Goal: Transaction & Acquisition: Purchase product/service

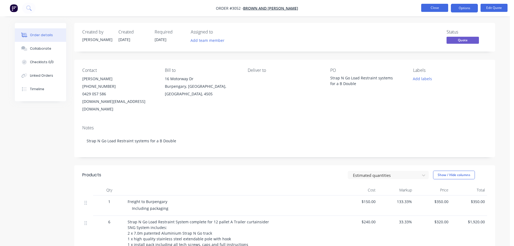
click at [436, 7] on button "Close" at bounding box center [434, 8] width 27 height 8
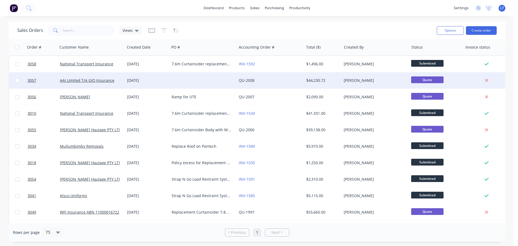
click at [196, 80] on div at bounding box center [202, 80] width 67 height 16
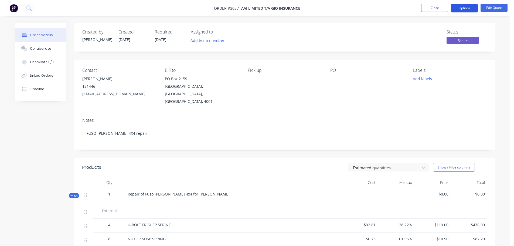
click at [466, 7] on button "Options" at bounding box center [464, 8] width 27 height 9
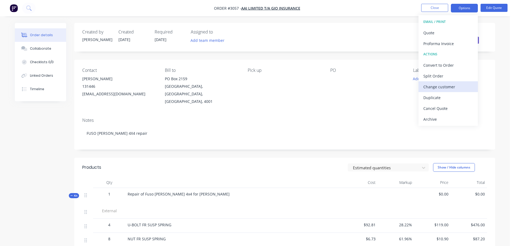
click at [442, 85] on div "Change customer" at bounding box center [448, 87] width 50 height 8
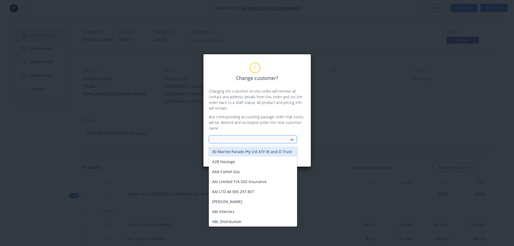
click at [253, 139] on div at bounding box center [249, 139] width 72 height 7
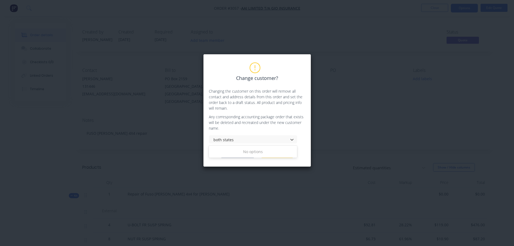
type input "both states"
click at [315, 171] on div "Change customer? Changing the customer on this order will remove all contact an…" at bounding box center [257, 123] width 514 height 246
click at [274, 153] on button "Cancel" at bounding box center [277, 154] width 32 height 8
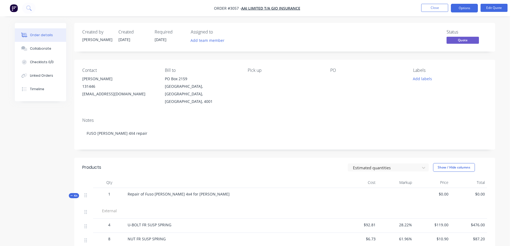
click at [35, 35] on div "Order details" at bounding box center [41, 35] width 23 height 5
click at [14, 10] on img "button" at bounding box center [14, 8] width 8 height 8
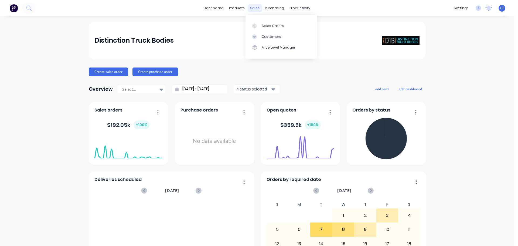
click at [253, 8] on div "sales" at bounding box center [254, 8] width 15 height 8
click at [264, 35] on div "Customers" at bounding box center [271, 36] width 19 height 5
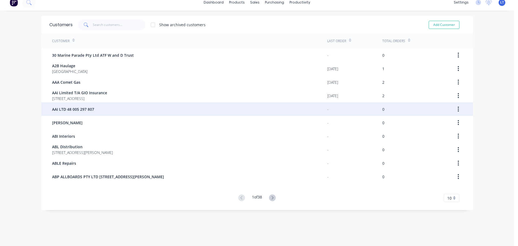
scroll to position [11, 0]
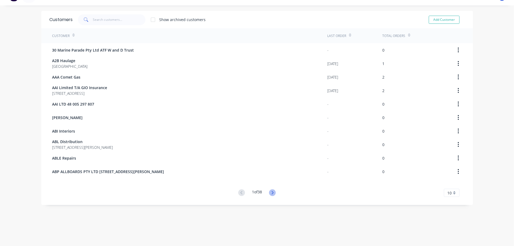
click at [272, 192] on icon at bounding box center [273, 192] width 2 height 3
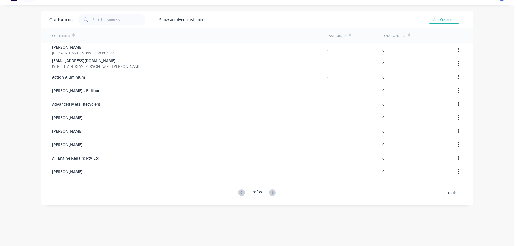
click at [272, 192] on icon at bounding box center [273, 192] width 2 height 3
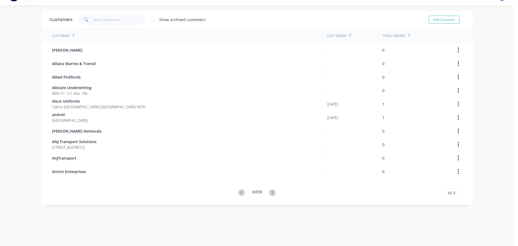
click at [272, 192] on icon at bounding box center [273, 192] width 2 height 3
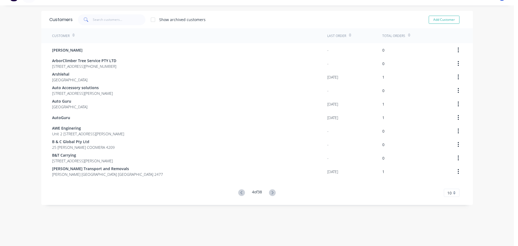
click at [272, 192] on icon at bounding box center [273, 192] width 2 height 3
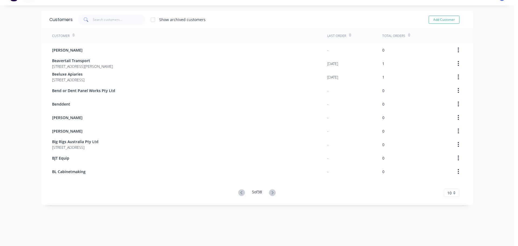
click at [272, 192] on icon at bounding box center [273, 192] width 2 height 3
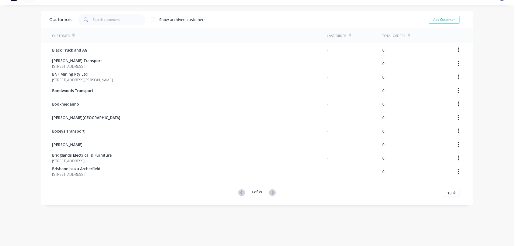
click at [239, 191] on icon at bounding box center [241, 192] width 7 height 7
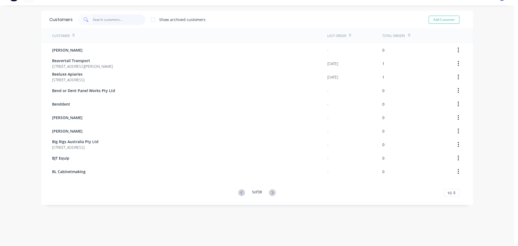
click at [110, 19] on input "text" at bounding box center [119, 19] width 53 height 11
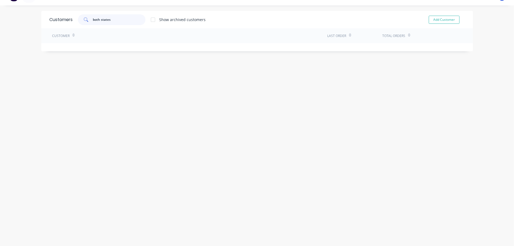
scroll to position [0, 0]
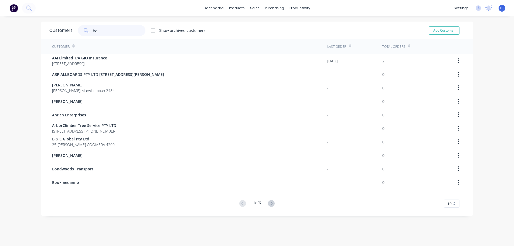
type input "b"
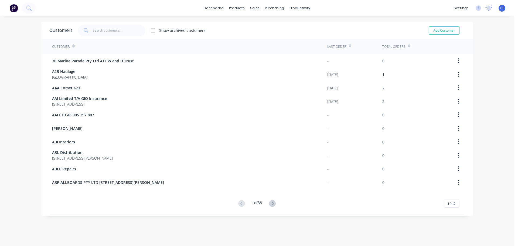
click at [22, 73] on div "dashboard products sales purchasing productivity dashboard products Product Cat…" at bounding box center [257, 123] width 514 height 246
click at [95, 30] on input "text" at bounding box center [119, 30] width 53 height 11
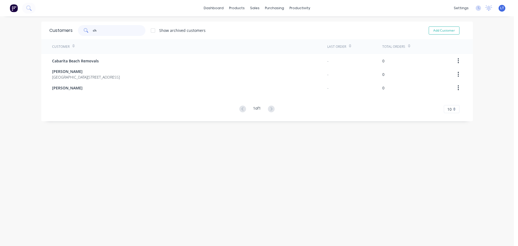
type input "c"
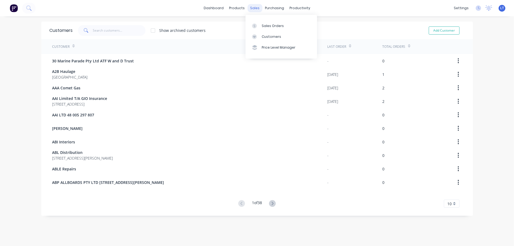
click at [251, 6] on div "sales" at bounding box center [254, 8] width 15 height 8
click at [266, 37] on div "Customers" at bounding box center [271, 36] width 19 height 5
click at [266, 35] on div "Customers" at bounding box center [271, 36] width 19 height 5
click at [448, 32] on button "Add Customer" at bounding box center [444, 30] width 31 height 8
select select "AU"
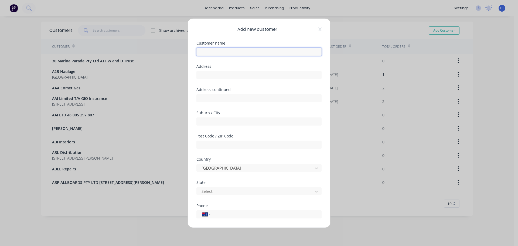
click at [224, 52] on input "text" at bounding box center [258, 51] width 125 height 8
type input "Both States Asbestos"
click at [228, 76] on input "text" at bounding box center [258, 75] width 125 height 8
paste input "[STREET_ADDRESS]"
type input "[STREET_ADDRESS]"
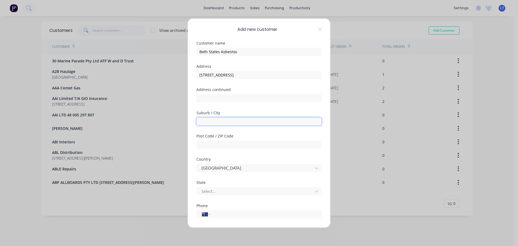
click at [214, 119] on input "text" at bounding box center [258, 121] width 125 height 8
type input "Chinderah"
click at [209, 146] on input "text" at bounding box center [258, 144] width 125 height 8
type input "2487"
click at [233, 189] on div at bounding box center [255, 191] width 109 height 7
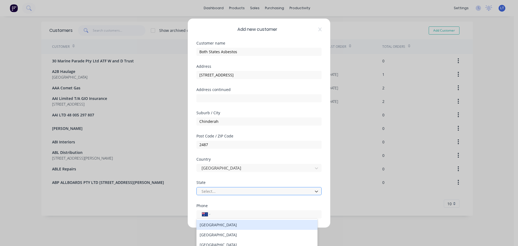
scroll to position [26, 0]
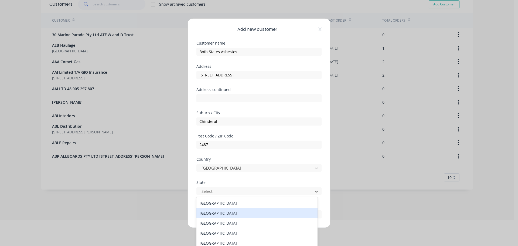
click at [220, 213] on div "[GEOGRAPHIC_DATA]" at bounding box center [256, 213] width 121 height 10
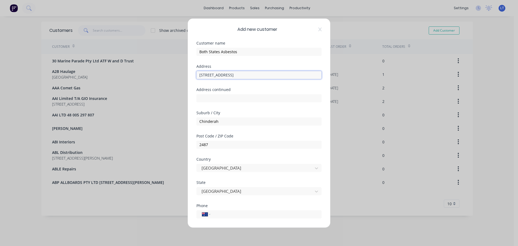
click at [281, 74] on input "[STREET_ADDRESS]" at bounding box center [258, 75] width 125 height 8
drag, startPoint x: 281, startPoint y: 74, endPoint x: 241, endPoint y: 75, distance: 40.2
click at [241, 75] on input "[STREET_ADDRESS]" at bounding box center [258, 75] width 125 height 8
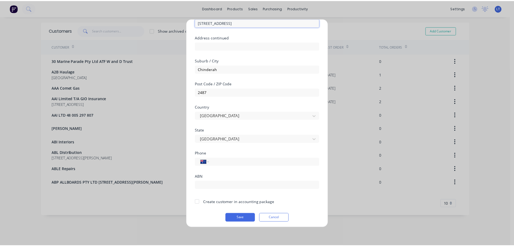
scroll to position [54, 0]
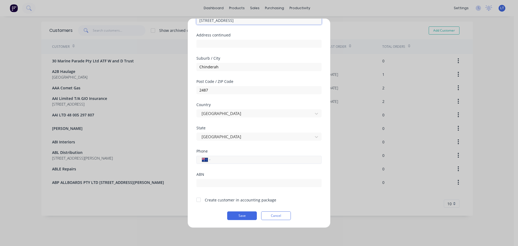
type input "[STREET_ADDRESS]"
click at [224, 161] on input "tel" at bounding box center [265, 159] width 102 height 6
type input "0402 506 522"
click at [198, 200] on div at bounding box center [198, 199] width 11 height 11
click at [238, 214] on button "Save" at bounding box center [242, 215] width 30 height 9
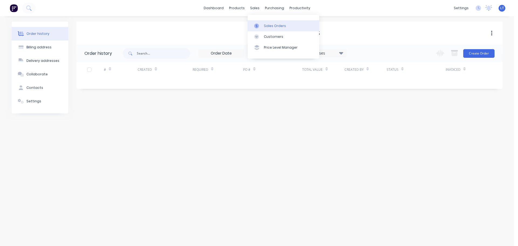
click at [269, 26] on div "Sales Orders" at bounding box center [275, 25] width 22 height 5
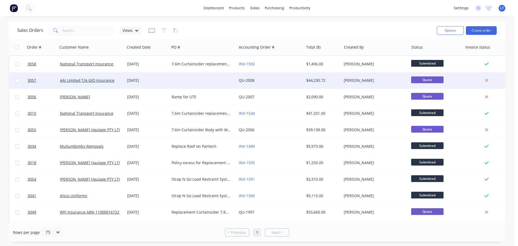
click at [198, 76] on div at bounding box center [202, 80] width 67 height 16
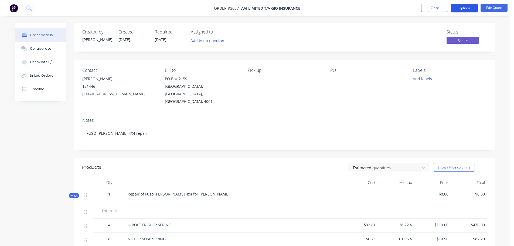
click at [467, 7] on button "Options" at bounding box center [464, 8] width 27 height 9
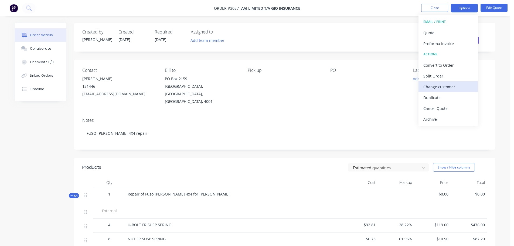
click at [437, 86] on div "Change customer" at bounding box center [448, 87] width 50 height 8
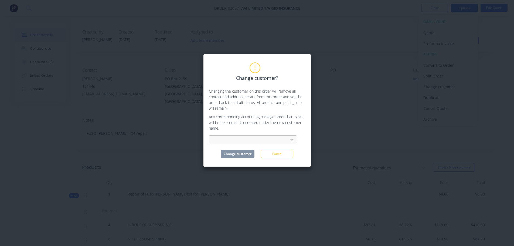
click at [291, 138] on icon at bounding box center [291, 139] width 5 height 5
type input "both"
click at [227, 151] on div "Both States Asbestos" at bounding box center [253, 151] width 88 height 10
click at [235, 153] on button "Change customer" at bounding box center [238, 154] width 34 height 8
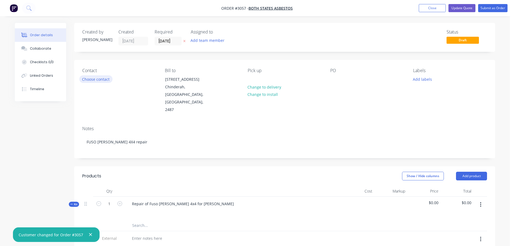
click at [101, 79] on button "Choose contact" at bounding box center [95, 78] width 33 height 7
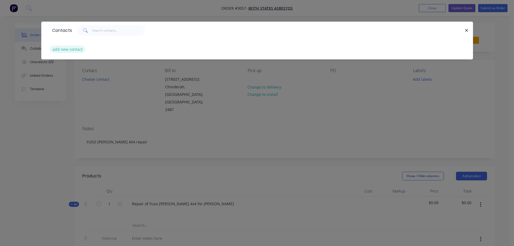
click at [76, 49] on button "add new contact" at bounding box center [68, 49] width 36 height 7
select select "AU"
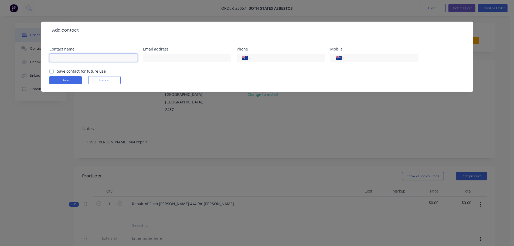
click at [102, 55] on input "text" at bounding box center [93, 58] width 88 height 8
type input "[PERSON_NAME]"
click at [157, 57] on input "text" at bounding box center [187, 58] width 88 height 8
click at [158, 58] on input "text" at bounding box center [187, 58] width 88 height 8
type input "[EMAIL_ADDRESS][DOMAIN_NAME]"
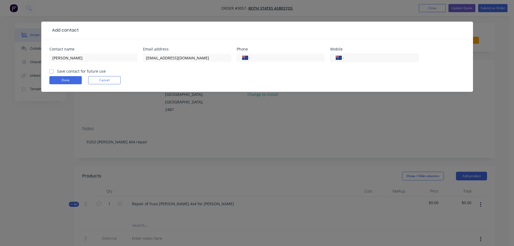
click at [351, 57] on input "tel" at bounding box center [380, 58] width 65 height 6
type input "0402 506 522"
click at [57, 70] on label "Save contact for future use" at bounding box center [81, 71] width 49 height 6
click at [52, 70] on input "Save contact for future use" at bounding box center [51, 70] width 4 height 5
checkbox input "true"
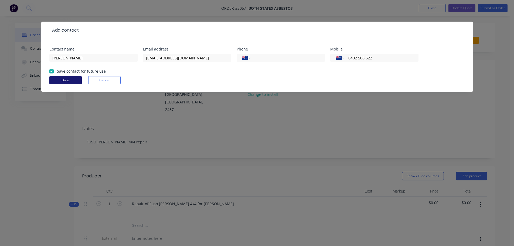
click at [68, 79] on button "Done" at bounding box center [65, 80] width 32 height 8
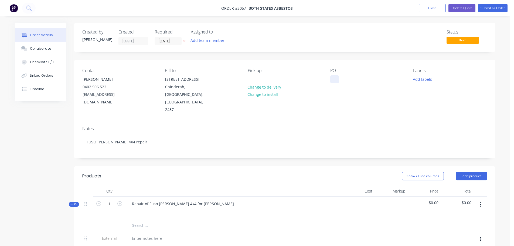
click at [336, 80] on div at bounding box center [334, 79] width 9 height 8
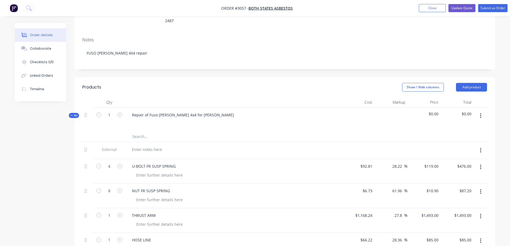
scroll to position [81, 0]
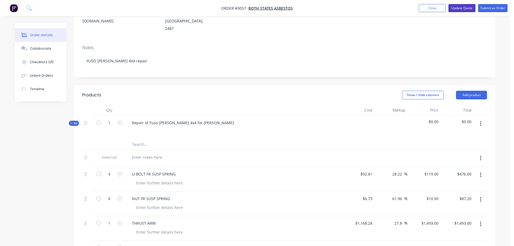
click at [461, 7] on button "Update Quote" at bounding box center [461, 8] width 27 height 8
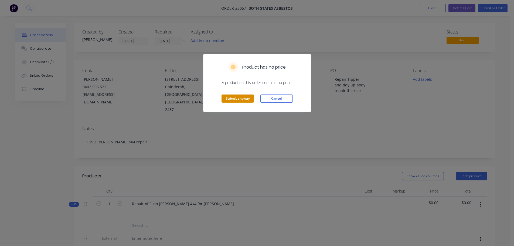
click at [238, 98] on button "Submit anyway" at bounding box center [237, 98] width 32 height 8
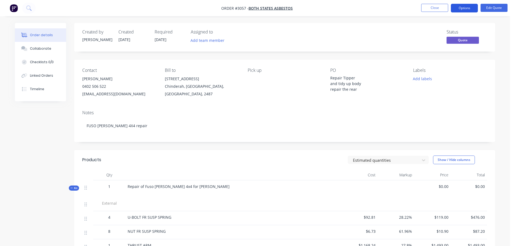
click at [461, 7] on button "Options" at bounding box center [464, 8] width 27 height 9
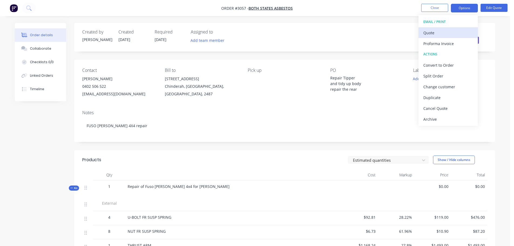
click at [432, 33] on div "Quote" at bounding box center [448, 33] width 50 height 8
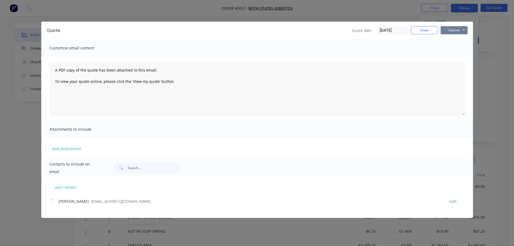
click at [451, 29] on button "Options" at bounding box center [454, 30] width 27 height 8
click at [453, 40] on button "Preview" at bounding box center [458, 39] width 35 height 9
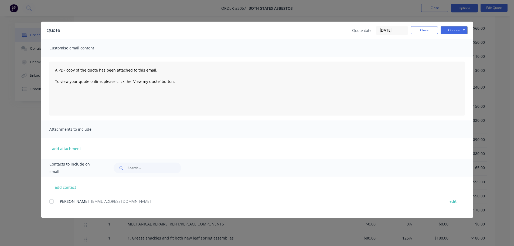
scroll to position [566, 0]
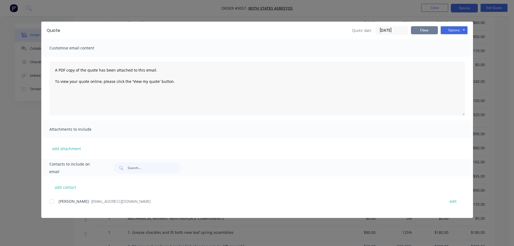
click at [421, 30] on button "Close" at bounding box center [424, 30] width 27 height 8
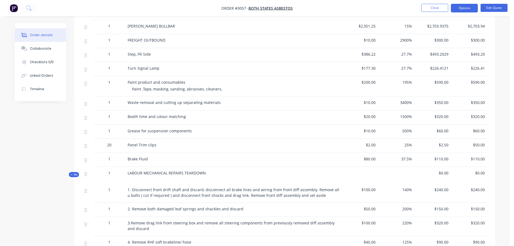
scroll to position [459, 0]
click at [494, 5] on button "Edit Quote" at bounding box center [493, 8] width 27 height 8
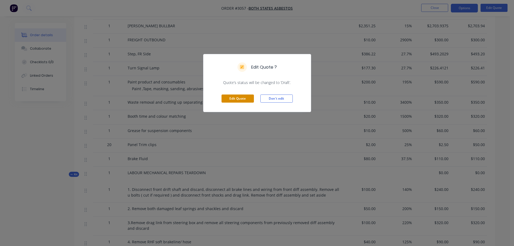
click at [231, 96] on button "Edit Quote" at bounding box center [237, 98] width 32 height 8
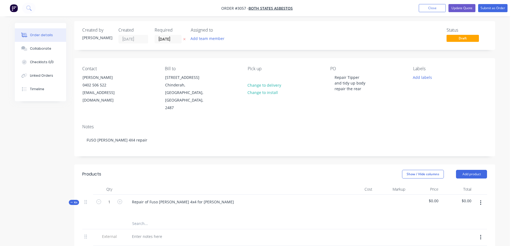
scroll to position [0, 0]
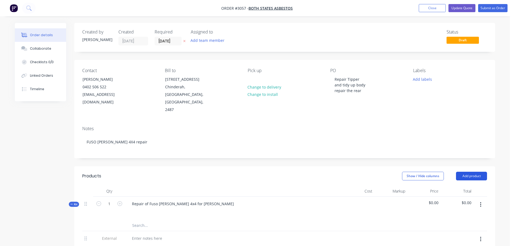
click at [466, 172] on button "Add product" at bounding box center [471, 176] width 31 height 9
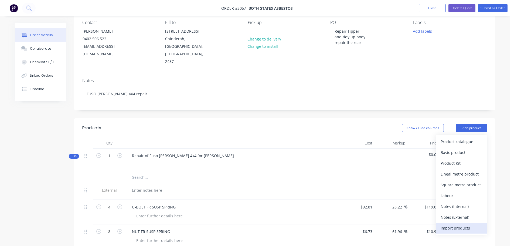
scroll to position [54, 0]
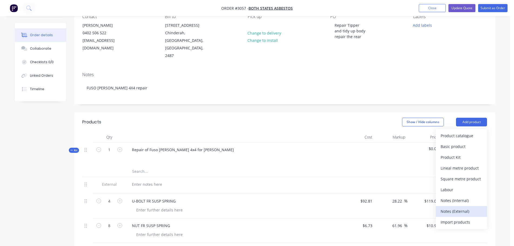
click at [446, 207] on div "Notes (External)" at bounding box center [462, 211] width 42 height 8
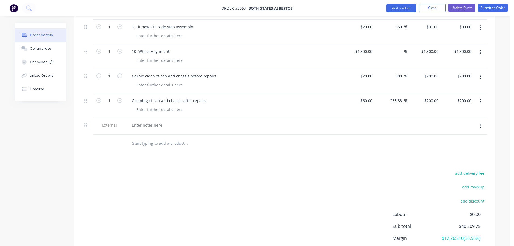
scroll to position [1915, 0]
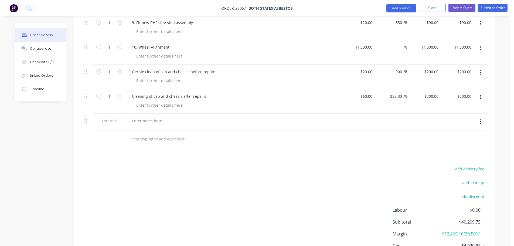
click at [142, 134] on input "text" at bounding box center [186, 139] width 108 height 11
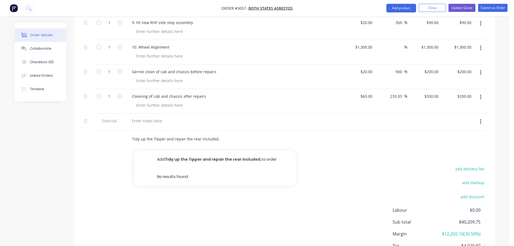
click at [198, 134] on input "Tidy up the Tipper and repair the rear included." at bounding box center [186, 139] width 108 height 11
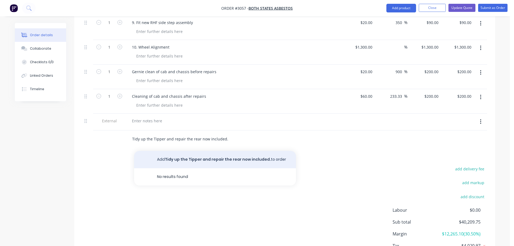
type input "Tidy up the Tipper and repair the rear now included."
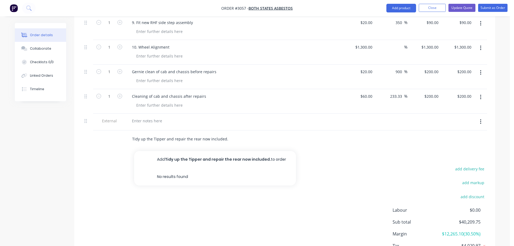
click at [212, 151] on button "Add Tidy up the Tipper and repair the rear now included. to order" at bounding box center [215, 159] width 162 height 17
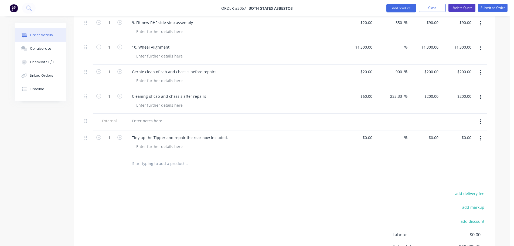
click at [465, 5] on button "Update Quote" at bounding box center [461, 8] width 27 height 8
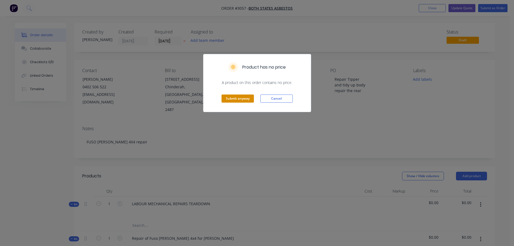
click at [235, 95] on button "Submit anyway" at bounding box center [237, 98] width 32 height 8
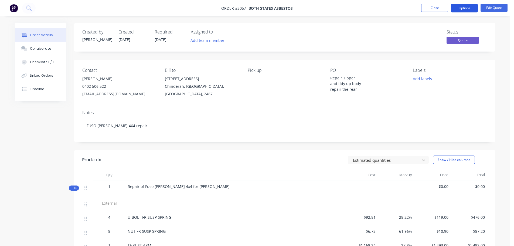
click at [464, 7] on button "Options" at bounding box center [464, 8] width 27 height 9
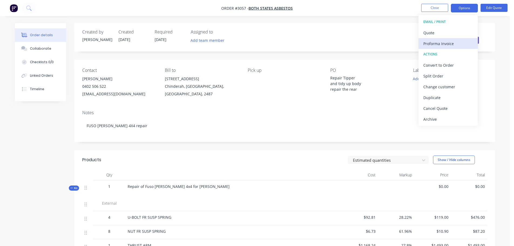
click at [431, 42] on div "Proforma Invoice" at bounding box center [448, 44] width 50 height 8
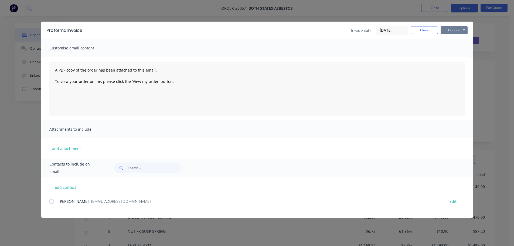
click at [452, 28] on button "Options" at bounding box center [454, 30] width 27 height 8
click at [452, 39] on button "Preview" at bounding box center [458, 39] width 35 height 9
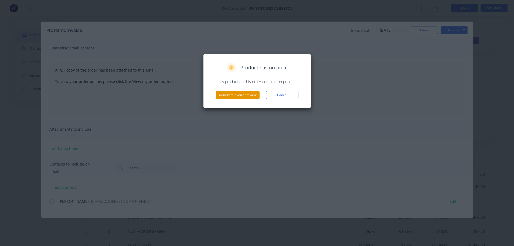
click at [224, 93] on button "Generate invoice preview" at bounding box center [238, 95] width 44 height 8
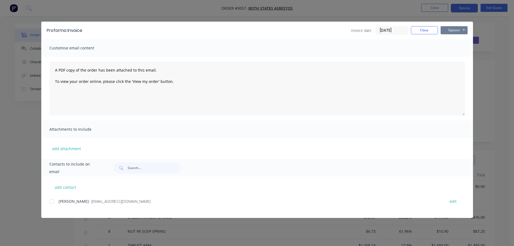
click at [455, 30] on button "Options" at bounding box center [454, 30] width 27 height 8
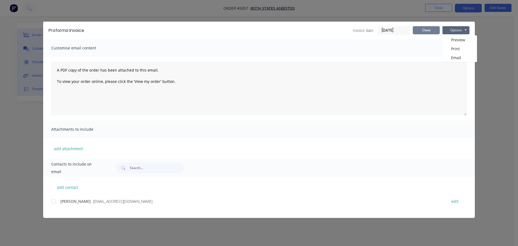
click at [433, 29] on button "Close" at bounding box center [426, 30] width 27 height 8
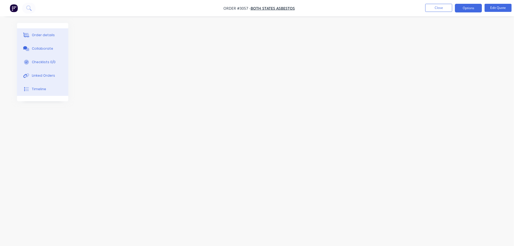
drag, startPoint x: 42, startPoint y: 34, endPoint x: 68, endPoint y: 34, distance: 26.7
click at [42, 34] on div "Order details" at bounding box center [43, 35] width 23 height 5
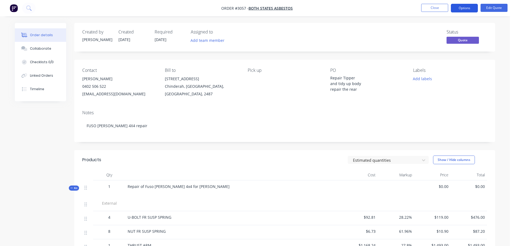
click at [466, 8] on button "Options" at bounding box center [464, 8] width 27 height 9
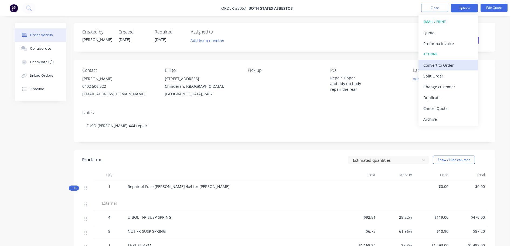
click at [442, 64] on div "Convert to Order" at bounding box center [448, 65] width 50 height 8
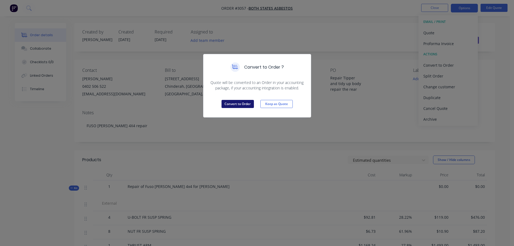
click at [232, 104] on button "Convert to Order" at bounding box center [237, 104] width 32 height 8
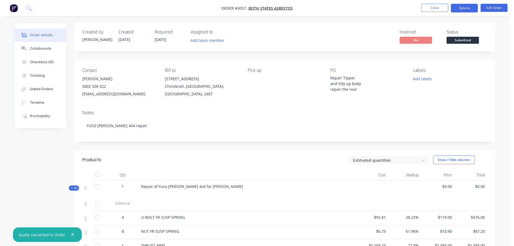
click at [464, 6] on button "Options" at bounding box center [464, 8] width 27 height 9
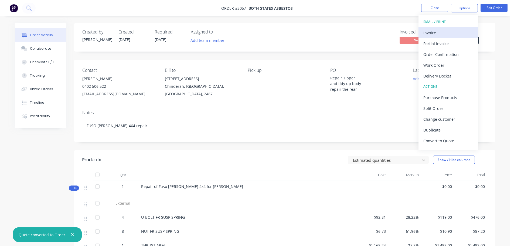
click at [431, 31] on div "Invoice" at bounding box center [448, 33] width 50 height 8
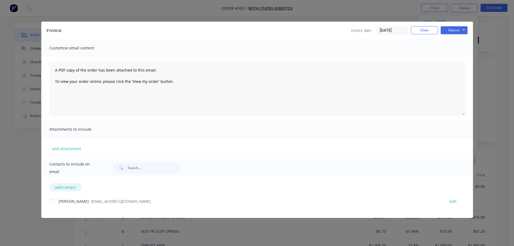
click at [72, 185] on button "add contact" at bounding box center [65, 187] width 32 height 8
select select "AU"
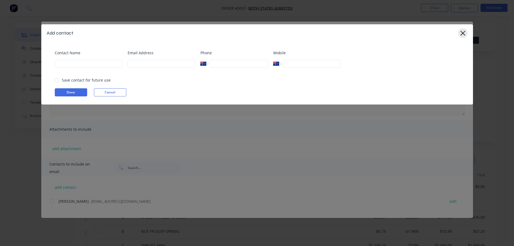
click at [463, 30] on icon at bounding box center [463, 33] width 6 height 8
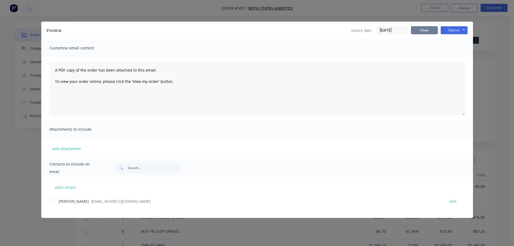
click at [418, 30] on button "Close" at bounding box center [424, 30] width 27 height 8
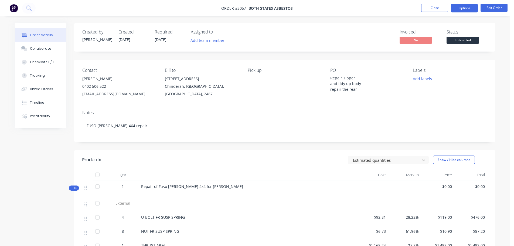
click at [464, 8] on button "Options" at bounding box center [464, 8] width 27 height 9
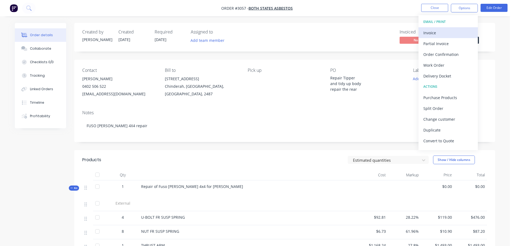
click at [430, 31] on div "Invoice" at bounding box center [448, 33] width 50 height 8
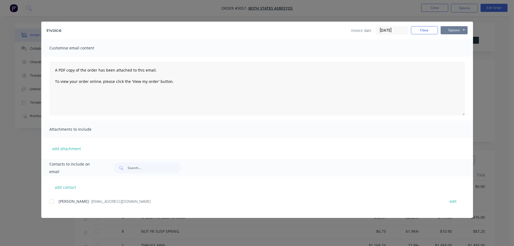
click at [450, 30] on button "Options" at bounding box center [454, 30] width 27 height 8
click at [450, 42] on button "Preview" at bounding box center [458, 39] width 35 height 9
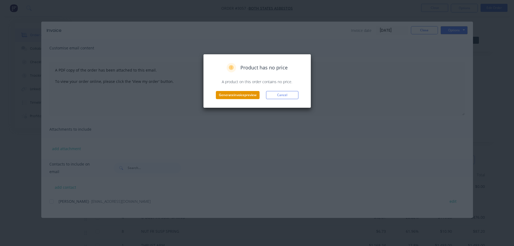
click at [233, 96] on button "Generate invoice preview" at bounding box center [238, 95] width 44 height 8
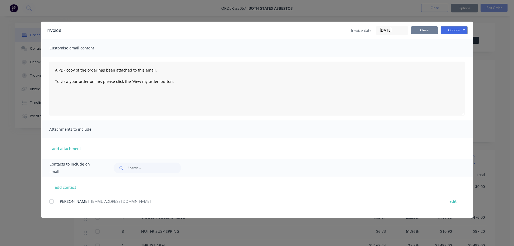
click at [429, 31] on button "Close" at bounding box center [424, 30] width 27 height 8
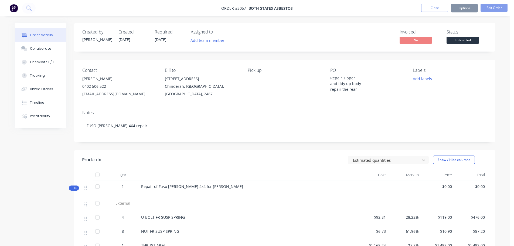
click at [292, 112] on div "Notes" at bounding box center [284, 112] width 405 height 5
click at [243, 100] on div "Contact [PERSON_NAME] [PHONE_NUMBER] [EMAIL_ADDRESS][DOMAIN_NAME] Bill to [STRE…" at bounding box center [284, 83] width 421 height 46
click at [453, 39] on span "Submitted" at bounding box center [462, 40] width 32 height 7
click at [277, 105] on div "Contact [PERSON_NAME] [PHONE_NUMBER] [EMAIL_ADDRESS][DOMAIN_NAME] Bill to [STRE…" at bounding box center [284, 83] width 421 height 46
click at [41, 34] on div "Order details" at bounding box center [41, 35] width 23 height 5
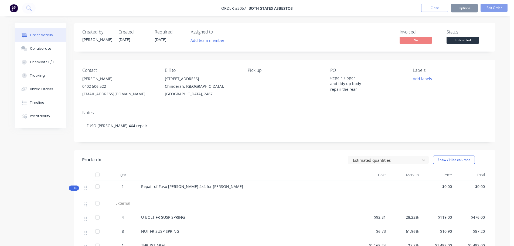
click at [296, 32] on div "Invoiced No Status Submitted" at bounding box center [366, 37] width 242 height 16
click at [43, 32] on button "Order details" at bounding box center [40, 34] width 51 height 13
click at [39, 47] on div "Collaborate" at bounding box center [40, 48] width 21 height 5
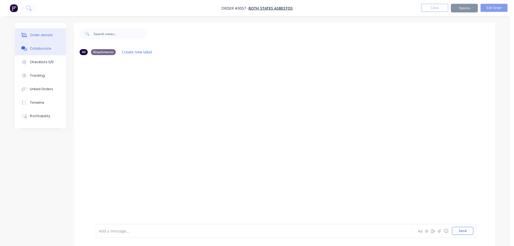
click at [39, 35] on div "Order details" at bounding box center [41, 35] width 23 height 5
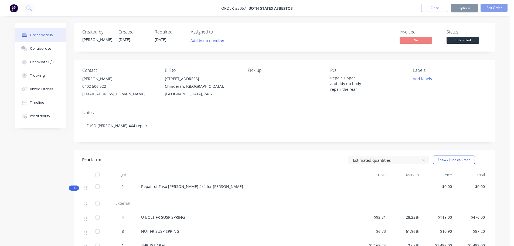
click at [11, 5] on img "button" at bounding box center [14, 8] width 8 height 8
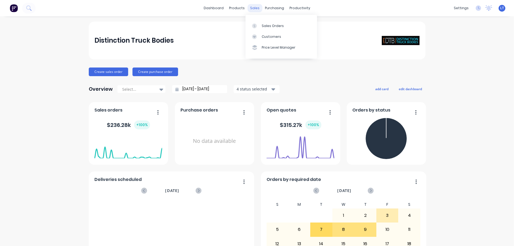
click at [254, 7] on div "sales" at bounding box center [254, 8] width 15 height 8
click at [267, 28] on div "Sales Orders" at bounding box center [273, 25] width 22 height 5
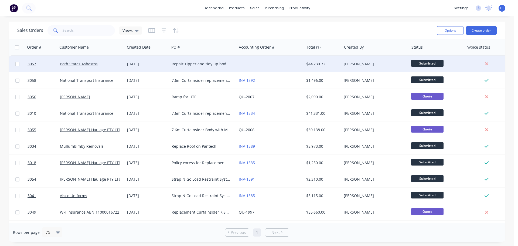
click at [183, 63] on div "Repair Tipper and tidy up body repair the rear" at bounding box center [202, 63] width 60 height 5
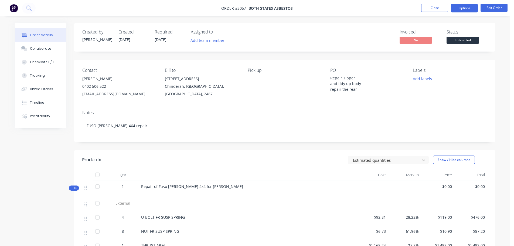
click at [465, 7] on button "Options" at bounding box center [464, 8] width 27 height 9
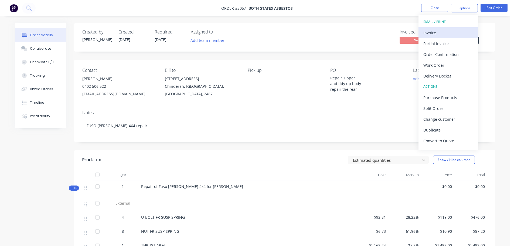
click at [427, 32] on div "Invoice" at bounding box center [448, 33] width 50 height 8
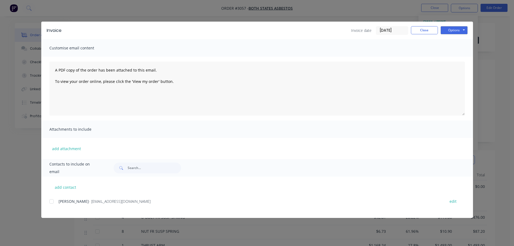
click at [50, 200] on div at bounding box center [51, 201] width 11 height 11
click at [65, 187] on button "add contact" at bounding box center [65, 187] width 32 height 8
select select "AU"
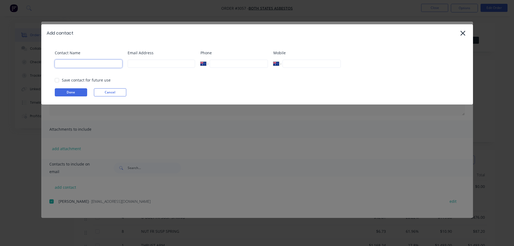
click at [91, 64] on input at bounding box center [88, 64] width 67 height 8
type input "[PERSON_NAME]"
type input "[EMAIL_ADDRESS][DOMAIN_NAME]"
type input "0432 545 330"
click at [76, 90] on button "Done" at bounding box center [71, 92] width 32 height 8
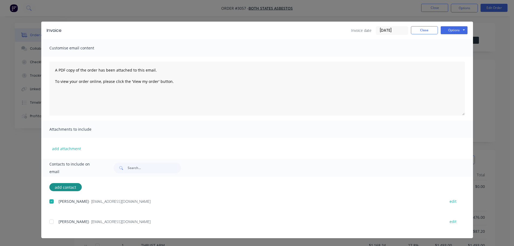
click at [51, 220] on div at bounding box center [51, 221] width 11 height 11
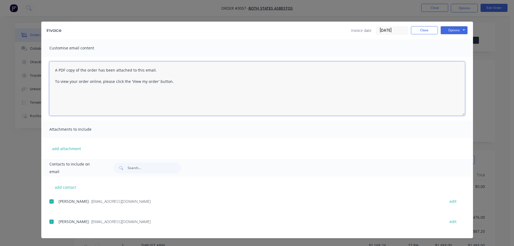
click at [55, 69] on textarea "A PDF copy of the order has been attached to this email. To view your order onl…" at bounding box center [256, 89] width 415 height 54
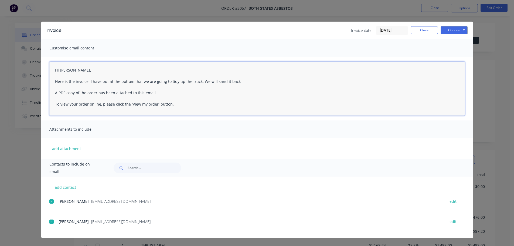
click at [223, 81] on textarea "Hi [PERSON_NAME], Here is the invoice. I have put at the bottom that we are goi…" at bounding box center [256, 89] width 415 height 54
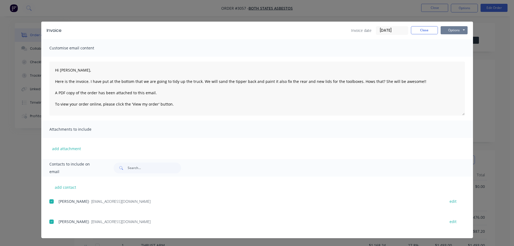
click at [456, 29] on button "Options" at bounding box center [454, 30] width 27 height 8
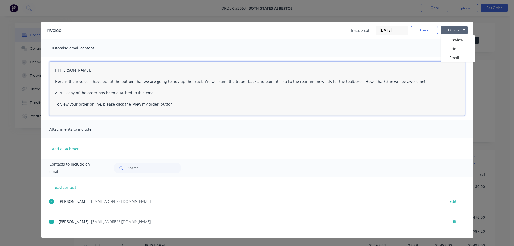
click at [418, 81] on textarea "Hi [PERSON_NAME], Here is the invoice. I have put at the bottom that we are goi…" at bounding box center [256, 89] width 415 height 54
type textarea "Hi [PERSON_NAME], Here is the invoice. I have put at the bottom that we are goi…"
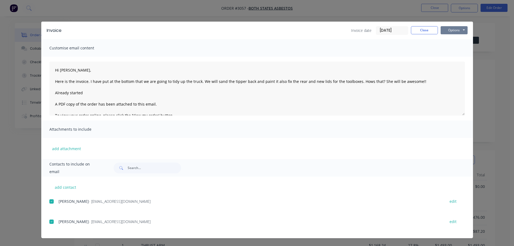
click at [449, 30] on button "Options" at bounding box center [454, 30] width 27 height 8
click at [450, 57] on button "Email" at bounding box center [458, 57] width 35 height 9
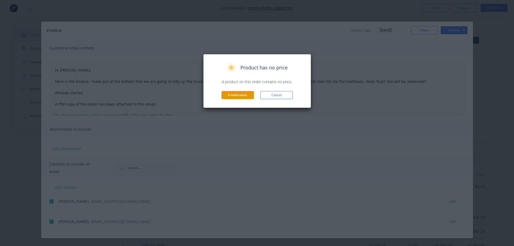
click at [242, 94] on button "Email invoice" at bounding box center [237, 95] width 32 height 8
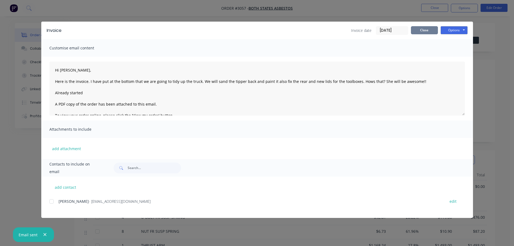
click at [423, 30] on button "Close" at bounding box center [424, 30] width 27 height 8
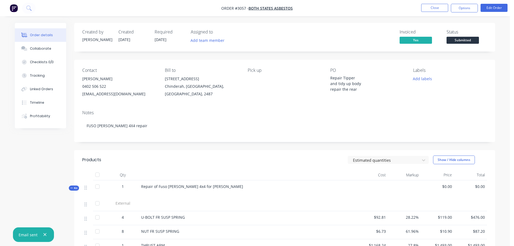
click at [13, 6] on img "button" at bounding box center [14, 8] width 8 height 8
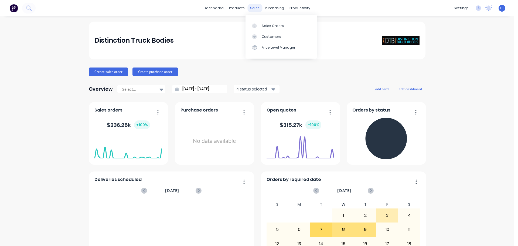
click at [252, 6] on div "sales" at bounding box center [254, 8] width 15 height 8
click at [270, 35] on div "Customers" at bounding box center [271, 36] width 19 height 5
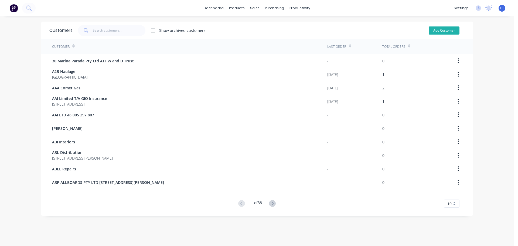
click at [440, 30] on button "Add Customer" at bounding box center [444, 30] width 31 height 8
select select "AU"
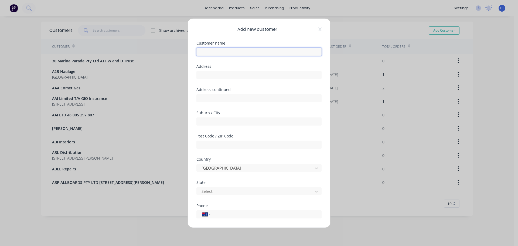
click at [235, 49] on input "text" at bounding box center [258, 51] width 125 height 8
type input "Rocket Electrical Services"
click at [218, 121] on input "text" at bounding box center [258, 121] width 125 height 8
type input "[GEOGRAPHIC_DATA]"
click at [226, 145] on input "text" at bounding box center [258, 144] width 125 height 8
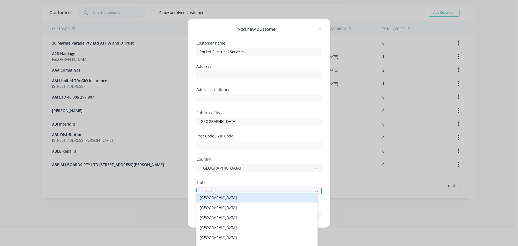
click at [224, 190] on div at bounding box center [255, 191] width 109 height 7
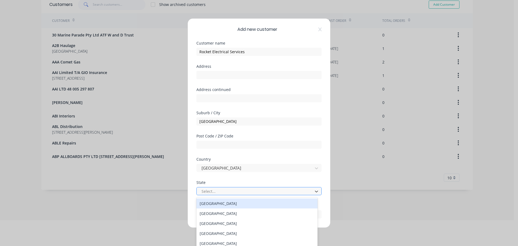
scroll to position [26, 0]
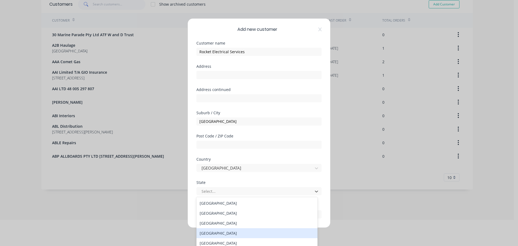
click at [218, 232] on div "[GEOGRAPHIC_DATA]" at bounding box center [256, 233] width 121 height 10
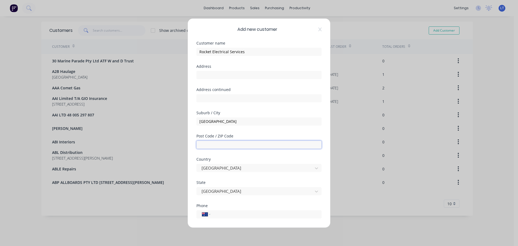
click at [214, 145] on input "text" at bounding box center [258, 144] width 125 height 8
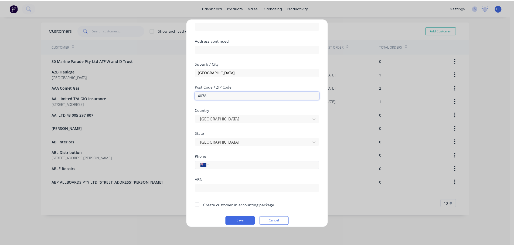
scroll to position [54, 0]
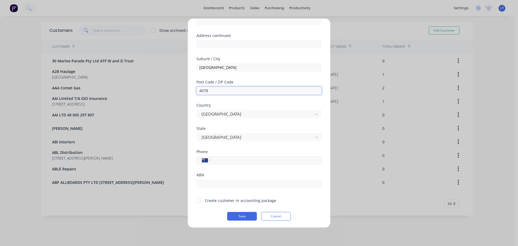
type input "4078"
click at [222, 160] on input "tel" at bounding box center [265, 160] width 102 height 6
type input "0408 379 279"
click at [199, 200] on div at bounding box center [198, 200] width 11 height 11
click at [243, 216] on button "Save" at bounding box center [242, 215] width 30 height 9
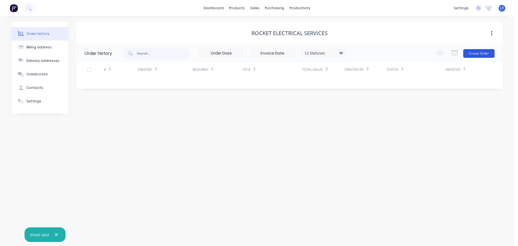
click at [475, 53] on button "Create Order" at bounding box center [478, 53] width 31 height 9
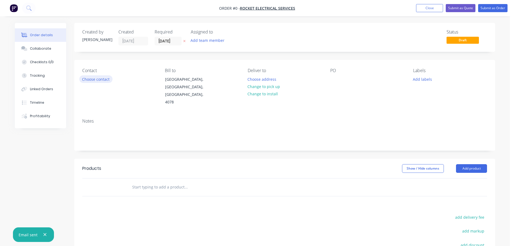
click at [91, 80] on button "Choose contact" at bounding box center [95, 78] width 33 height 7
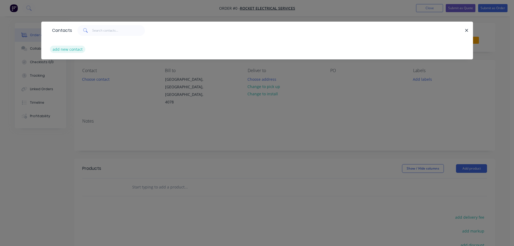
click at [64, 49] on button "add new contact" at bounding box center [68, 49] width 36 height 7
select select "AU"
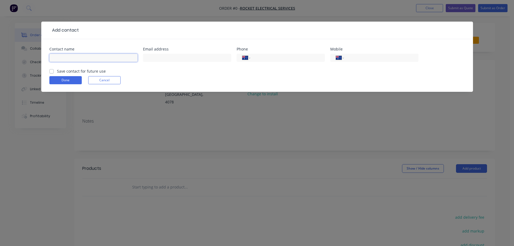
click at [88, 58] on input "text" at bounding box center [93, 58] width 88 height 8
type input "[PERSON_NAME]"
click at [151, 56] on input "text" at bounding box center [187, 58] width 88 height 8
click at [187, 57] on input "rocketelectricalservices" at bounding box center [187, 58] width 88 height 8
type input "[EMAIL_ADDRESS][DOMAIN_NAME]"
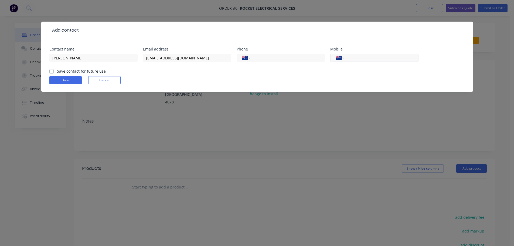
click at [351, 57] on input "tel" at bounding box center [380, 58] width 65 height 6
type input "0408 379 279"
click at [57, 69] on label "Save contact for future use" at bounding box center [81, 71] width 49 height 6
click at [51, 69] on input "Save contact for future use" at bounding box center [51, 70] width 4 height 5
checkbox input "true"
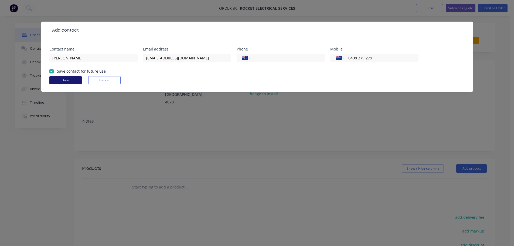
click at [65, 80] on button "Done" at bounding box center [65, 80] width 32 height 8
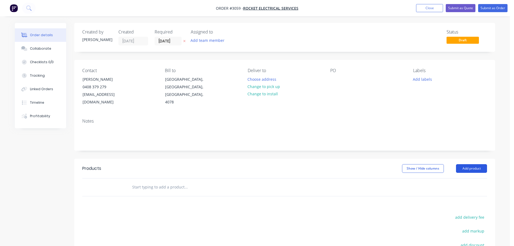
click at [470, 164] on button "Add product" at bounding box center [471, 168] width 31 height 9
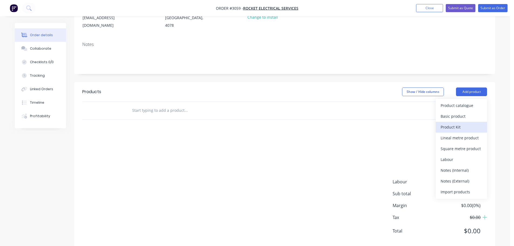
scroll to position [80, 0]
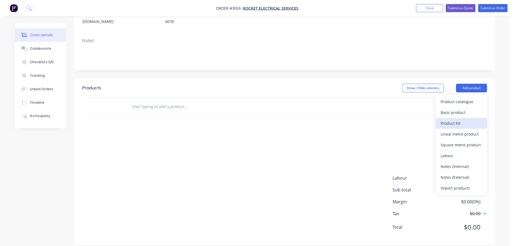
click at [450, 119] on div "Product Kit" at bounding box center [462, 123] width 42 height 8
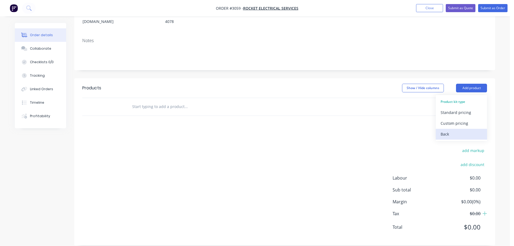
click at [445, 130] on div "Back" at bounding box center [462, 134] width 42 height 8
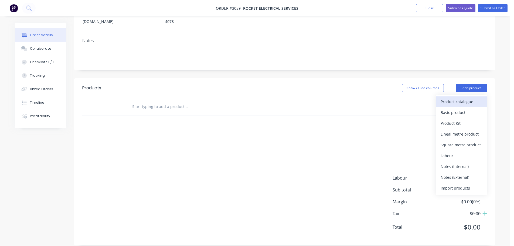
click at [446, 98] on div "Product catalogue" at bounding box center [462, 102] width 42 height 8
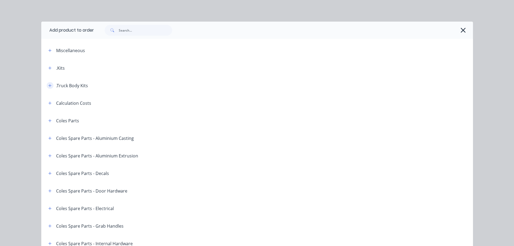
click at [48, 84] on icon "button" at bounding box center [49, 86] width 3 height 4
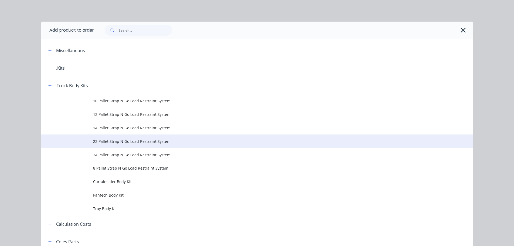
click at [109, 140] on span "22 Pallet Strap N Go Load Restraint System" at bounding box center [245, 141] width 304 height 6
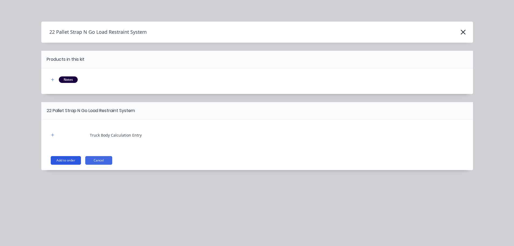
click at [63, 159] on button "Add to order" at bounding box center [66, 160] width 30 height 9
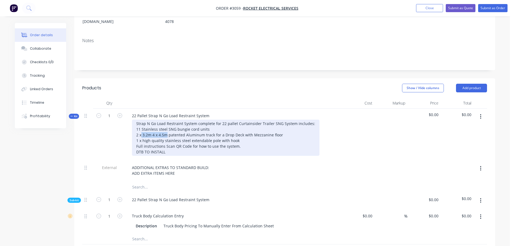
drag, startPoint x: 142, startPoint y: 127, endPoint x: 166, endPoint y: 127, distance: 24.3
click at [166, 127] on div "Strap N Go Load Restraint System complete for 22 pallet Curtainsider Trailer SN…" at bounding box center [225, 138] width 187 height 36
drag, startPoint x: 279, startPoint y: 128, endPoint x: 213, endPoint y: 128, distance: 66.1
click at [213, 128] on div "Strap N Go Load Restraint System complete for 22 pallet Curtainsider Trailer SN…" at bounding box center [225, 138] width 187 height 36
click at [168, 143] on div "Strap N Go Load Restraint System complete for 22 pallet Curtainsider Trailer SN…" at bounding box center [225, 138] width 187 height 36
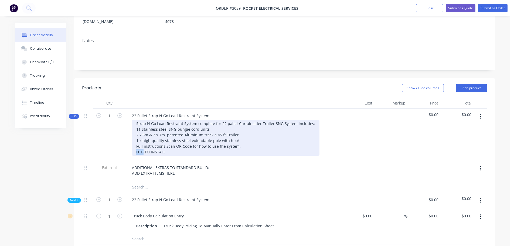
drag, startPoint x: 144, startPoint y: 144, endPoint x: 137, endPoint y: 144, distance: 6.7
click at [137, 144] on div "Strap N Go Load Restraint System complete for 22 pallet Curtainsider Trailer SN…" at bounding box center [225, 138] width 187 height 36
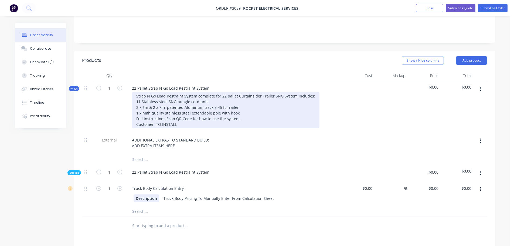
scroll to position [134, 0]
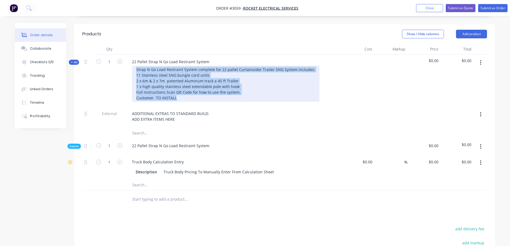
drag, startPoint x: 136, startPoint y: 62, endPoint x: 210, endPoint y: 91, distance: 80.2
click at [210, 91] on div "Strap N Go Load Restraint System complete for 22 pallet Curtainsider Trailer SN…" at bounding box center [225, 84] width 187 height 36
copy div "Strap N Go Load Restraint System complete for 22 pallet Curtainsider Trailer SN…"
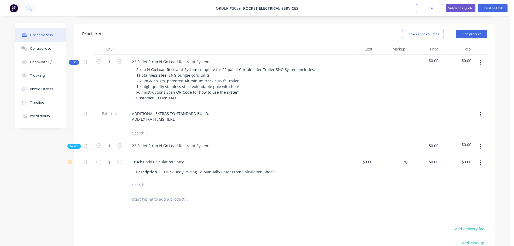
click at [135, 193] on input "text" at bounding box center [186, 198] width 108 height 11
paste input "Strap N Go Load Restraint System complete for 22 pallet Curtainsider Trailer SN…"
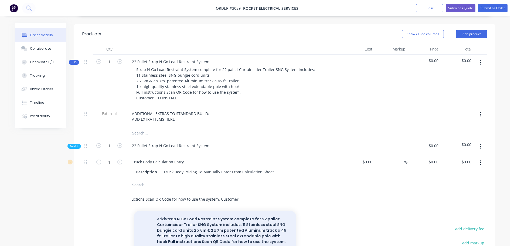
type input "Strap N Go Load Restraint System complete for 22 pallet Curtainsider Trailer SN…"
click at [187, 215] on button "Add Strap N Go Load Restraint System complete for 22 pallet Curtainsider Traile…" at bounding box center [215, 233] width 162 height 45
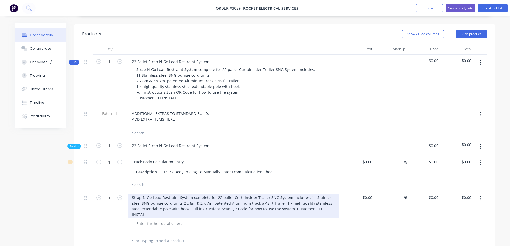
click at [267, 193] on div "Strap N Go Load Restraint System complete for 22 pallet Curtainsider Trailer SN…" at bounding box center [233, 205] width 211 height 25
click at [171, 195] on div "Strap N Go Load Restraint System complete for 22 pallet Curtainsider Trailer SN…" at bounding box center [233, 205] width 211 height 25
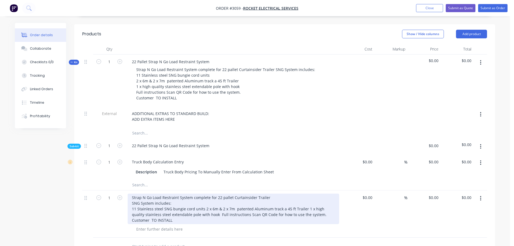
click at [203, 201] on div "Strap N Go Load Restraint System complete for 22 pallet Curtainsider Trailer SN…" at bounding box center [233, 208] width 211 height 30
click at [232, 206] on div "Strap N Go Load Restraint System complete for 22 pallet Curtainsider Trailer SN…" at bounding box center [233, 208] width 211 height 30
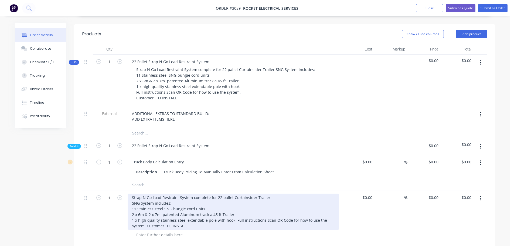
click at [234, 213] on div "Strap N Go Load Restraint System complete for 22 pallet Curtainsider Trailer SN…" at bounding box center [233, 211] width 211 height 36
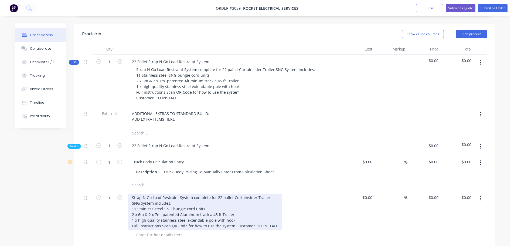
click at [234, 218] on div "Strap N Go Load Restraint System complete for 22 pallet Curtainsider Trailer SN…" at bounding box center [205, 211] width 155 height 36
click at [234, 218] on div "Strap N Go Load Restraint System complete for 22 pallet Curtainsider Trailer SN…" at bounding box center [201, 214] width 147 height 42
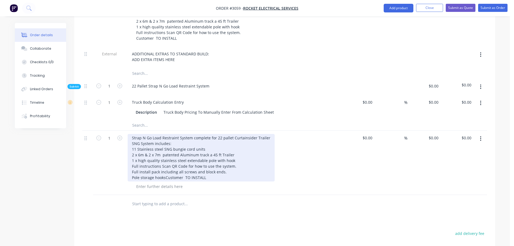
scroll to position [215, 0]
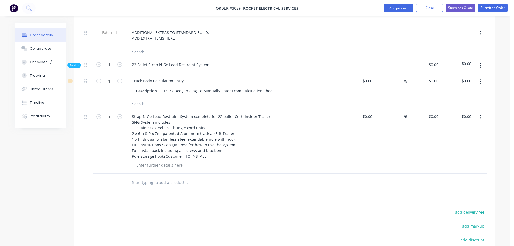
click at [140, 182] on input "text" at bounding box center [186, 182] width 108 height 11
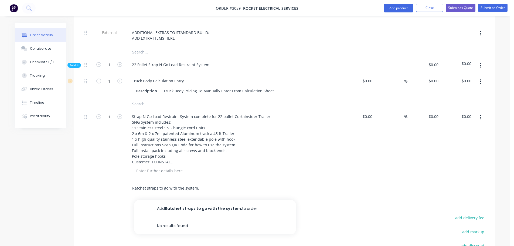
click at [132, 182] on input "Ratchet straps to go with the system." at bounding box center [186, 187] width 108 height 11
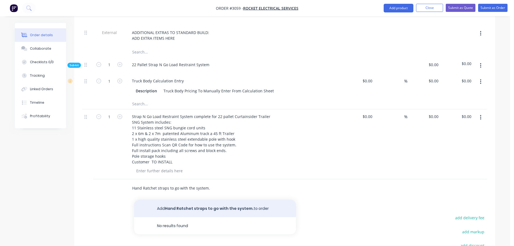
type input "Hand Ratchet straps to go with the system."
click at [185, 201] on button "Add Hand Ratchet straps to go with the system. to order" at bounding box center [215, 208] width 162 height 17
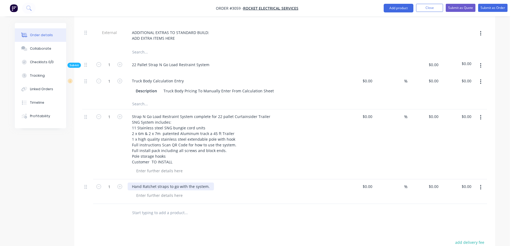
click at [209, 182] on div "Hand Ratchet straps to go with the system." at bounding box center [171, 186] width 86 height 8
click at [119, 184] on icon "button" at bounding box center [119, 186] width 5 height 5
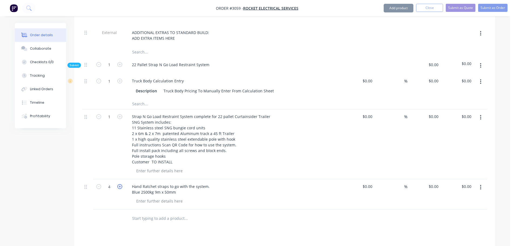
click at [119, 184] on icon "button" at bounding box center [119, 186] width 5 height 5
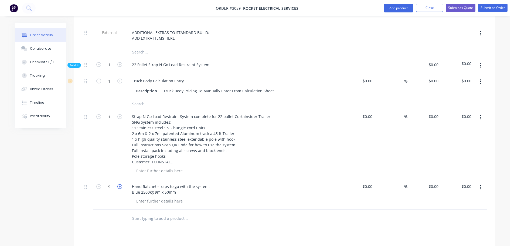
click at [119, 184] on icon "button" at bounding box center [119, 186] width 5 height 5
type input "11"
click at [432, 182] on div "0 $0.00" at bounding box center [433, 186] width 15 height 8
type input "15"
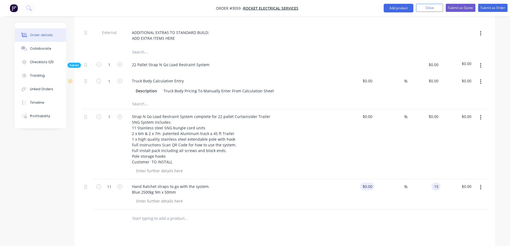
type input "$15.00"
type input "$165.00"
click at [368, 182] on div "$0.00" at bounding box center [368, 186] width 12 height 8
click at [369, 182] on input "12.50" at bounding box center [368, 186] width 12 height 8
type input "$12.50"
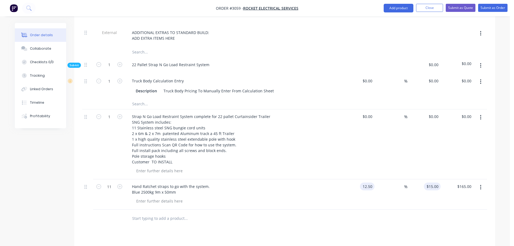
type input "12.5"
type input "$137.50"
click at [437, 182] on input "12.5" at bounding box center [433, 186] width 15 height 8
type input "15.00"
type input "20"
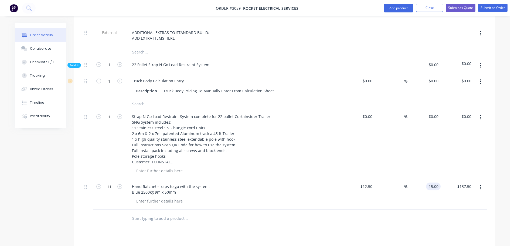
type input "$15.00"
type input "$165.00"
drag, startPoint x: 340, startPoint y: 142, endPoint x: 233, endPoint y: 156, distance: 107.4
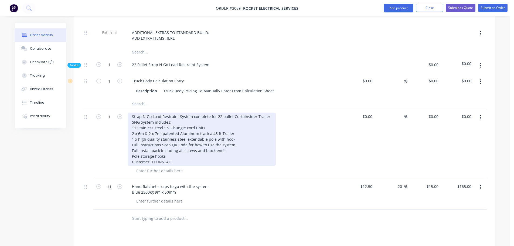
click at [340, 142] on div "Strap N Go Load Restraint System complete for 22 pallet Curtainsider Trailer SN…" at bounding box center [233, 144] width 216 height 70
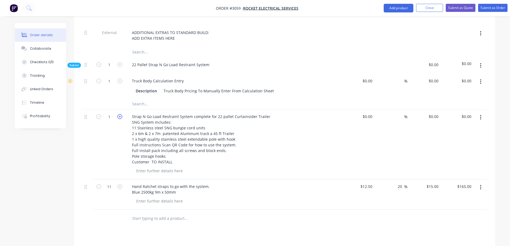
click at [120, 114] on icon "button" at bounding box center [119, 116] width 5 height 5
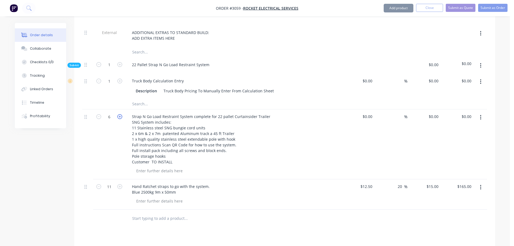
click at [120, 114] on icon "button" at bounding box center [119, 116] width 5 height 5
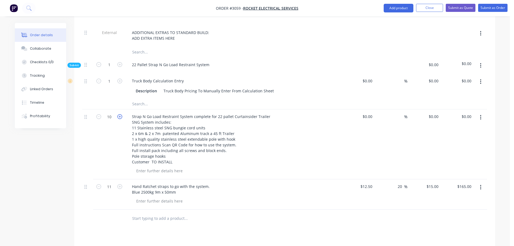
type input "11"
click at [371, 112] on input at bounding box center [368, 116] width 12 height 8
type input "$240.00"
type input "240"
type input "$2,640.00"
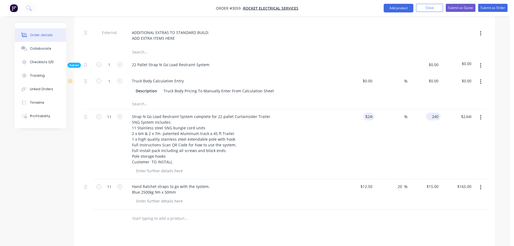
click at [439, 112] on input "240" at bounding box center [434, 116] width 12 height 8
type input "320"
type input "33.33"
type input "$320.00"
type input "$3,520.00"
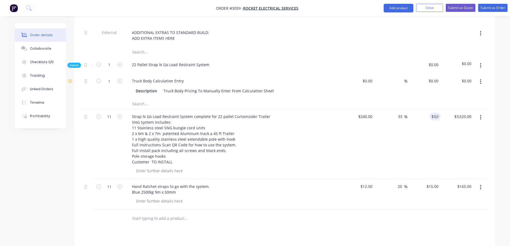
click at [406, 123] on div "33.33 %" at bounding box center [390, 144] width 33 height 70
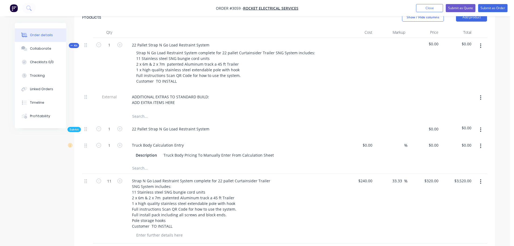
scroll to position [138, 0]
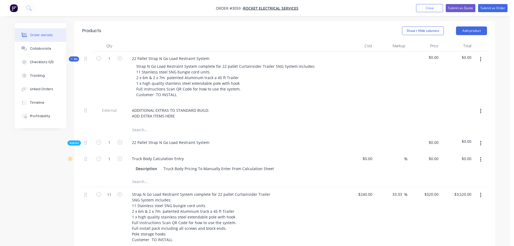
click at [480, 56] on icon "button" at bounding box center [480, 59] width 1 height 6
click at [445, 102] on div "Delete" at bounding box center [462, 106] width 42 height 8
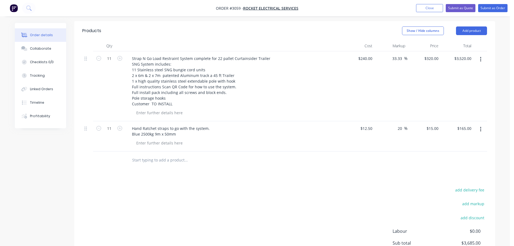
click at [146, 155] on input "text" at bounding box center [186, 160] width 108 height 11
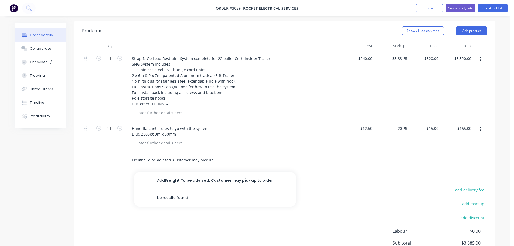
type input "Freight To be advised. Customer may pick up."
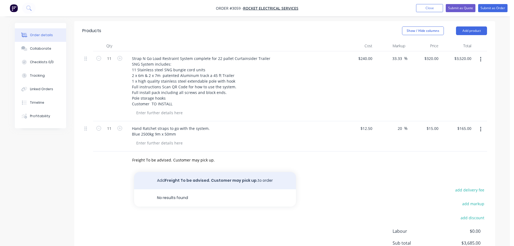
click at [201, 172] on button "Add Freight To be advised. Customer may pick up. to order" at bounding box center [215, 180] width 162 height 17
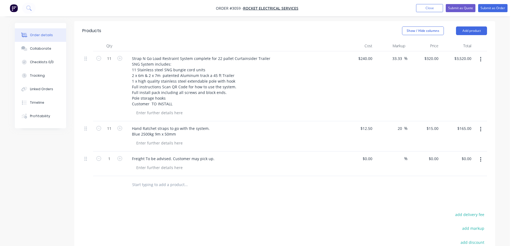
click at [142, 179] on input "text" at bounding box center [186, 184] width 108 height 11
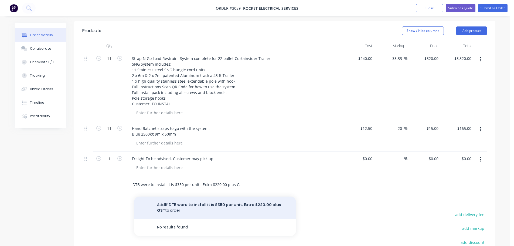
type input "If DTB were to install it is $350 per unit. Extra $220.00 plus GST"
click at [189, 199] on button "Add If DTB were to install it is $350 per unit. Extra $220.00 plus GST to order" at bounding box center [215, 207] width 162 height 22
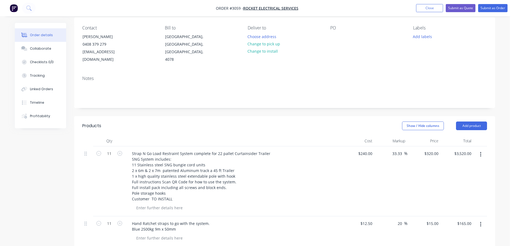
scroll to position [30, 0]
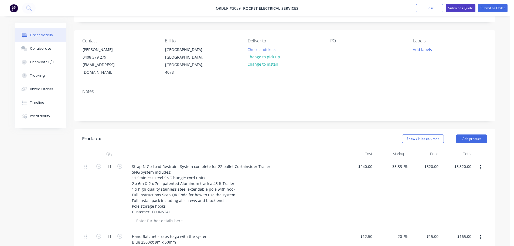
click at [463, 5] on button "Submit as Quote" at bounding box center [461, 8] width 30 height 8
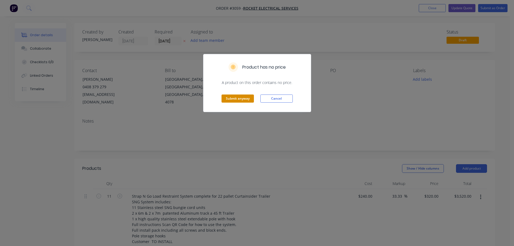
click at [239, 96] on button "Submit anyway" at bounding box center [237, 98] width 32 height 8
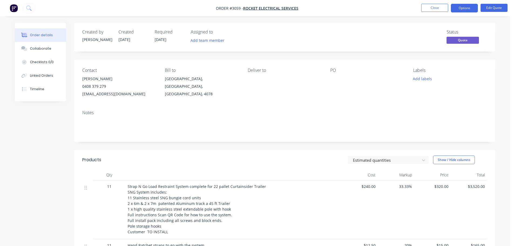
click at [332, 77] on div at bounding box center [363, 79] width 67 height 8
click at [489, 7] on button "Edit Quote" at bounding box center [493, 8] width 27 height 8
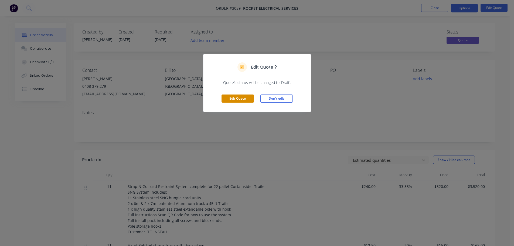
click at [238, 97] on button "Edit Quote" at bounding box center [237, 98] width 32 height 8
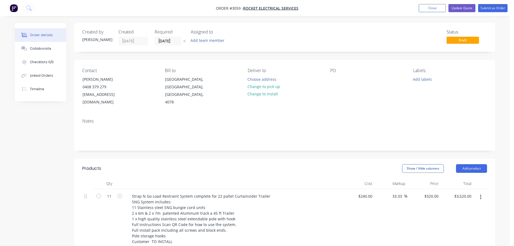
click at [330, 76] on div "Contact [PERSON_NAME] 0408 379 279 [EMAIL_ADDRESS][DOMAIN_NAME] Bill to [GEOGRA…" at bounding box center [284, 87] width 421 height 54
click at [331, 79] on div at bounding box center [334, 79] width 9 height 8
click at [342, 101] on div "Contact [PERSON_NAME] 0408 379 279 [EMAIL_ADDRESS][DOMAIN_NAME] Bill to [GEOGRA…" at bounding box center [284, 87] width 421 height 54
click at [461, 7] on button "Update Quote" at bounding box center [461, 8] width 27 height 8
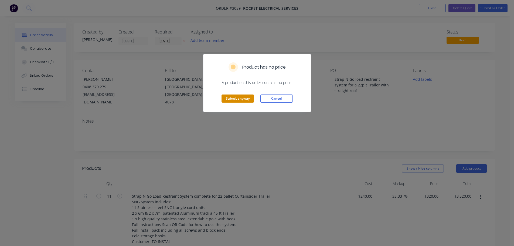
click at [234, 97] on button "Submit anyway" at bounding box center [237, 98] width 32 height 8
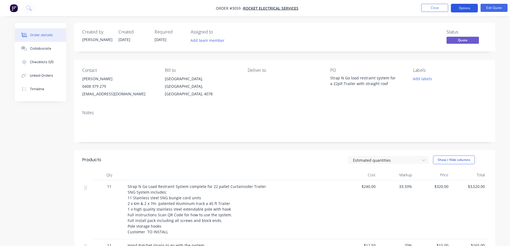
click at [458, 6] on button "Options" at bounding box center [464, 8] width 27 height 9
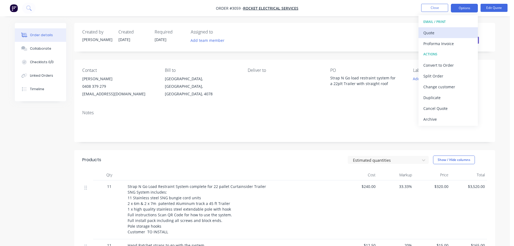
click at [430, 34] on div "Quote" at bounding box center [448, 33] width 50 height 8
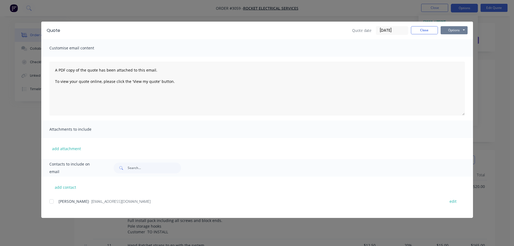
click at [450, 29] on button "Options" at bounding box center [454, 30] width 27 height 8
click at [451, 38] on button "Preview" at bounding box center [458, 39] width 35 height 9
click at [52, 201] on div at bounding box center [51, 201] width 11 height 11
click at [64, 188] on button "add contact" at bounding box center [65, 187] width 32 height 8
select select "AU"
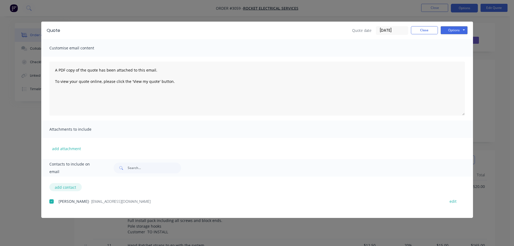
select select "AU"
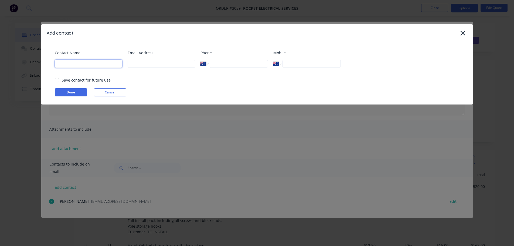
drag, startPoint x: 72, startPoint y: 63, endPoint x: 71, endPoint y: 74, distance: 11.1
click at [72, 63] on input at bounding box center [88, 64] width 67 height 8
type input "[PERSON_NAME]"
type input "[EMAIL_ADDRESS][DOMAIN_NAME]"
type input "0432 545 330"
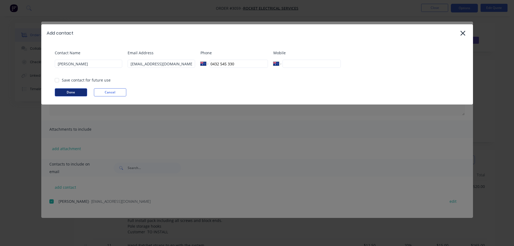
click at [70, 92] on button "Done" at bounding box center [71, 92] width 32 height 8
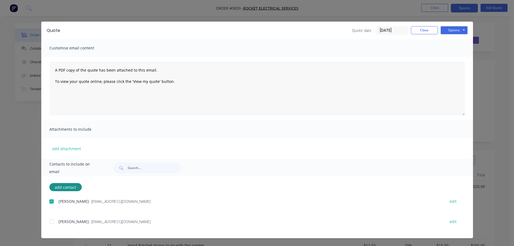
drag, startPoint x: 52, startPoint y: 222, endPoint x: 56, endPoint y: 213, distance: 9.4
click at [52, 221] on div at bounding box center [51, 221] width 11 height 11
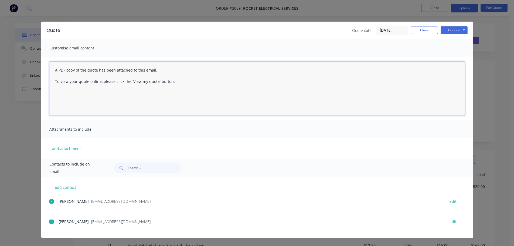
click at [54, 70] on textarea "A PDF copy of the quote has been attached to this email. To view your quote onl…" at bounding box center [256, 89] width 415 height 54
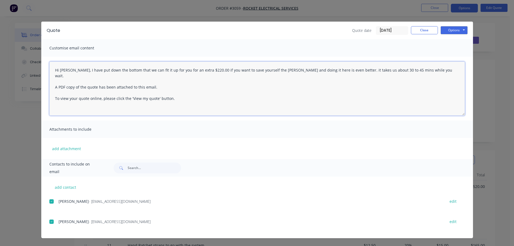
click at [336, 70] on textarea "Hi [PERSON_NAME], I have put down the bottom that we can fit it up for you for …" at bounding box center [256, 89] width 415 height 54
drag, startPoint x: 417, startPoint y: 69, endPoint x: 441, endPoint y: 92, distance: 33.6
click at [417, 69] on textarea "Hi [PERSON_NAME], I have put down the bottom that we can fit it up for you for …" at bounding box center [256, 89] width 415 height 54
drag, startPoint x: 270, startPoint y: 71, endPoint x: 264, endPoint y: 79, distance: 11.0
click at [264, 80] on textarea "Hi [PERSON_NAME], I have put down the bottom that we can fit it up for you for …" at bounding box center [256, 89] width 415 height 54
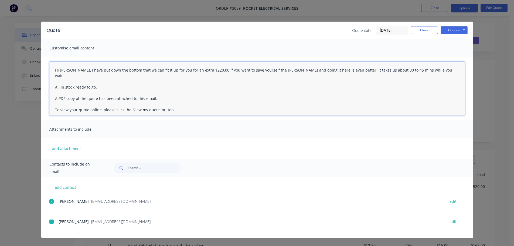
click at [277, 69] on textarea "Hi [PERSON_NAME], I have put down the bottom that we can fit it up for you for …" at bounding box center [256, 89] width 415 height 54
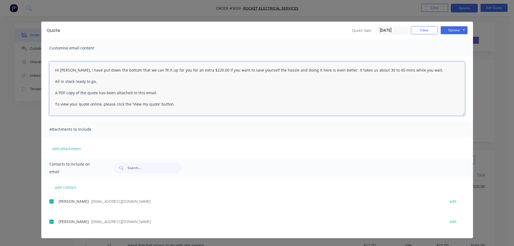
click at [258, 95] on textarea "Hi [PERSON_NAME], I have put down the bottom that we can fit it up for you for …" at bounding box center [256, 89] width 415 height 54
type textarea "Hi [PERSON_NAME], I have put down the bottom that we can fit it up for you for …"
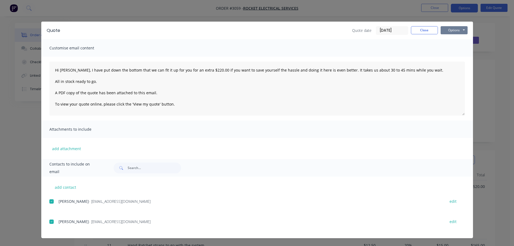
click at [450, 29] on button "Options" at bounding box center [454, 30] width 27 height 8
click at [451, 56] on button "Email" at bounding box center [458, 57] width 35 height 9
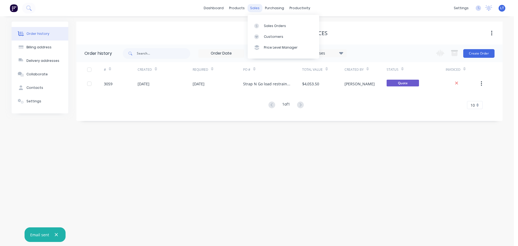
click at [254, 7] on div "sales" at bounding box center [254, 8] width 15 height 8
click at [269, 27] on div "Sales Orders" at bounding box center [275, 25] width 22 height 5
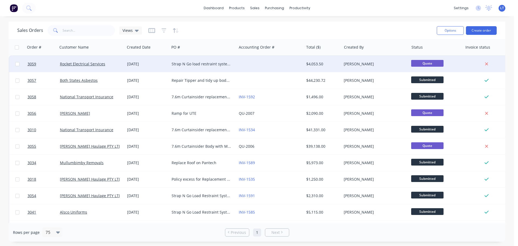
click at [200, 64] on div "Strap N Go load restraint system for a 22plt Trailer with straight roof" at bounding box center [202, 63] width 60 height 5
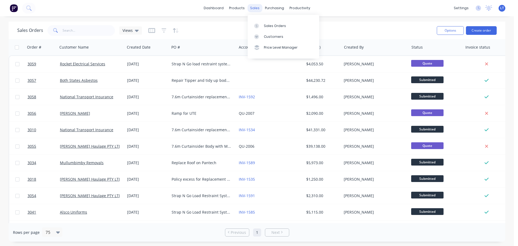
click at [254, 7] on div "sales" at bounding box center [254, 8] width 15 height 8
click at [265, 36] on div "Customers" at bounding box center [273, 36] width 19 height 5
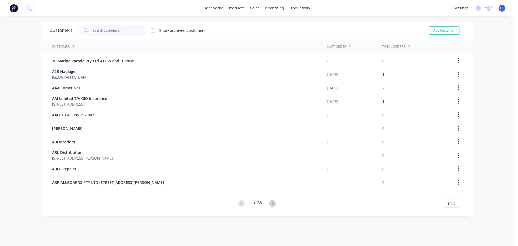
click at [118, 30] on input "text" at bounding box center [119, 30] width 53 height 11
click at [266, 38] on div "Customers" at bounding box center [271, 36] width 19 height 5
click at [432, 28] on button "Add Customer" at bounding box center [444, 30] width 31 height 8
select select "AU"
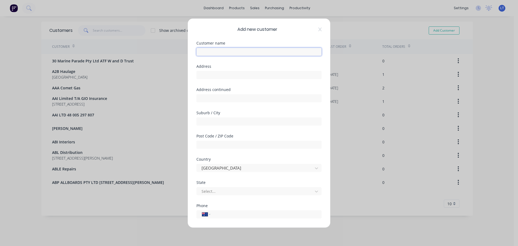
click at [236, 47] on input "text" at bounding box center [258, 51] width 125 height 8
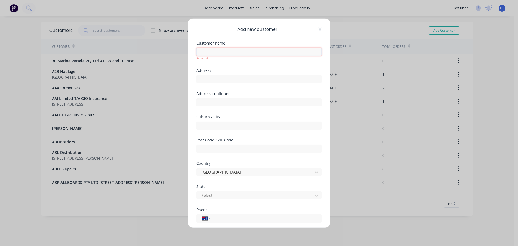
click at [238, 51] on input "text" at bounding box center [258, 51] width 125 height 8
type input "[PERSON_NAME]"
click at [221, 78] on input "text" at bounding box center [258, 79] width 125 height 8
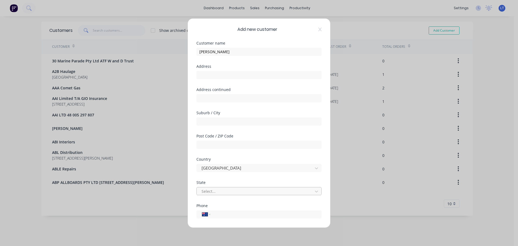
click at [223, 193] on div at bounding box center [255, 191] width 109 height 7
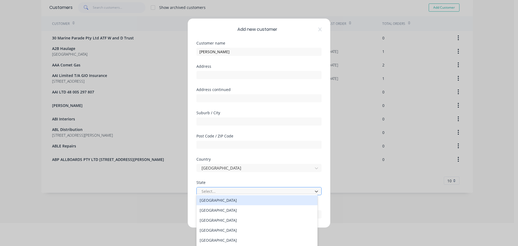
scroll to position [26, 0]
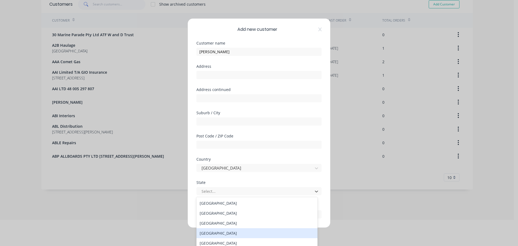
click at [218, 232] on div "[GEOGRAPHIC_DATA]" at bounding box center [256, 233] width 121 height 10
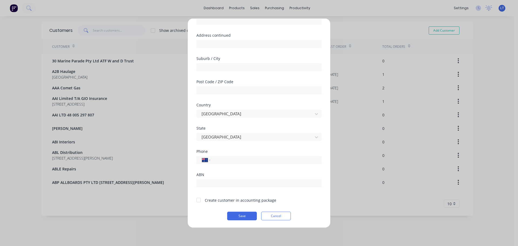
scroll to position [54, 0]
click at [221, 160] on input "tel" at bounding box center [265, 159] width 102 height 6
type input "0470 538 282"
click at [200, 198] on div at bounding box center [198, 199] width 11 height 11
click at [245, 217] on button "Save" at bounding box center [242, 215] width 30 height 9
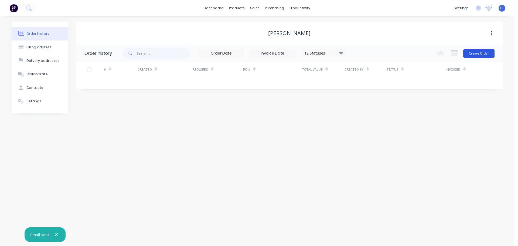
click at [473, 52] on button "Create Order" at bounding box center [478, 53] width 31 height 9
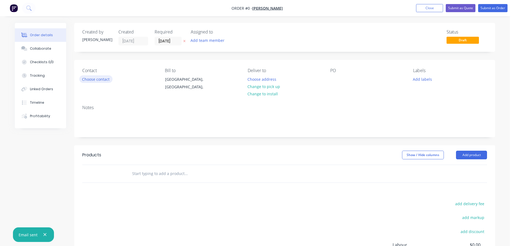
click at [104, 79] on button "Choose contact" at bounding box center [95, 78] width 33 height 7
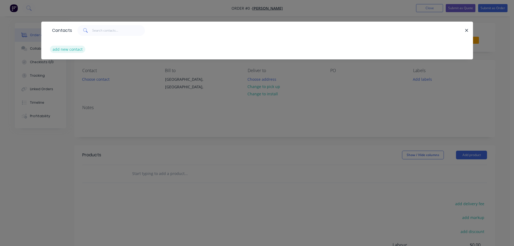
click at [73, 49] on button "add new contact" at bounding box center [68, 49] width 36 height 7
select select "AU"
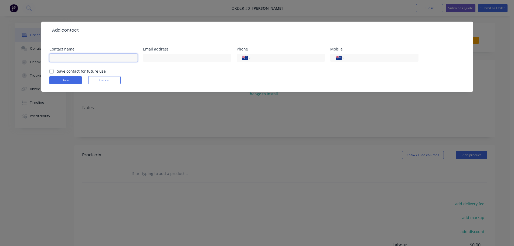
click at [94, 59] on input "text" at bounding box center [93, 58] width 88 height 8
type input "[PERSON_NAME]"
click at [161, 59] on input "text" at bounding box center [187, 58] width 88 height 8
type input "[EMAIL_ADDRESS][DOMAIN_NAME]"
click at [57, 70] on label "Save contact for future use" at bounding box center [81, 71] width 49 height 6
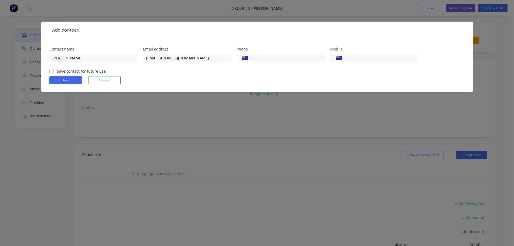
click at [53, 70] on input "Save contact for future use" at bounding box center [51, 70] width 4 height 5
checkbox input "true"
click at [355, 57] on input "tel" at bounding box center [380, 58] width 65 height 6
type input "0470 538 282"
click at [61, 81] on button "Done" at bounding box center [65, 80] width 32 height 8
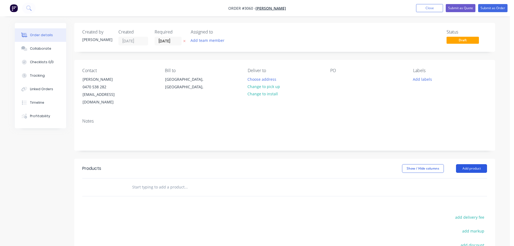
click at [467, 164] on button "Add product" at bounding box center [471, 168] width 31 height 9
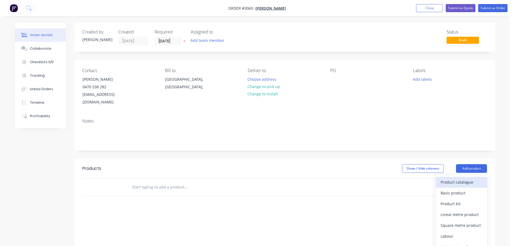
click at [443, 178] on div "Product catalogue" at bounding box center [462, 182] width 42 height 8
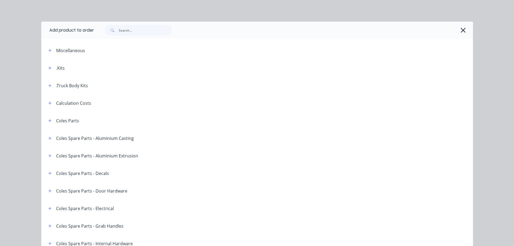
click at [61, 85] on div ".Truck Body Kits" at bounding box center [72, 85] width 32 height 6
click at [49, 85] on icon "button" at bounding box center [49, 86] width 3 height 4
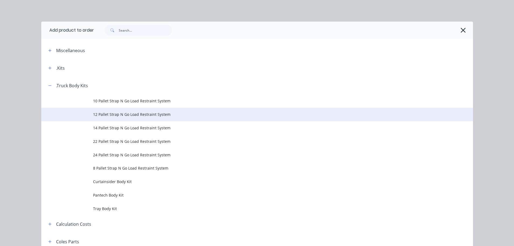
click at [110, 112] on span "12 Pallet Strap N Go Load Restraint System" at bounding box center [245, 114] width 304 height 6
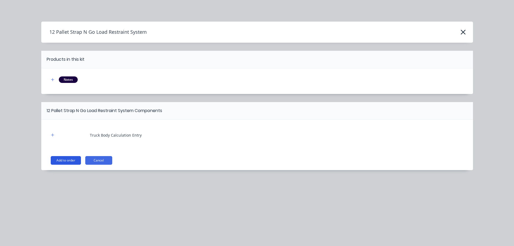
click at [62, 160] on button "Add to order" at bounding box center [66, 160] width 30 height 9
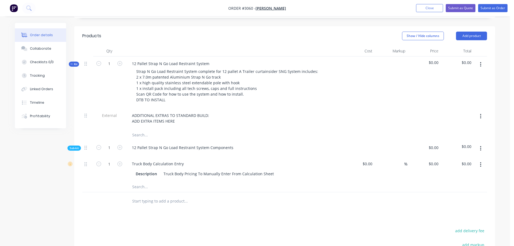
scroll to position [135, 0]
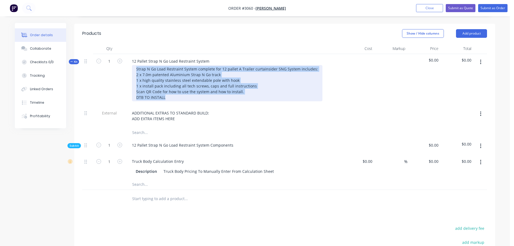
drag, startPoint x: 136, startPoint y: 60, endPoint x: 172, endPoint y: 91, distance: 47.5
click at [172, 91] on div "Strap N Go Load Restraint System complete for 12 pallet A Trailer curtainsider …" at bounding box center [227, 83] width 190 height 36
copy div "Strap N Go Load Restraint System complete for 12 pallet A Trailer curtainsider …"
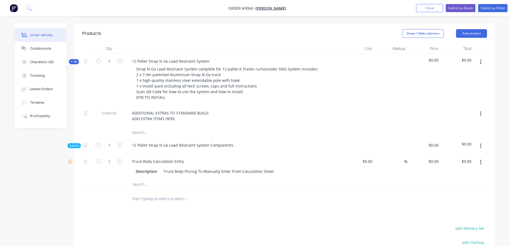
click at [156, 193] on input "text" at bounding box center [186, 198] width 108 height 11
paste input "Strap N Go Load Restraint System complete for 12 pallet A Trailer curtainsider …"
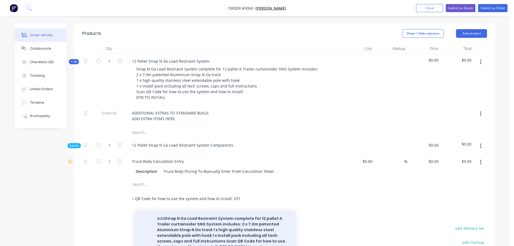
type input "Strap N Go Load Restraint System complete for 12 pallet A Trailer curtainsider …"
click at [231, 214] on button "Add Strap N Go Load Restraint System complete for 12 pallet A Trailer curtainsi…" at bounding box center [215, 232] width 162 height 45
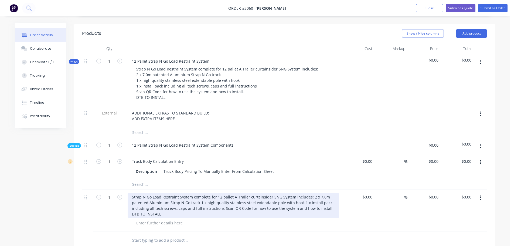
click at [246, 193] on div "Strap N Go Load Restraint System complete for 12 pallet A Trailer curtainsider …" at bounding box center [233, 205] width 211 height 25
drag, startPoint x: 246, startPoint y: 189, endPoint x: 232, endPoint y: 189, distance: 14.6
click at [232, 193] on div "Strap N Go Load Restraint System complete for 12 pallet A Trailer curtainsider …" at bounding box center [233, 205] width 211 height 25
click at [254, 193] on div "Strap N Go Load Restraint System complete for 12 pallet curtainsider SNG System…" at bounding box center [233, 205] width 211 height 25
click at [171, 194] on div "Strap N Go Load Restraint System complete for 12 pallet curtainsider SNG System…" at bounding box center [233, 205] width 211 height 25
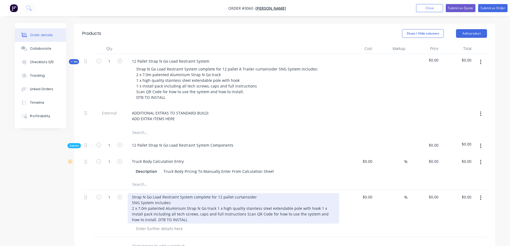
click at [215, 200] on div "Strap N Go Load Restraint System complete for 12 pallet curtainsider SNG System…" at bounding box center [233, 208] width 211 height 30
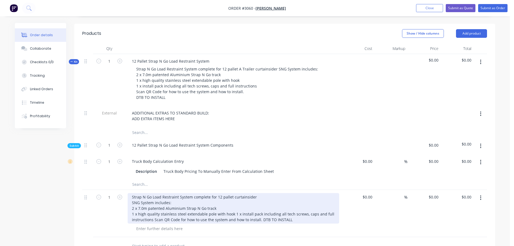
click at [233, 206] on div "Strap N Go Load Restraint System complete for 12 pallet curtainsider SNG System…" at bounding box center [233, 208] width 211 height 30
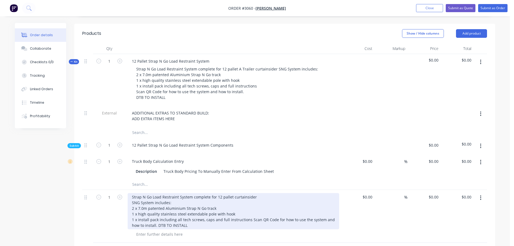
click at [204, 213] on div "Strap N Go Load Restraint System complete for 12 pallet curtainsider SNG System…" at bounding box center [233, 211] width 211 height 36
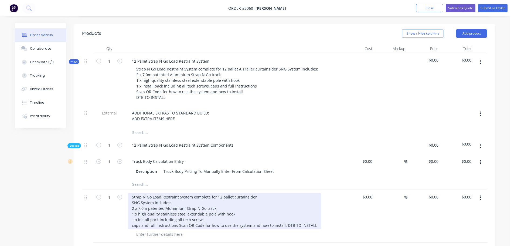
click at [177, 218] on div "Strap N Go Load Restraint System complete for 12 pallet curtainsider SNG System…" at bounding box center [225, 211] width 194 height 36
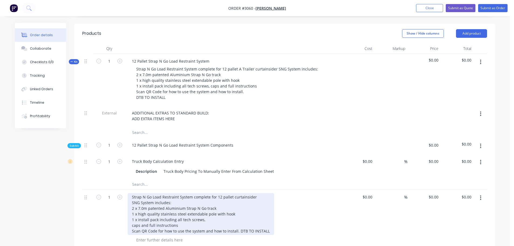
click at [238, 223] on div "Strap N Go Load Restraint System complete for 12 pallet curtainsider SNG System…" at bounding box center [201, 214] width 146 height 42
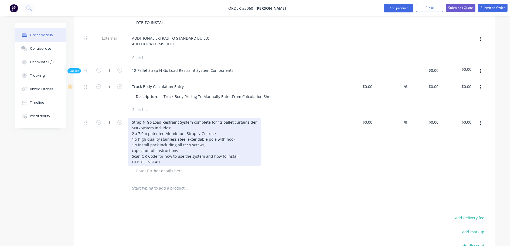
scroll to position [216, 0]
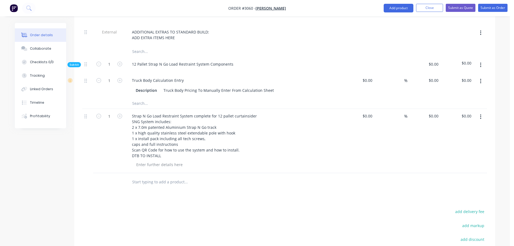
click at [149, 176] on input "text" at bounding box center [186, 181] width 108 height 11
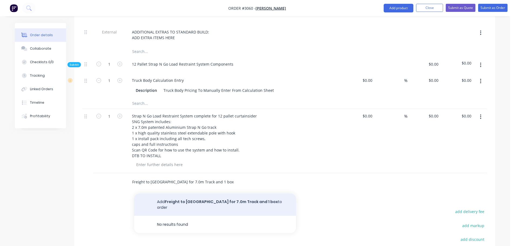
type input "Freight to [GEOGRAPHIC_DATA] for 7.0m Track and 1 box"
click at [188, 194] on button "Add Freight to [GEOGRAPHIC_DATA] for 7.0m Track and 1 box to order" at bounding box center [215, 204] width 162 height 22
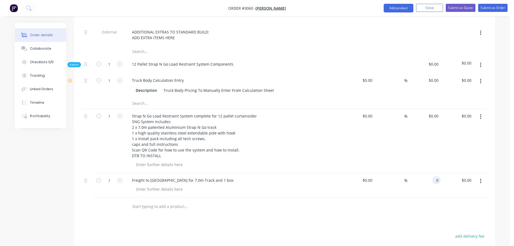
click at [436, 176] on input "0" at bounding box center [437, 180] width 6 height 8
type input "$150.00"
click at [316, 176] on div "Freight to [GEOGRAPHIC_DATA] for 7.0m Track and 1 box" at bounding box center [233, 180] width 211 height 8
click at [433, 176] on input "150" at bounding box center [432, 180] width 17 height 8
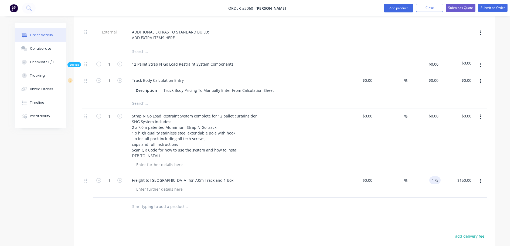
type input "$175.00"
click at [273, 185] on div at bounding box center [235, 189] width 207 height 8
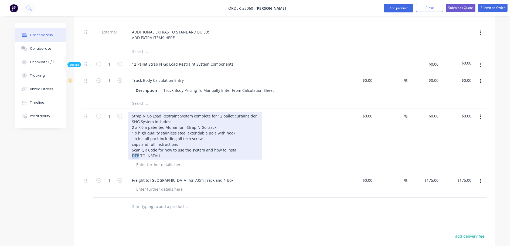
drag, startPoint x: 131, startPoint y: 147, endPoint x: 139, endPoint y: 148, distance: 8.1
click at [139, 148] on div "Strap N Go Load Restraint System complete for 12 pallet curtainsider SNG System…" at bounding box center [195, 135] width 135 height 47
click at [132, 149] on div "Strap N Go Load Restraint System complete for 12 pallet curtainsider SNG System…" at bounding box center [195, 135] width 135 height 47
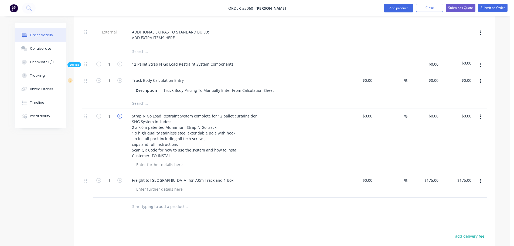
click at [118, 114] on icon "button" at bounding box center [119, 116] width 5 height 5
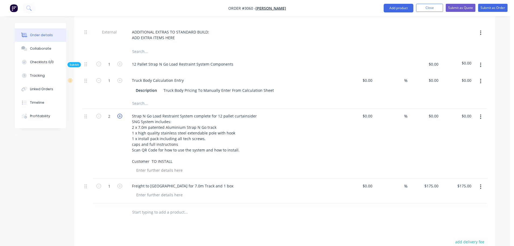
click at [119, 114] on icon "button" at bounding box center [119, 116] width 5 height 5
type input "6"
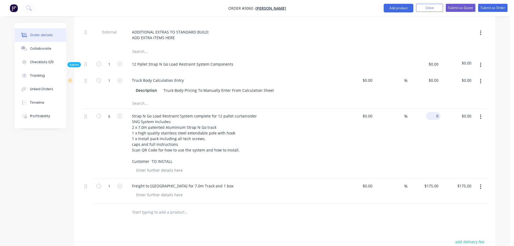
click at [435, 112] on input "0" at bounding box center [434, 116] width 12 height 8
type input "$320.00"
type input "$1,920.00"
click at [328, 129] on div "Strap N Go Load Restraint System complete for 12 pallet curtainsider SNG System…" at bounding box center [233, 138] width 211 height 53
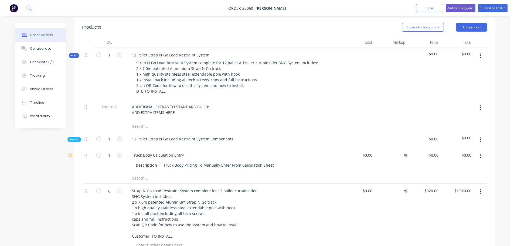
scroll to position [135, 0]
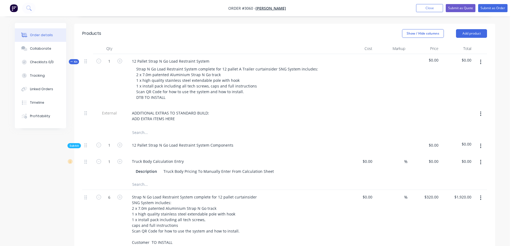
click at [481, 59] on icon "button" at bounding box center [480, 62] width 1 height 6
click at [448, 105] on div "Delete" at bounding box center [462, 109] width 42 height 8
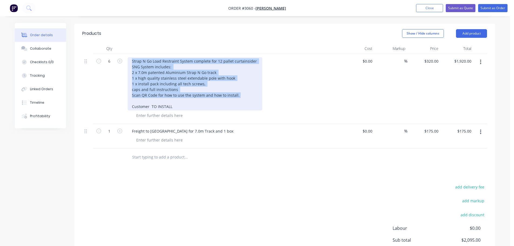
drag, startPoint x: 132, startPoint y: 52, endPoint x: 239, endPoint y: 87, distance: 112.3
click at [239, 87] on div "Strap N Go Load Restraint System complete for 12 pallet curtainsider SNG System…" at bounding box center [195, 83] width 135 height 53
copy div "Strap N Go Load Restraint System complete for 12 pallet curtainsider SNG System…"
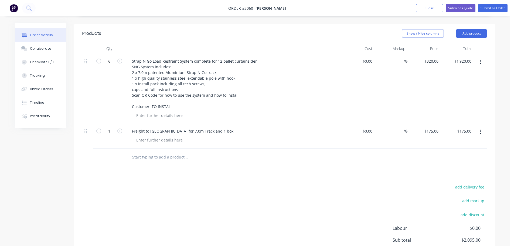
click at [135, 152] on input "text" at bounding box center [186, 157] width 108 height 11
paste input "Strap N Go Load Restraint System complete for 12 pallet curtainsider SNG System…"
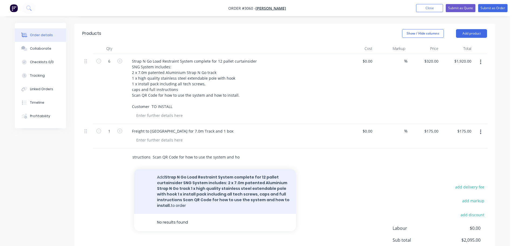
type input "Strap N Go Load Restraint System complete for 12 pallet curtainsider SNG System…"
click at [186, 177] on button "Add Strap N Go Load Restraint System complete for 12 pallet curtainsider SNG Sy…" at bounding box center [215, 191] width 162 height 45
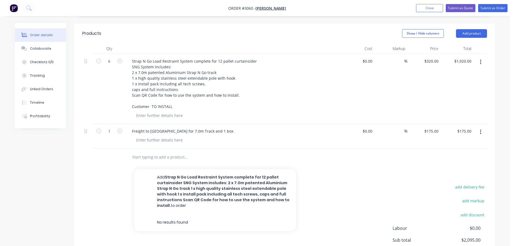
scroll to position [0, 0]
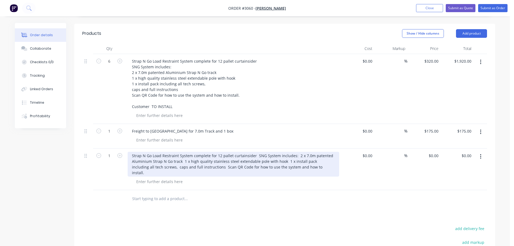
click at [255, 152] on div "Strap N Go Load Restraint System complete for 12 pallet curtainsider SNG System…" at bounding box center [233, 164] width 211 height 25
click at [172, 153] on div "Strap N Go Load Restraint System complete for 12 pallet curtainsider SNG System…" at bounding box center [233, 164] width 211 height 25
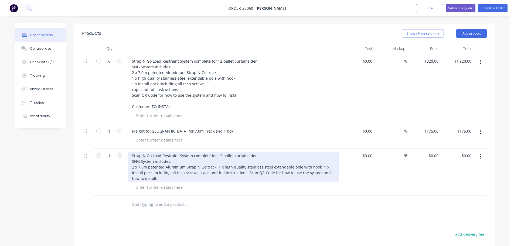
click at [216, 159] on div "Strap N Go Load Restraint System complete for 12 pallet curtainsider SNG System…" at bounding box center [233, 167] width 211 height 30
click at [234, 164] on div "Strap N Go Load Restraint System complete for 12 pallet curtainsider SNG System…" at bounding box center [233, 167] width 211 height 30
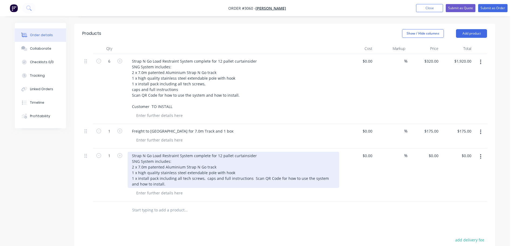
click at [205, 170] on div "Strap N Go Load Restraint System complete for 12 pallet curtainsider SNG System…" at bounding box center [233, 170] width 211 height 36
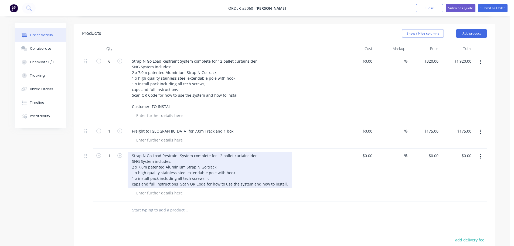
click at [179, 176] on div "Strap N Go Load Restraint System complete for 12 pallet curtainsider SNG System…" at bounding box center [210, 170] width 165 height 36
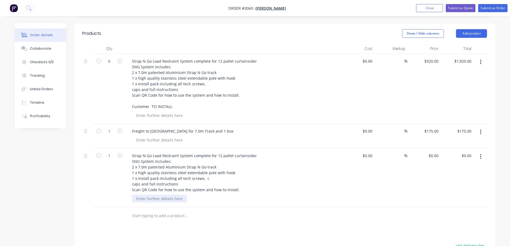
click at [153, 194] on div at bounding box center [159, 198] width 55 height 8
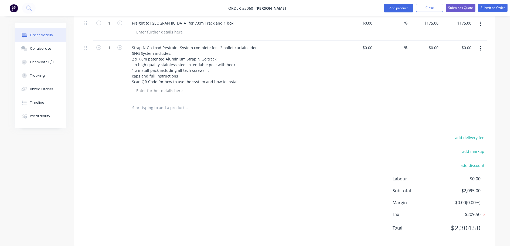
scroll to position [216, 0]
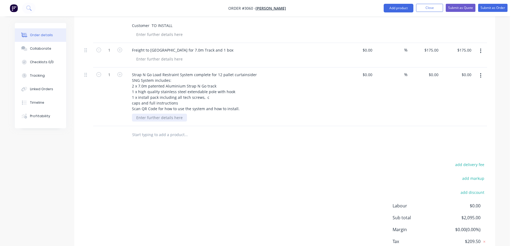
click at [141, 114] on div at bounding box center [159, 118] width 55 height 8
click at [433, 71] on div "0 0" at bounding box center [436, 75] width 8 height 8
type input "$350.00"
click at [119, 72] on icon "button" at bounding box center [119, 74] width 5 height 5
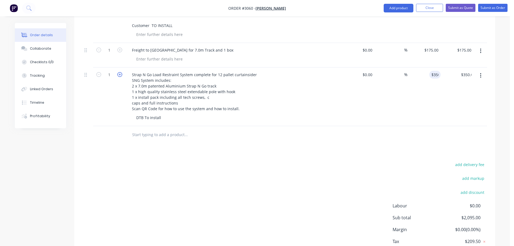
type input "2"
type input "$700.00"
click at [119, 72] on icon "button" at bounding box center [119, 74] width 5 height 5
type input "3"
type input "$1,050.00"
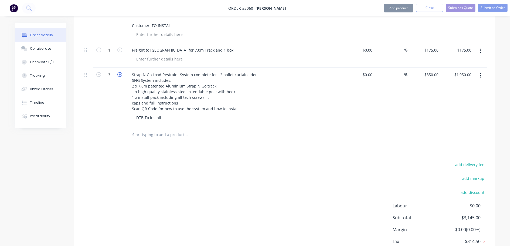
click at [119, 72] on icon "button" at bounding box center [119, 74] width 5 height 5
type input "4"
type input "$1,400.00"
click at [119, 72] on icon "button" at bounding box center [119, 74] width 5 height 5
type input "5"
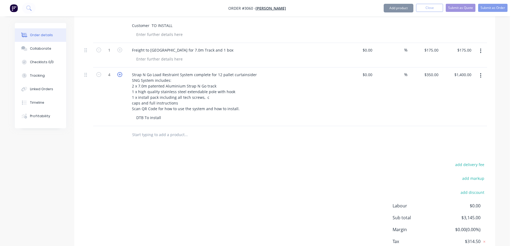
type input "$1,750.00"
click at [119, 72] on icon "button" at bounding box center [119, 74] width 5 height 5
type input "6"
type input "$2,100.00"
click at [288, 85] on div "Strap N Go Load Restraint System complete for 12 pallet curtainsider SNG System…" at bounding box center [233, 92] width 211 height 42
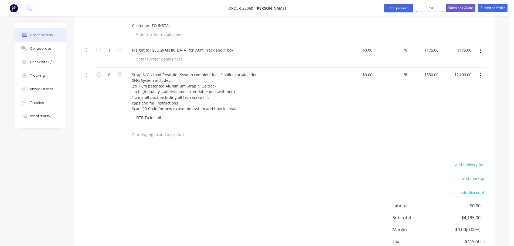
click at [147, 129] on input "text" at bounding box center [186, 134] width 108 height 11
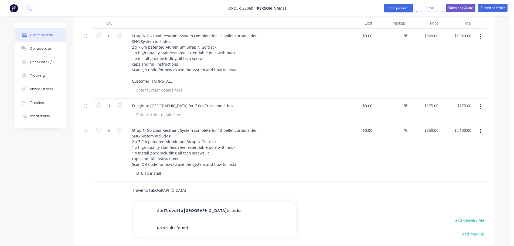
scroll to position [162, 0]
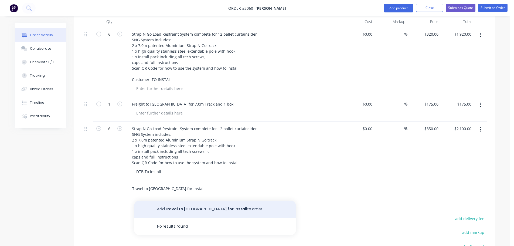
type input "Travel to [GEOGRAPHIC_DATA] for install"
click at [191, 200] on button "Add Travel to [GEOGRAPHIC_DATA] for install to order" at bounding box center [215, 208] width 162 height 17
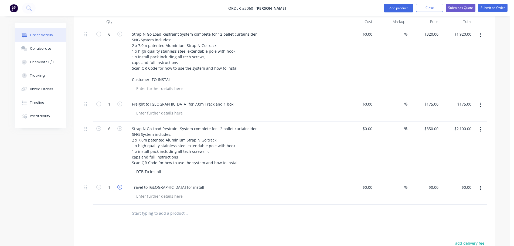
click at [120, 185] on icon "button" at bounding box center [119, 187] width 5 height 5
type input "2"
click at [437, 183] on input "0" at bounding box center [434, 187] width 12 height 8
type input "$140.00"
type input "$280.00"
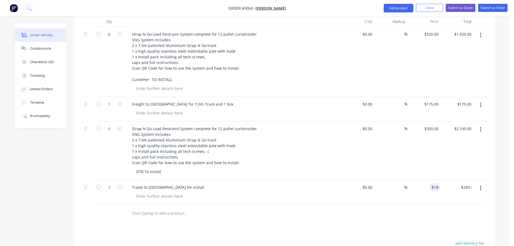
click at [254, 192] on div at bounding box center [235, 196] width 207 height 8
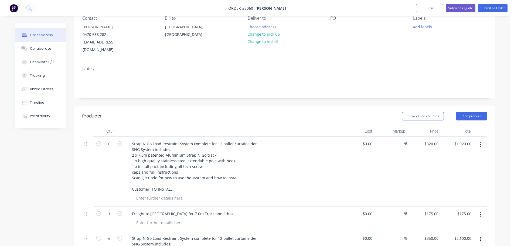
scroll to position [25, 0]
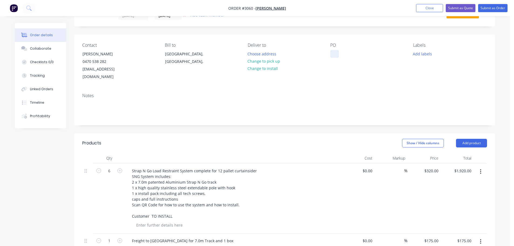
click at [333, 54] on div at bounding box center [334, 54] width 9 height 8
click at [358, 89] on div "Notes" at bounding box center [284, 107] width 421 height 36
click at [352, 89] on div "Notes" at bounding box center [284, 107] width 421 height 36
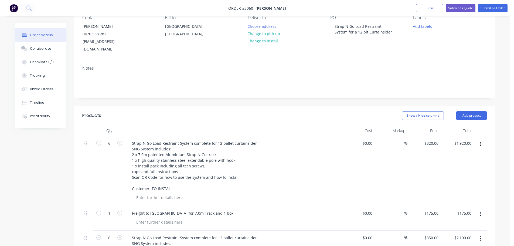
scroll to position [0, 0]
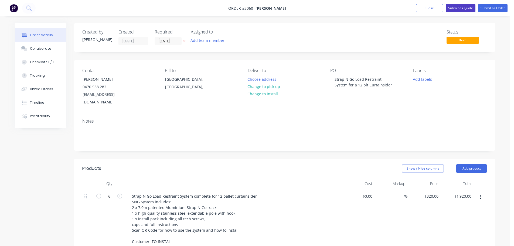
click at [466, 6] on button "Submit as Quote" at bounding box center [461, 8] width 30 height 8
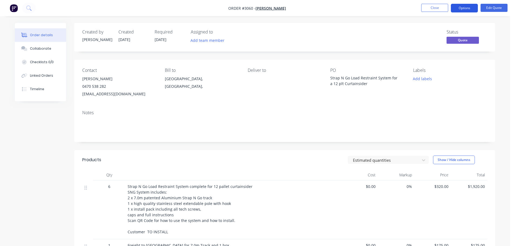
click at [460, 6] on button "Options" at bounding box center [464, 8] width 27 height 9
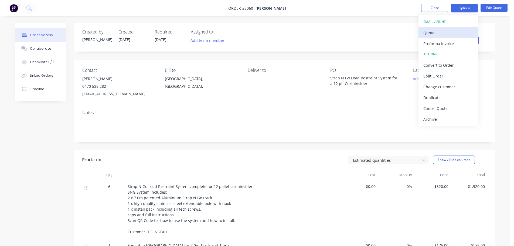
click at [427, 33] on div "Quote" at bounding box center [448, 33] width 50 height 8
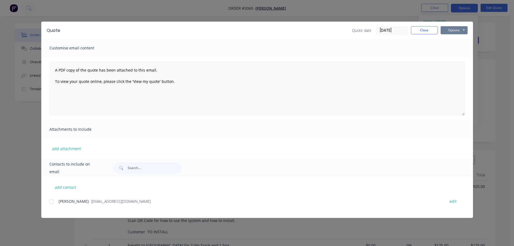
click at [460, 30] on button "Options" at bounding box center [454, 30] width 27 height 8
click at [452, 39] on button "Preview" at bounding box center [458, 39] width 35 height 9
click at [421, 27] on button "Close" at bounding box center [424, 30] width 27 height 8
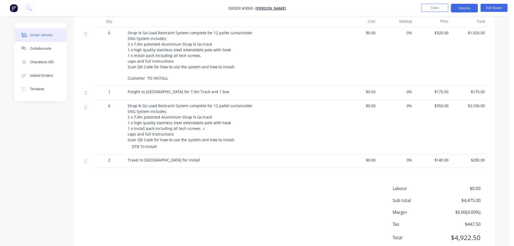
scroll to position [162, 0]
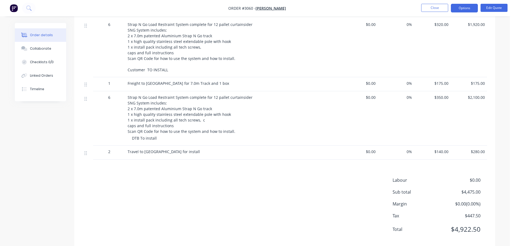
click at [132, 138] on span "DTB To install" at bounding box center [144, 137] width 25 height 5
click at [496, 5] on button "Edit Quote" at bounding box center [493, 8] width 27 height 8
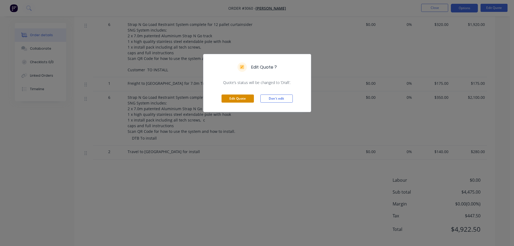
click at [229, 97] on button "Edit Quote" at bounding box center [237, 98] width 32 height 8
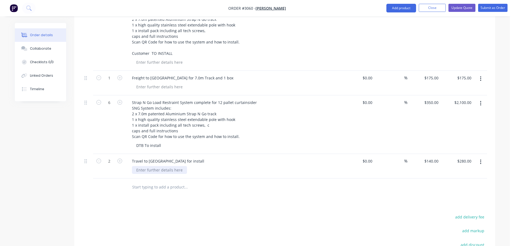
scroll to position [189, 0]
click at [137, 141] on div "DTB To install" at bounding box center [148, 145] width 33 height 8
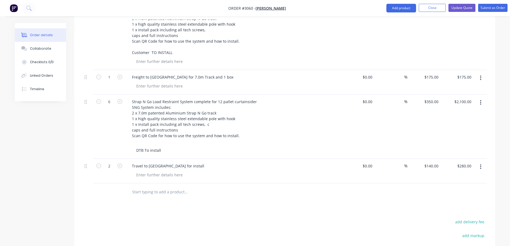
click at [175, 141] on div "DTB To install" at bounding box center [235, 147] width 207 height 13
drag, startPoint x: 161, startPoint y: 142, endPoint x: 144, endPoint y: 143, distance: 16.7
click at [144, 143] on div "DTB To install" at bounding box center [148, 147] width 33 height 13
click at [211, 192] on div "Products Show / Hide columns Add product Qty Cost Markup Price Total 6 Strap N …" at bounding box center [284, 150] width 421 height 360
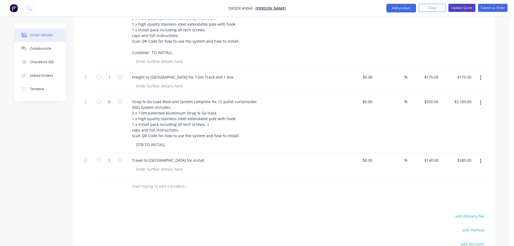
click at [463, 6] on button "Update Quote" at bounding box center [461, 8] width 27 height 8
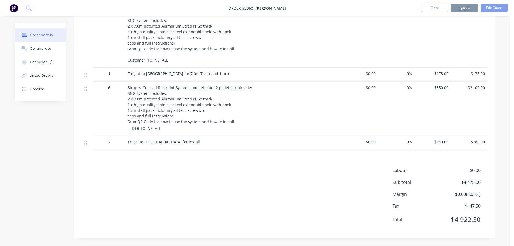
scroll to position [0, 0]
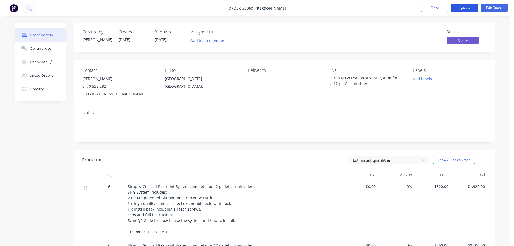
click at [467, 7] on button "Options" at bounding box center [464, 8] width 27 height 9
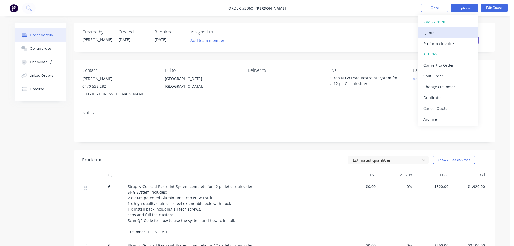
click at [429, 32] on div "Quote" at bounding box center [448, 33] width 50 height 8
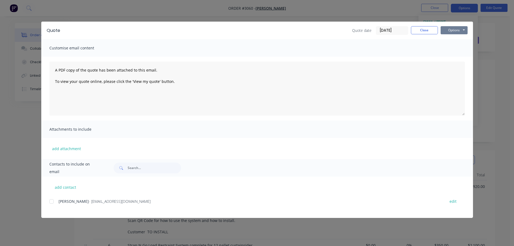
click at [457, 28] on button "Options" at bounding box center [454, 30] width 27 height 8
click at [450, 39] on button "Preview" at bounding box center [458, 39] width 35 height 9
drag, startPoint x: 427, startPoint y: 29, endPoint x: 371, endPoint y: 53, distance: 61.0
click at [427, 29] on button "Close" at bounding box center [424, 30] width 27 height 8
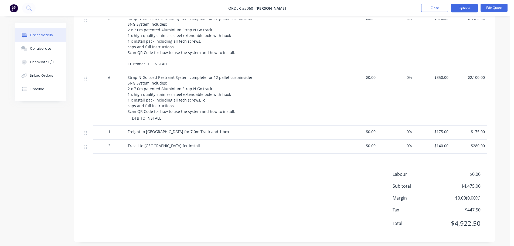
scroll to position [172, 0]
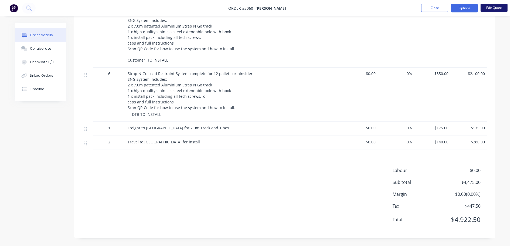
click at [487, 7] on button "Edit Quote" at bounding box center [493, 8] width 27 height 8
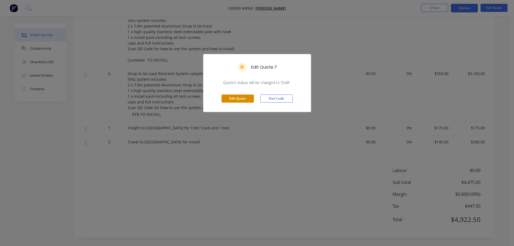
click at [237, 96] on button "Edit Quote" at bounding box center [237, 98] width 32 height 8
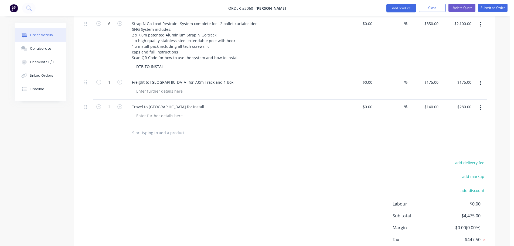
scroll to position [243, 0]
click at [153, 127] on input "text" at bounding box center [186, 132] width 108 height 11
click at [192, 127] on input "Installing yourself the cost will be 2095" at bounding box center [186, 132] width 108 height 11
click at [203, 127] on input "Installing yourself the cost will be $2095" at bounding box center [186, 132] width 108 height 11
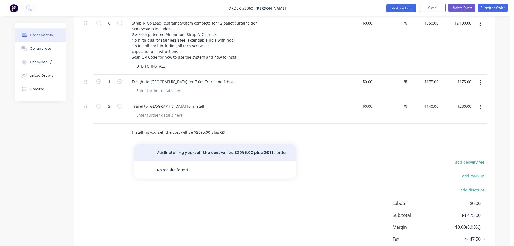
type input "Installing yourself the cost will be $2095.00 plus GST"
click at [214, 144] on button "Add Installing yourself the cost will be $2095.00 plus GST to order" at bounding box center [215, 152] width 162 height 17
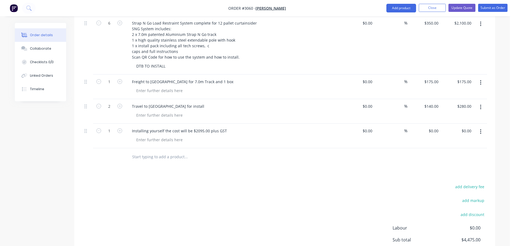
click at [139, 151] on input "text" at bounding box center [186, 156] width 108 height 11
type input "D"
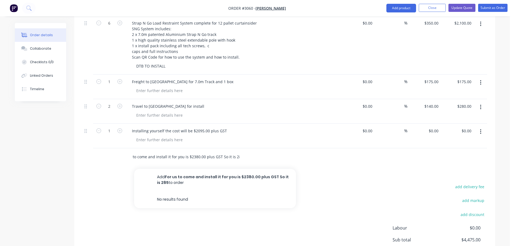
click at [234, 151] on input "For us to come and install it for you is $2380.00 plus GST So it is 285" at bounding box center [186, 156] width 108 height 11
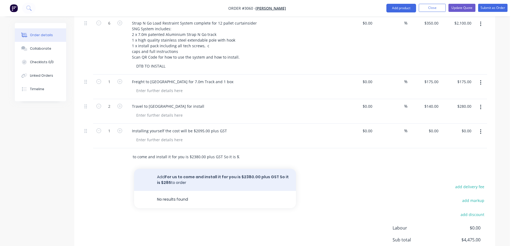
type input "For us to come and install it for you is $2380.00 plus GST So it is $285"
click at [199, 170] on button "Add For us to come and install it for you is $2380.00 plus GST So it is $285 to…" at bounding box center [215, 180] width 162 height 22
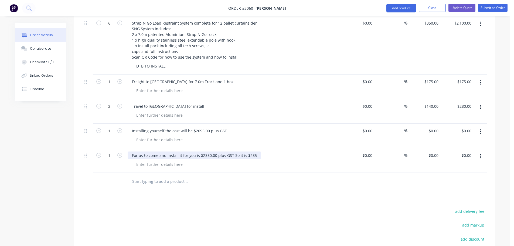
click at [255, 151] on div "For us to come and install it for you is $2380.00 plus GST So it is $285" at bounding box center [195, 155] width 134 height 8
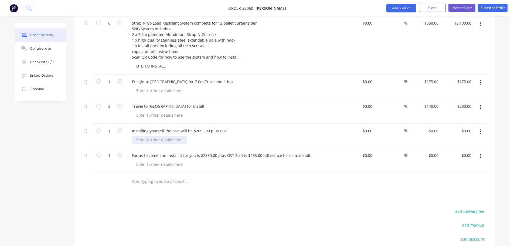
click at [138, 136] on div at bounding box center [159, 140] width 55 height 8
click at [137, 136] on div at bounding box center [159, 140] width 55 height 8
click at [145, 160] on div at bounding box center [159, 164] width 55 height 8
click at [191, 136] on div "Units are $320 each Plus GST" at bounding box center [162, 140] width 61 height 8
drag, startPoint x: 187, startPoint y: 131, endPoint x: 267, endPoint y: 133, distance: 79.1
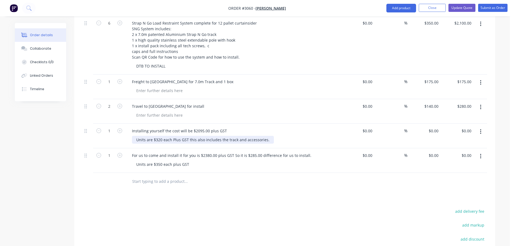
click at [267, 136] on div "Units are $320 each Plus GST this also includes the track and accessories." at bounding box center [203, 140] width 142 height 8
copy div "this also includes the track and accessories."
click at [193, 160] on div "Units are $350 each plus GST" at bounding box center [235, 164] width 207 height 8
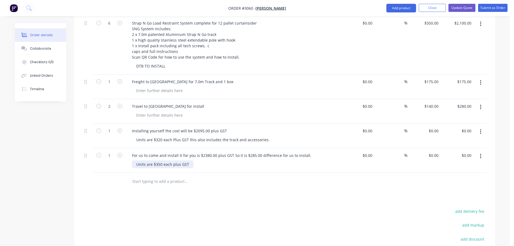
click at [189, 160] on div "Units are $350 each plus GST" at bounding box center [163, 164] width 62 height 8
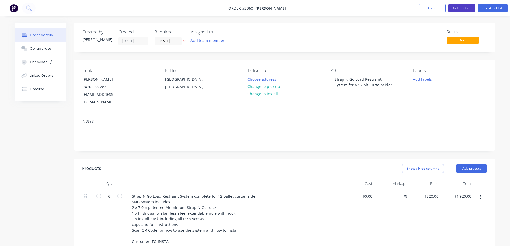
click at [457, 8] on button "Update Quote" at bounding box center [461, 8] width 27 height 8
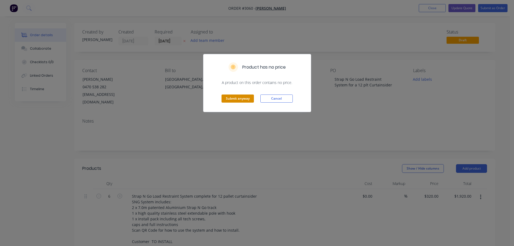
click at [228, 99] on button "Submit anyway" at bounding box center [237, 98] width 32 height 8
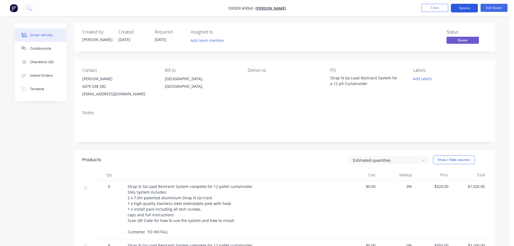
click at [463, 7] on button "Options" at bounding box center [464, 8] width 27 height 9
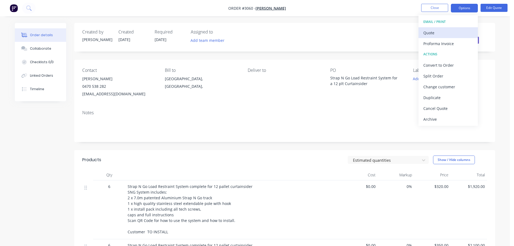
click at [427, 33] on div "Quote" at bounding box center [448, 33] width 50 height 8
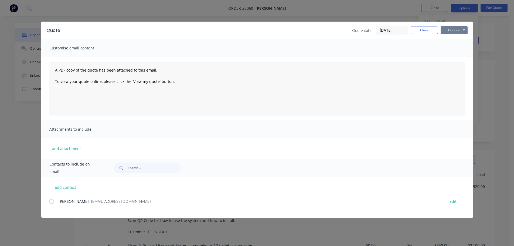
click at [453, 28] on button "Options" at bounding box center [454, 30] width 27 height 8
click at [453, 39] on button "Preview" at bounding box center [458, 39] width 35 height 9
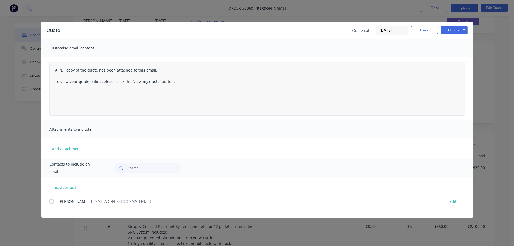
scroll to position [81, 0]
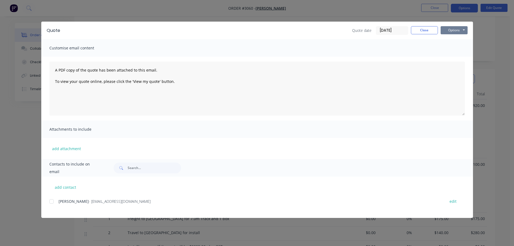
click at [455, 28] on button "Options" at bounding box center [454, 30] width 27 height 8
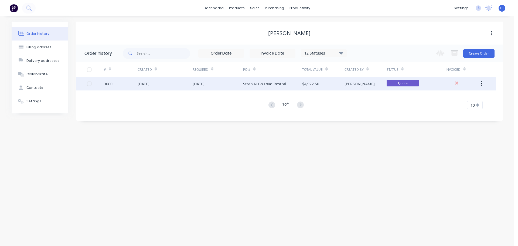
click at [176, 83] on div "[DATE]" at bounding box center [165, 83] width 55 height 13
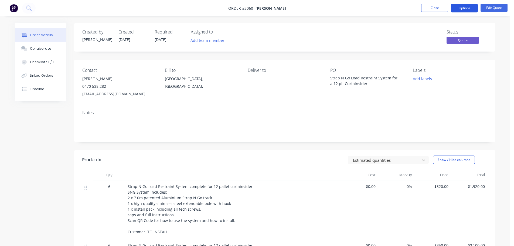
click at [460, 7] on button "Options" at bounding box center [464, 8] width 27 height 9
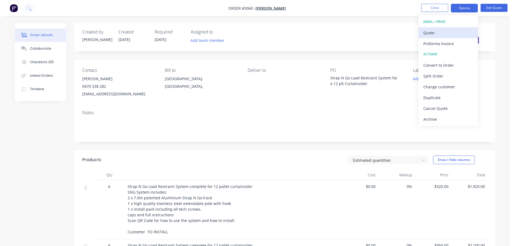
click at [428, 31] on div "Quote" at bounding box center [448, 33] width 50 height 8
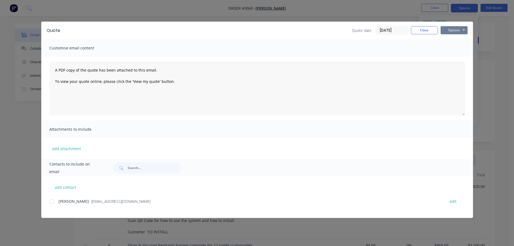
click at [448, 29] on button "Options" at bounding box center [454, 30] width 27 height 8
click at [51, 200] on div at bounding box center [51, 201] width 11 height 11
click at [63, 186] on button "add contact" at bounding box center [65, 187] width 32 height 8
select select "AU"
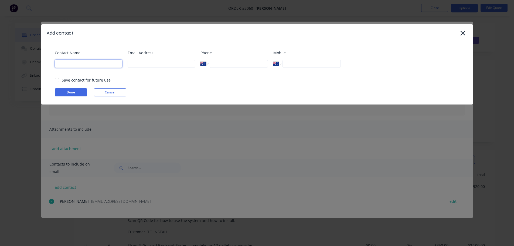
click at [71, 63] on input at bounding box center [88, 64] width 67 height 8
type input "[PERSON_NAME]"
type input "[EMAIL_ADDRESS][DOMAIN_NAME]"
type input "0432 545 330"
click at [72, 92] on button "Done" at bounding box center [71, 92] width 32 height 8
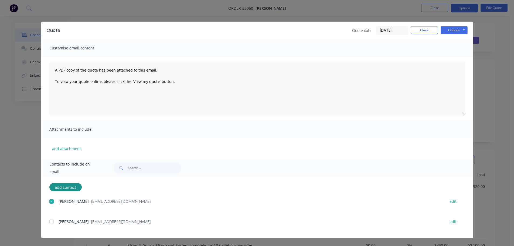
click at [51, 222] on div at bounding box center [51, 221] width 11 height 11
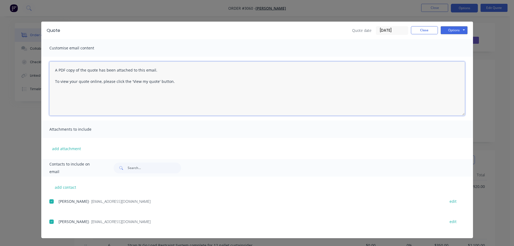
drag, startPoint x: 55, startPoint y: 69, endPoint x: 56, endPoint y: 74, distance: 5.8
click at [55, 69] on textarea "A PDF copy of the quote has been attached to this email. To view your quote onl…" at bounding box center [256, 89] width 415 height 54
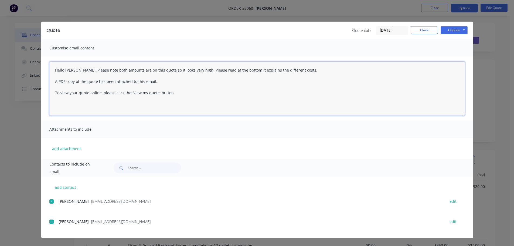
click at [78, 69] on textarea "Hello [PERSON_NAME], Please note both amounts are on this quote so it looks ver…" at bounding box center [256, 89] width 415 height 54
type textarea "Hello [PERSON_NAME], Please note both amounts are on this quote so it looks ver…"
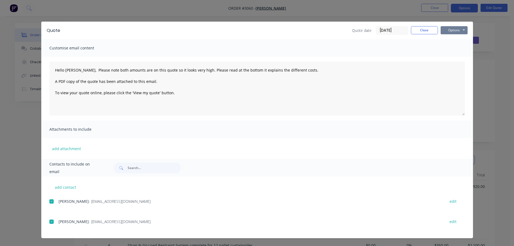
click at [450, 29] on button "Options" at bounding box center [454, 30] width 27 height 8
click at [455, 57] on button "Email" at bounding box center [458, 57] width 35 height 9
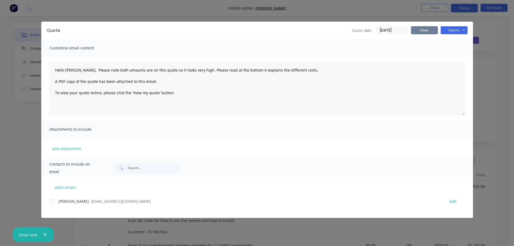
click at [417, 32] on button "Close" at bounding box center [424, 30] width 27 height 8
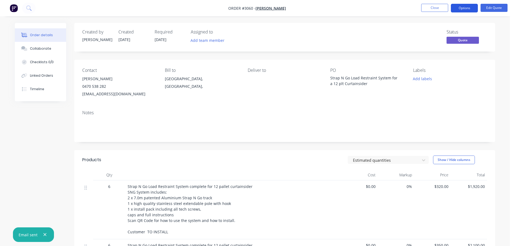
click at [463, 6] on button "Options" at bounding box center [464, 8] width 27 height 9
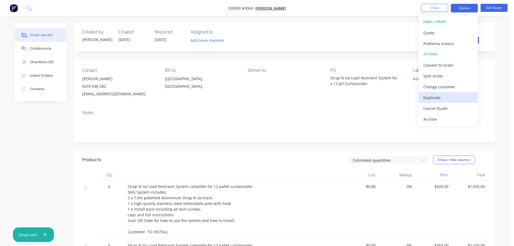
click at [428, 98] on div "Duplicate" at bounding box center [448, 98] width 50 height 8
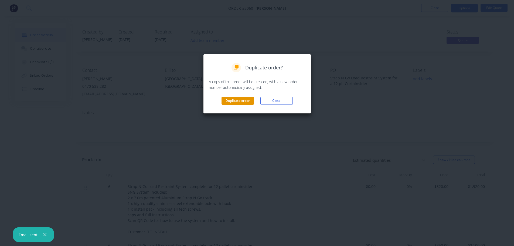
click at [239, 102] on button "Duplicate order" at bounding box center [237, 101] width 32 height 8
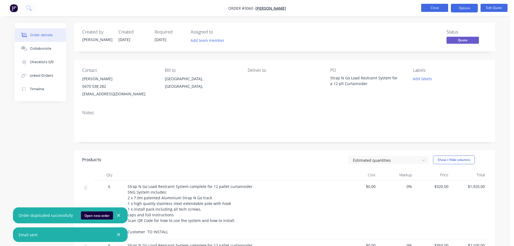
click at [426, 7] on button "Close" at bounding box center [434, 8] width 27 height 8
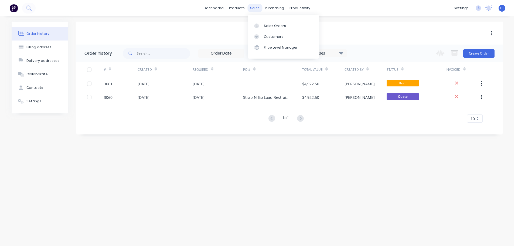
click at [254, 7] on div "sales" at bounding box center [254, 8] width 15 height 8
click at [267, 35] on div "Customers" at bounding box center [273, 36] width 19 height 5
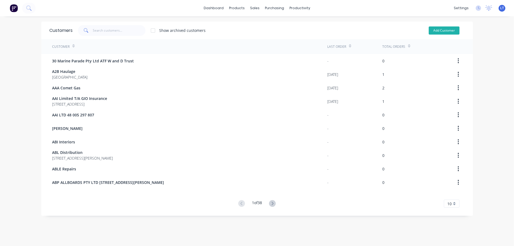
click at [436, 30] on button "Add Customer" at bounding box center [444, 30] width 31 height 8
select select "AU"
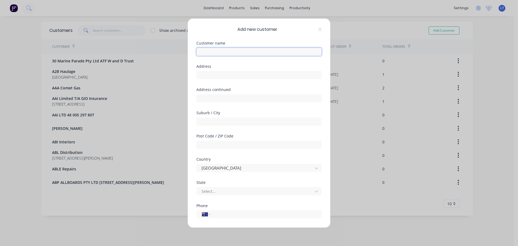
click at [231, 53] on input "text" at bounding box center [258, 51] width 125 height 8
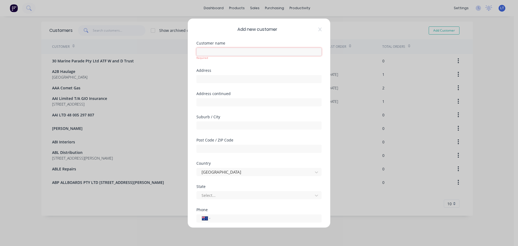
click at [221, 52] on input "text" at bounding box center [258, 51] width 125 height 8
click at [203, 49] on input "text" at bounding box center [258, 51] width 125 height 8
paste input "[PERSON_NAME]"
type input "[PERSON_NAME]"
click at [222, 124] on input "text" at bounding box center [258, 125] width 125 height 8
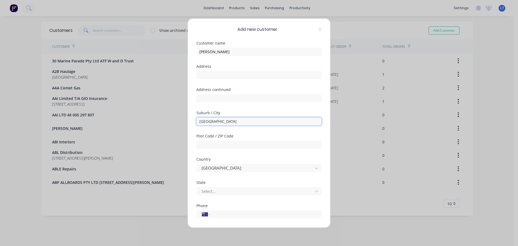
type input "Brisbane QLD"
click at [205, 145] on input "text" at bounding box center [258, 144] width 125 height 8
click at [221, 213] on input "tel" at bounding box center [265, 214] width 102 height 6
click at [221, 190] on div at bounding box center [255, 191] width 109 height 7
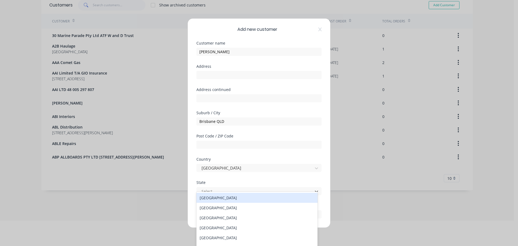
scroll to position [26, 0]
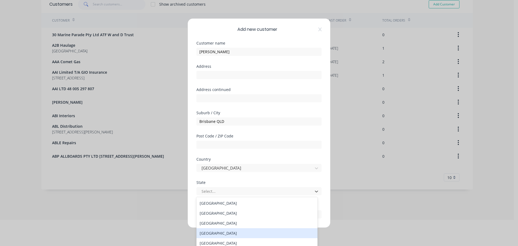
click at [218, 232] on div "[GEOGRAPHIC_DATA]" at bounding box center [256, 233] width 121 height 10
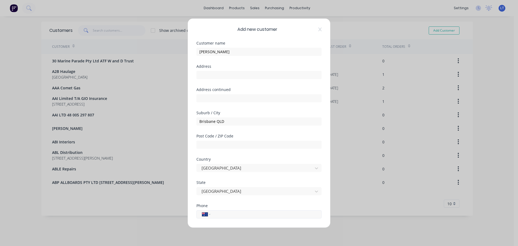
click at [225, 214] on input "tel" at bounding box center [265, 214] width 102 height 6
click at [219, 214] on input "tel" at bounding box center [265, 214] width 102 height 6
paste input "452148077"
click at [223, 223] on div "Phone International [GEOGRAPHIC_DATA] [GEOGRAPHIC_DATA] [GEOGRAPHIC_DATA] [GEOG…" at bounding box center [258, 214] width 125 height 23
click at [215, 214] on input "452148077" at bounding box center [265, 214] width 102 height 6
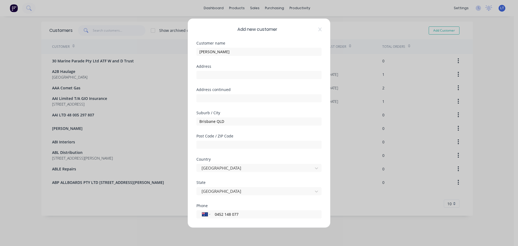
type input "0452 148 077"
click at [240, 221] on div "Phone International [GEOGRAPHIC_DATA] [GEOGRAPHIC_DATA] [GEOGRAPHIC_DATA] [GEOG…" at bounding box center [258, 214] width 125 height 23
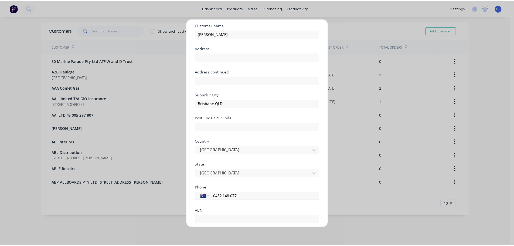
scroll to position [54, 0]
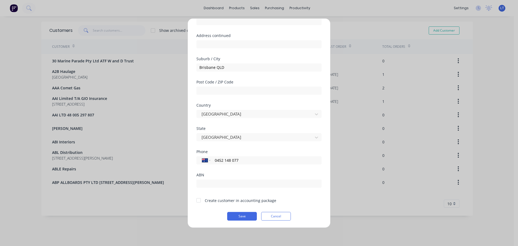
click at [199, 199] on div at bounding box center [198, 200] width 11 height 11
click at [240, 215] on button "Save" at bounding box center [242, 215] width 30 height 9
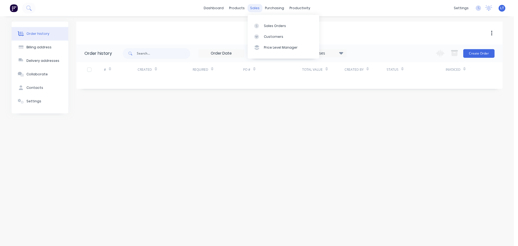
click at [254, 7] on div "sales" at bounding box center [254, 8] width 15 height 8
click at [268, 27] on div "Sales Orders" at bounding box center [275, 25] width 22 height 5
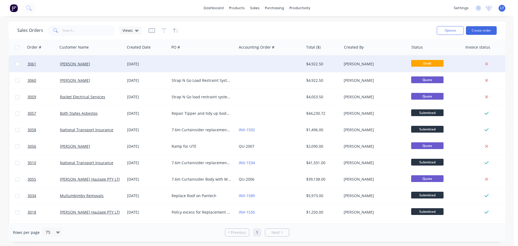
click at [182, 63] on div at bounding box center [202, 64] width 67 height 16
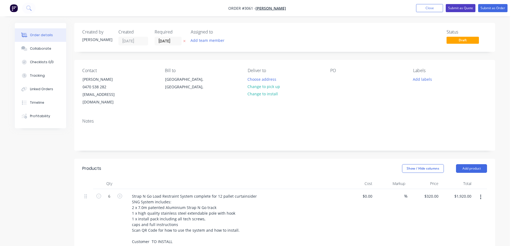
click at [457, 6] on button "Submit as Quote" at bounding box center [461, 8] width 30 height 8
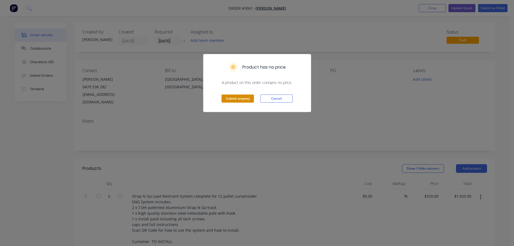
click at [237, 97] on button "Submit anyway" at bounding box center [237, 98] width 32 height 8
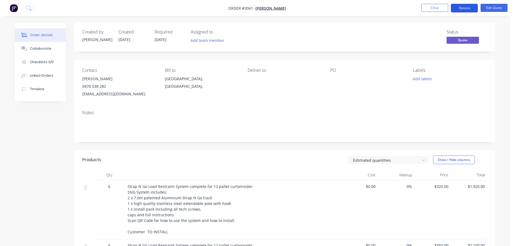
click at [459, 9] on button "Options" at bounding box center [464, 8] width 27 height 9
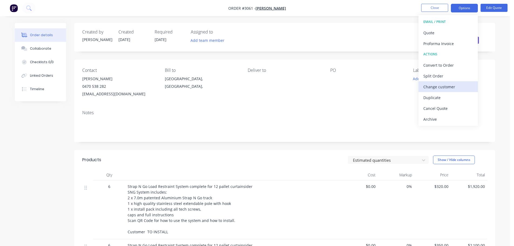
click at [431, 84] on div "Change customer" at bounding box center [448, 87] width 50 height 8
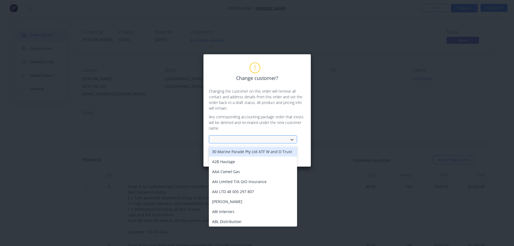
click at [235, 139] on div at bounding box center [249, 139] width 72 height 7
type input "meh"
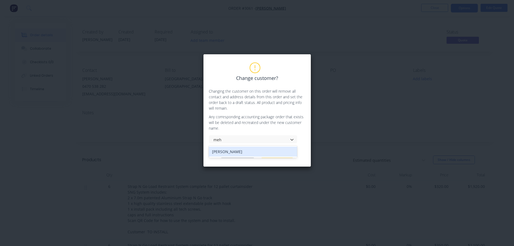
click at [221, 152] on div "[PERSON_NAME]" at bounding box center [253, 151] width 88 height 10
click at [235, 153] on button "Change customer" at bounding box center [238, 154] width 34 height 8
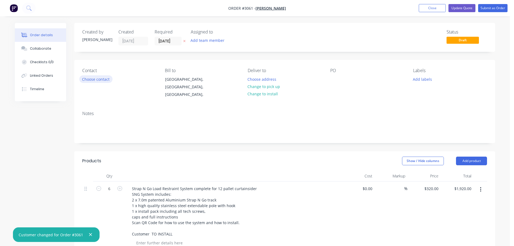
click at [94, 79] on button "Choose contact" at bounding box center [95, 78] width 33 height 7
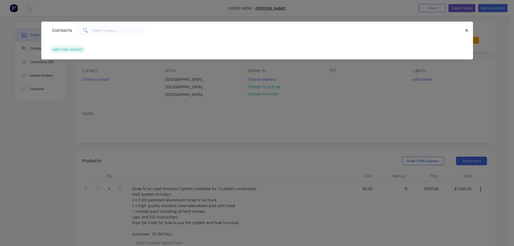
click at [76, 49] on button "add new contact" at bounding box center [68, 49] width 36 height 7
select select "AU"
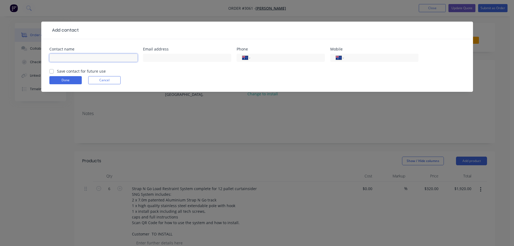
click at [101, 57] on input "text" at bounding box center [93, 58] width 88 height 8
paste input "O452148077"
type input "O"
click at [352, 57] on input "tel" at bounding box center [380, 58] width 65 height 6
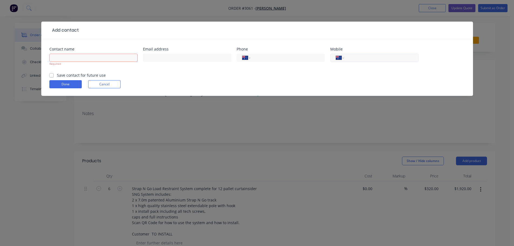
paste input "452148077"
drag, startPoint x: 349, startPoint y: 59, endPoint x: 350, endPoint y: 61, distance: 2.7
click at [349, 58] on input "452148077" at bounding box center [380, 58] width 65 height 6
type input "0452 148 077"
click at [133, 57] on input "text" at bounding box center [93, 58] width 88 height 8
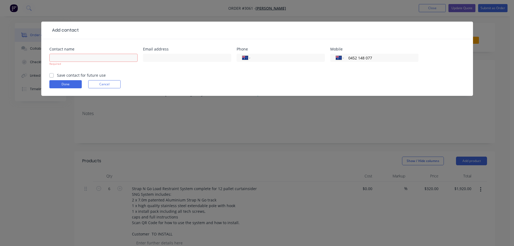
click at [171, 74] on form "Contact name Required Email address Phone International [GEOGRAPHIC_DATA] [GEOG…" at bounding box center [256, 71] width 415 height 49
click at [78, 57] on input "text" at bounding box center [93, 58] width 88 height 8
paste input "[PERSON_NAME]"
type input "[PERSON_NAME]"
click at [176, 74] on form "Contact name [PERSON_NAME] Required Email address Phone International [GEOGRAPH…" at bounding box center [256, 71] width 415 height 49
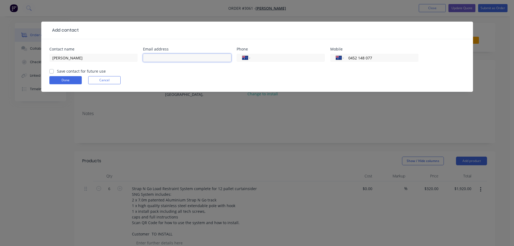
click at [177, 58] on input "text" at bounding box center [187, 58] width 88 height 8
click at [157, 58] on input "text" at bounding box center [187, 58] width 88 height 8
paste input "[EMAIL_ADDRESS][DOMAIN_NAME]"
type input "[EMAIL_ADDRESS][DOMAIN_NAME]"
click at [57, 69] on label "Save contact for future use" at bounding box center [81, 71] width 49 height 6
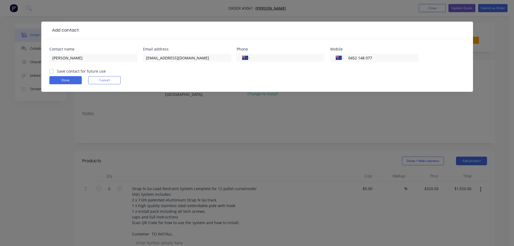
click at [51, 69] on input "Save contact for future use" at bounding box center [51, 70] width 4 height 5
checkbox input "true"
click at [63, 82] on button "Done" at bounding box center [65, 80] width 32 height 8
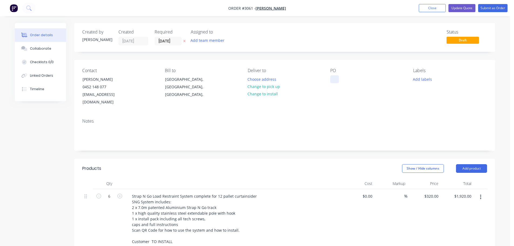
click at [335, 80] on div at bounding box center [334, 79] width 9 height 8
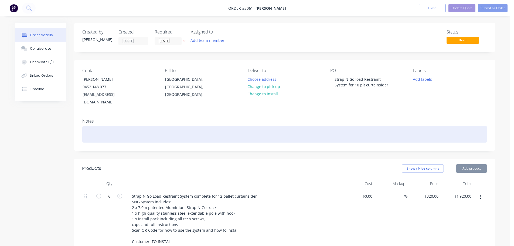
click at [183, 126] on div at bounding box center [284, 134] width 405 height 16
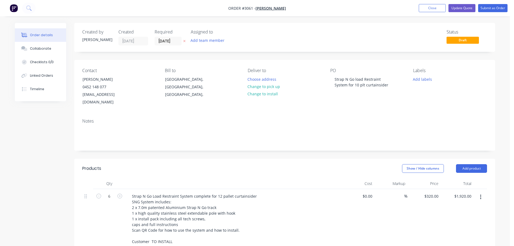
click at [185, 167] on header "Products Show / Hide columns Add product" at bounding box center [284, 168] width 421 height 19
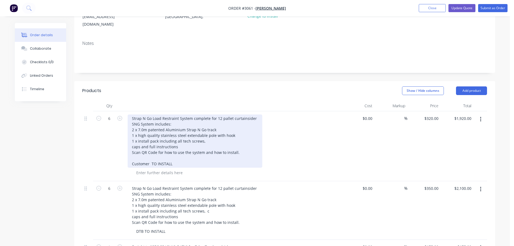
scroll to position [81, 0]
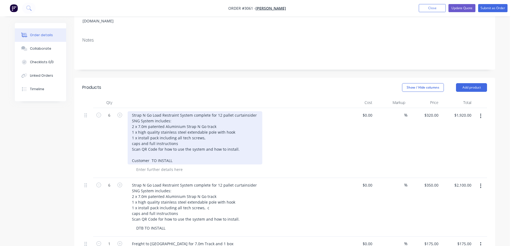
click at [220, 111] on div "Strap N Go Load Restraint System complete for 12 pallet curtainsider SNG System…" at bounding box center [195, 137] width 135 height 53
click at [140, 118] on div "Strap N Go Load Restraint System complete for 10 pallet curtainsider SNG System…" at bounding box center [195, 137] width 135 height 53
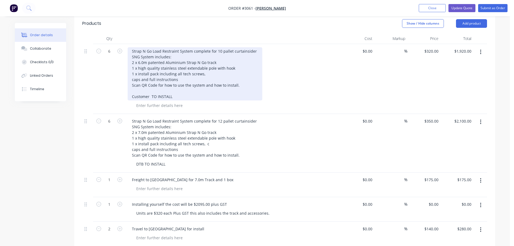
scroll to position [162, 0]
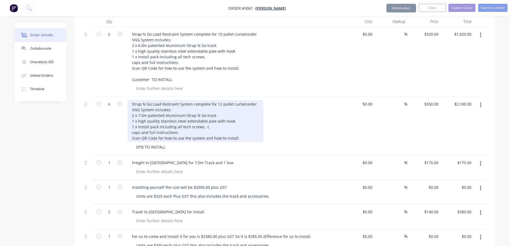
click at [220, 100] on div "Strap N Go Load Restraint System complete for 12 pallet curtainsider SNG System…" at bounding box center [196, 121] width 136 height 42
click at [140, 108] on div "Strap N Go Load Restraint System complete for 10 pallet curtainsider SNG System…" at bounding box center [196, 121] width 136 height 42
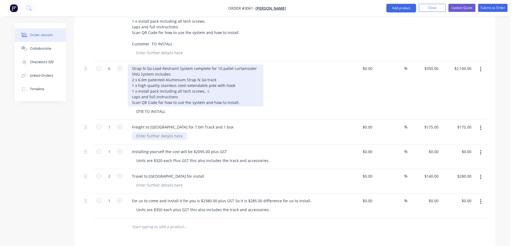
scroll to position [216, 0]
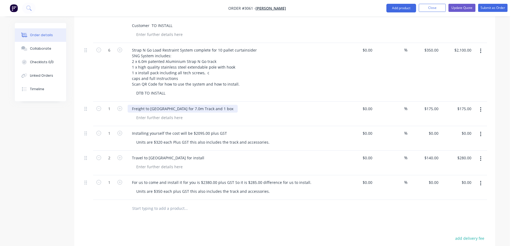
click at [175, 105] on div "Freight to [GEOGRAPHIC_DATA] for 7.0m Track and 1 box" at bounding box center [183, 109] width 110 height 8
click at [174, 105] on div "Freight to [GEOGRAPHIC_DATA] for 7.0m Track and 1 box" at bounding box center [183, 109] width 110 height 8
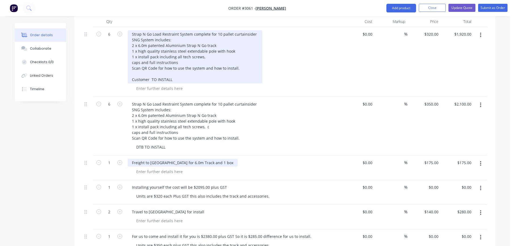
scroll to position [135, 0]
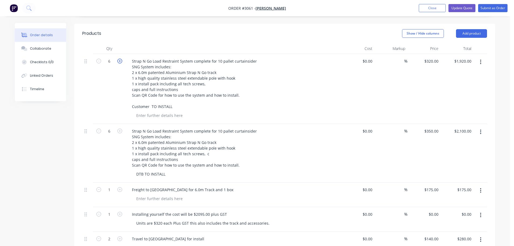
click at [120, 59] on icon "button" at bounding box center [119, 61] width 5 height 5
type input "7"
type input "$2,240.00"
click at [97, 59] on icon "button" at bounding box center [98, 61] width 5 height 5
type input "6"
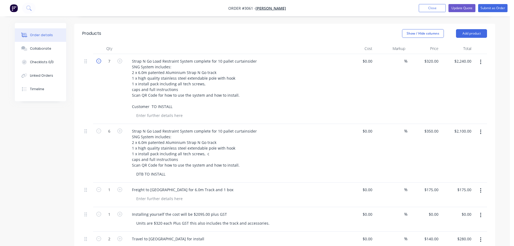
type input "$1,920.00"
click at [97, 59] on icon "button" at bounding box center [98, 61] width 5 height 5
type input "5"
type input "$1,600.00"
click at [98, 128] on icon "button" at bounding box center [98, 130] width 5 height 5
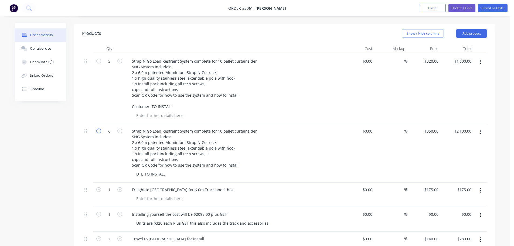
type input "5"
type input "$1,750.00"
click at [98, 128] on icon "button" at bounding box center [98, 130] width 5 height 5
type input "4"
type input "$1,400.00"
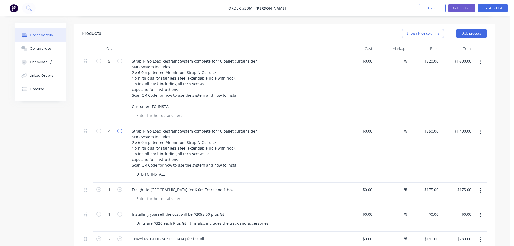
click at [120, 128] on icon "button" at bounding box center [119, 130] width 5 height 5
type input "5"
type input "$1,750.00"
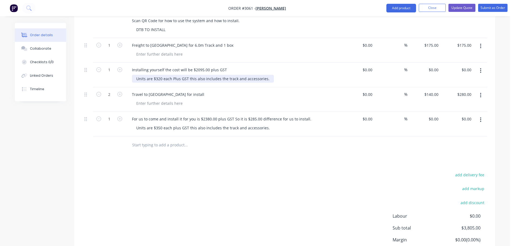
scroll to position [270, 0]
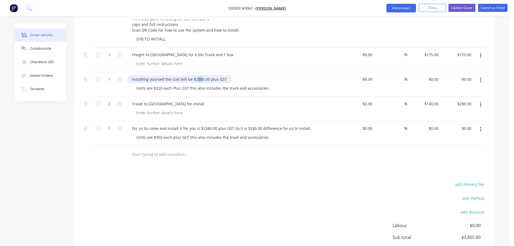
drag, startPoint x: 200, startPoint y: 71, endPoint x: 195, endPoint y: 71, distance: 5.1
click at [195, 75] on div "Installing yourself the cost will be $2095.00 plus GST" at bounding box center [180, 79] width 104 height 8
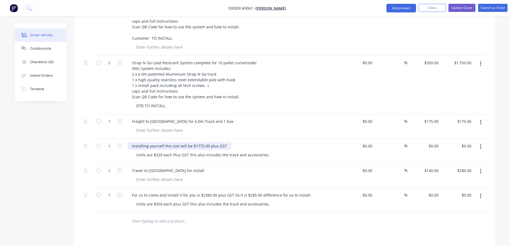
scroll to position [216, 0]
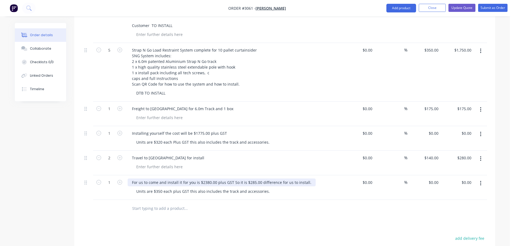
click at [208, 178] on div "For us to come and install it for you is $2380.00 plus GST So it is $285.00 dif…" at bounding box center [222, 182] width 188 height 8
click at [251, 178] on div "For us to come and install it for you is $2030.00 plus GST So it is $285.00 dif…" at bounding box center [222, 182] width 188 height 8
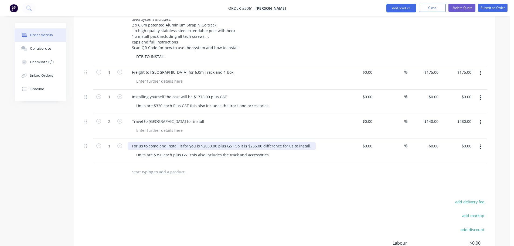
scroll to position [243, 0]
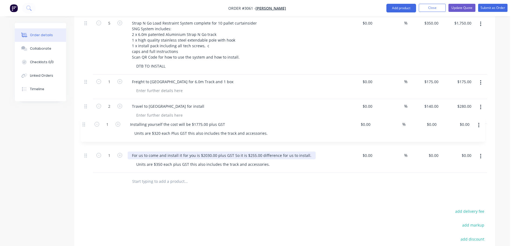
drag, startPoint x: 86, startPoint y: 98, endPoint x: 84, endPoint y: 125, distance: 27.1
click at [84, 125] on div "5 Strap N Go Load Restraint System complete for 10 pallet curtainsider SNG Syst…" at bounding box center [284, 59] width 405 height 227
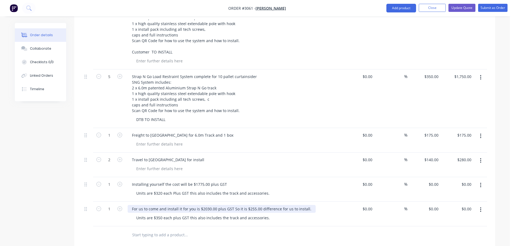
scroll to position [189, 0]
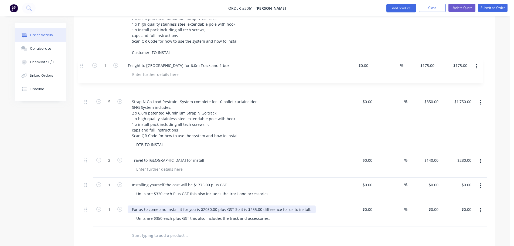
drag, startPoint x: 85, startPoint y: 129, endPoint x: 82, endPoint y: 64, distance: 65.1
click at [82, 64] on div "Qty Cost Markup Price Total 5 Strap N Go Load Restraint System complete for 10 …" at bounding box center [284, 116] width 421 height 255
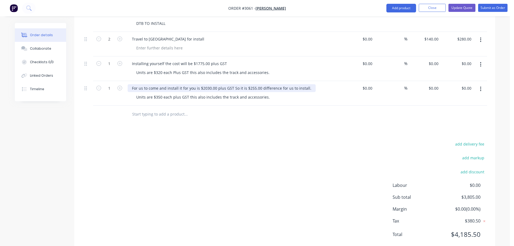
scroll to position [317, 0]
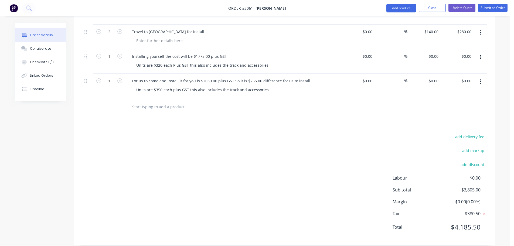
click at [139, 101] on input "text" at bounding box center [186, 106] width 108 height 11
paste input "Hand Ratchet straps to go with the system. Blue 2500kg 9m x 50mm"
type input "Hand Ratchet straps to go with the system. Blue 2500kg 9m x 50mm"
click at [157, 121] on div "Products Show / Hide columns Add product Qty Cost Markup Price Total 5 Strap N …" at bounding box center [284, 43] width 421 height 404
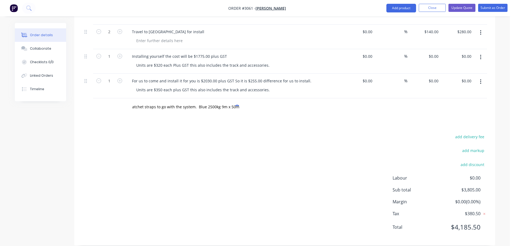
scroll to position [0, 0]
click at [241, 101] on div "Hand Ratchet straps to go with the system. Blue 2500kg 9m x 50mm" at bounding box center [209, 106] width 162 height 11
drag, startPoint x: 189, startPoint y: 104, endPoint x: 185, endPoint y: 101, distance: 4.8
click at [186, 102] on input "Hand Ratchet straps to go with the system. Blue 2500kg 9m x 50mm" at bounding box center [186, 106] width 108 height 11
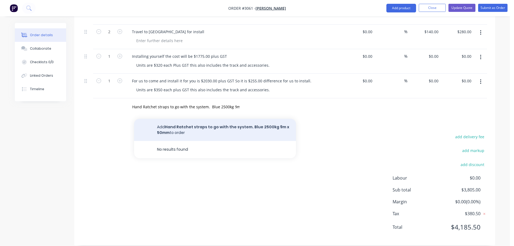
click at [193, 120] on button "Add Hand Ratchet straps to go with the system. Blue 2500kg 9m x 50mm to order" at bounding box center [215, 130] width 162 height 22
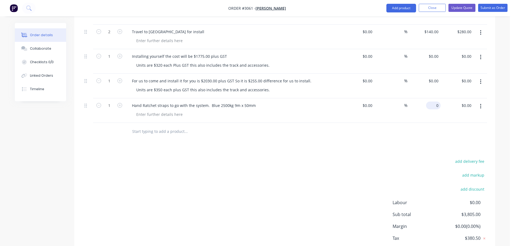
click at [429, 98] on div "0 $0.00" at bounding box center [423, 110] width 33 height 25
type input "$15.00"
drag, startPoint x: 308, startPoint y: 129, endPoint x: 220, endPoint y: 113, distance: 89.2
click at [305, 129] on div at bounding box center [222, 132] width 194 height 18
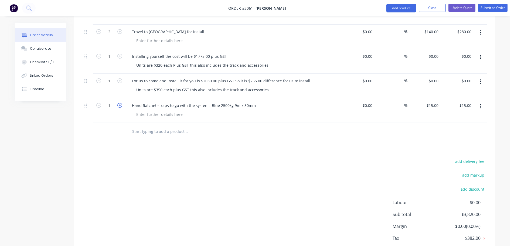
click at [119, 103] on icon "button" at bounding box center [119, 105] width 5 height 5
type input "2"
type input "$30.00"
click at [120, 103] on icon "button" at bounding box center [119, 105] width 5 height 5
type input "3"
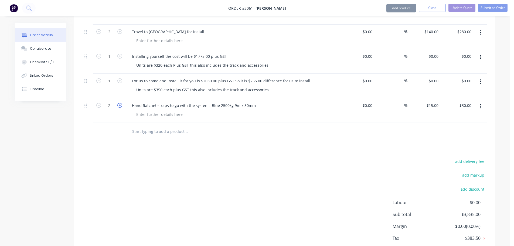
type input "$45.00"
click at [120, 103] on icon "button" at bounding box center [119, 105] width 5 height 5
type input "4"
type input "$60.00"
click at [120, 103] on icon "button" at bounding box center [119, 105] width 5 height 5
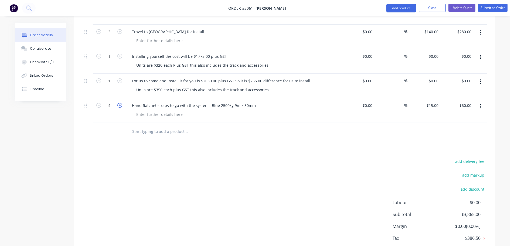
type input "5"
type input "$75.00"
click at [200, 129] on input "text" at bounding box center [186, 131] width 108 height 11
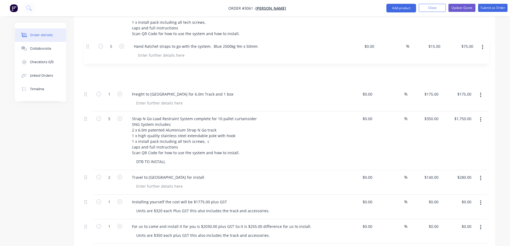
scroll to position [194, 0]
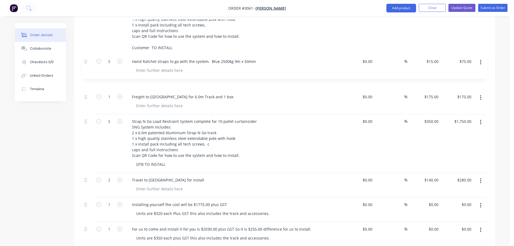
drag, startPoint x: 85, startPoint y: 98, endPoint x: 85, endPoint y: 60, distance: 38.0
click at [85, 60] on div "5 Strap N Go Load Restraint System complete for 10 pallet curtainsider SNG Syst…" at bounding box center [284, 120] width 405 height 251
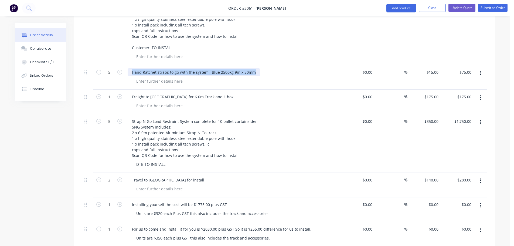
drag, startPoint x: 132, startPoint y: 65, endPoint x: 255, endPoint y: 63, distance: 122.8
click at [255, 68] on div "Hand Ratchet straps to go with the system. Blue 2500kg 9m x 50mm" at bounding box center [194, 72] width 132 height 8
copy div "Hand Ratchet straps to go with the system. Blue 2500kg 9m x 50mm"
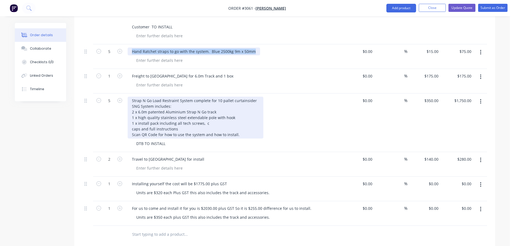
scroll to position [302, 0]
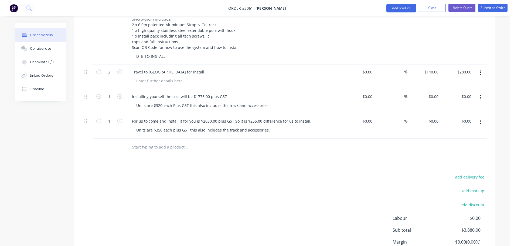
click at [136, 142] on input "text" at bounding box center [186, 147] width 108 height 11
paste input "Hand Ratchet straps to go with the system. Blue 2500kg 9m x 50mm"
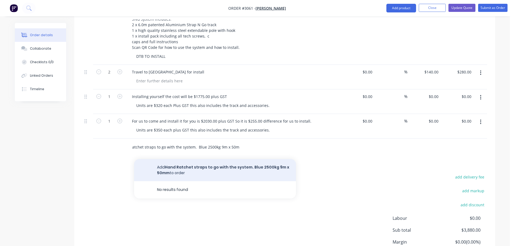
type input "Hand Ratchet straps to go with the system. Blue 2500kg 9m x 50mm"
click at [191, 161] on button "Add Hand Ratchet straps to go with the system. Blue 2500kg 9m x 50mm to order" at bounding box center [215, 170] width 162 height 22
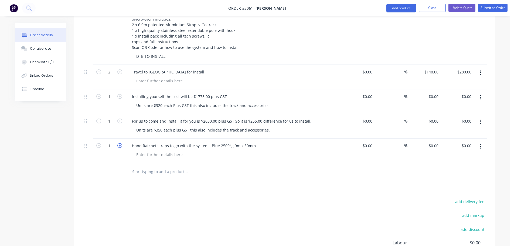
click at [120, 143] on icon "button" at bounding box center [119, 145] width 5 height 5
click at [118, 143] on icon "button" at bounding box center [119, 145] width 5 height 5
type input "5"
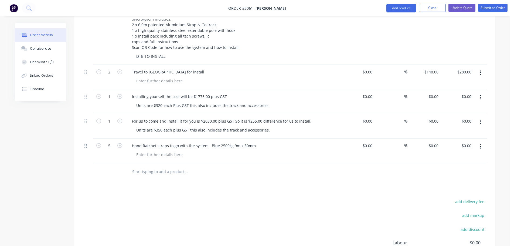
click at [86, 143] on icon at bounding box center [85, 145] width 2 height 5
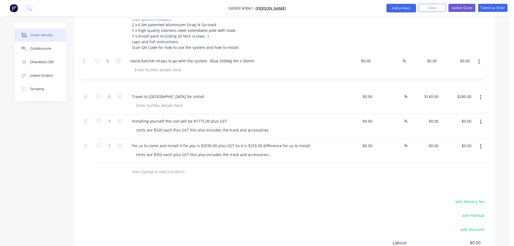
drag, startPoint x: 86, startPoint y: 138, endPoint x: 82, endPoint y: 55, distance: 83.7
click at [83, 57] on div "5 Strap N Go Load Restraint System complete for 10 pallet curtainsider SNG Syst…" at bounding box center [284, 25] width 405 height 276
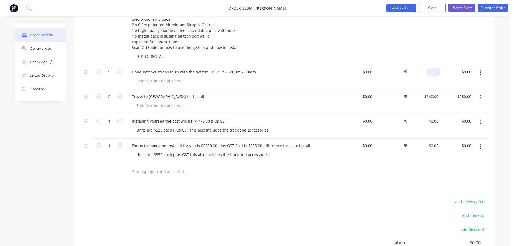
click at [438, 68] on input "0" at bounding box center [434, 72] width 12 height 8
type input "$15.00"
type input "$75.00"
click at [261, 93] on div "Travel to [GEOGRAPHIC_DATA] for install" at bounding box center [233, 97] width 211 height 8
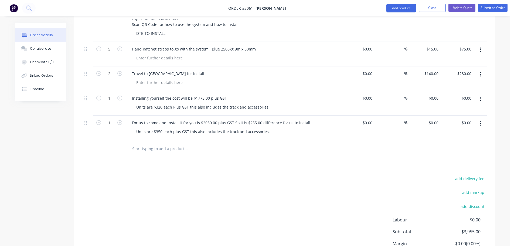
scroll to position [312, 0]
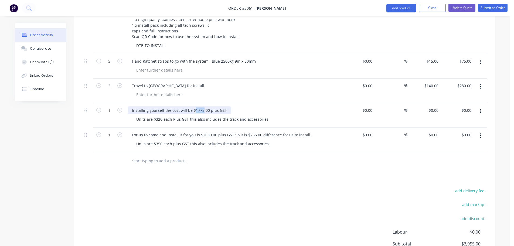
drag, startPoint x: 202, startPoint y: 103, endPoint x: 194, endPoint y: 102, distance: 8.1
click at [194, 106] on div "Installing yourself the cost will be $1775.00 plus GST" at bounding box center [180, 110] width 104 height 8
click at [206, 157] on input "text" at bounding box center [186, 160] width 108 height 11
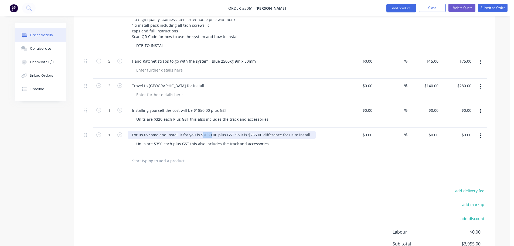
drag, startPoint x: 209, startPoint y: 127, endPoint x: 202, endPoint y: 127, distance: 7.6
click at [202, 131] on div "For us to come and install it for you is $2030.00 plus GST So it is $255.00 dif…" at bounding box center [222, 135] width 188 height 8
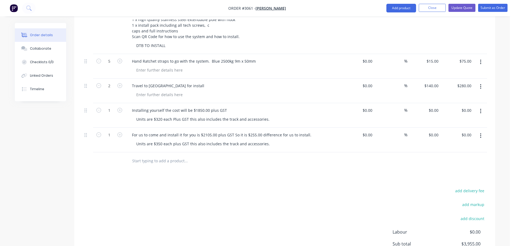
click at [233, 155] on input "text" at bounding box center [186, 160] width 108 height 11
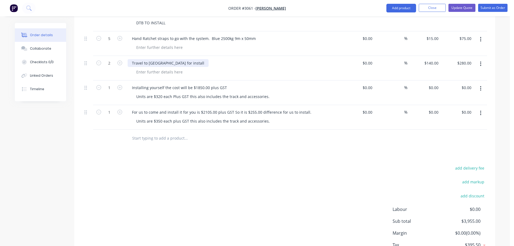
scroll to position [366, 0]
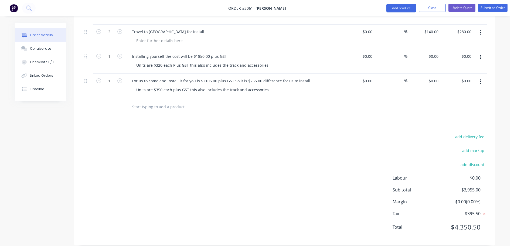
click at [141, 101] on input "text" at bounding box center [186, 106] width 108 height 11
type input "Please"
drag, startPoint x: 145, startPoint y: 100, endPoint x: 132, endPoint y: 100, distance: 13.2
click at [132, 101] on input "Please" at bounding box center [186, 106] width 108 height 11
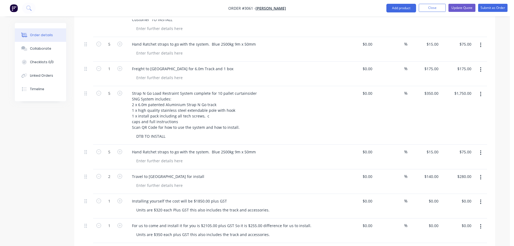
scroll to position [177, 0]
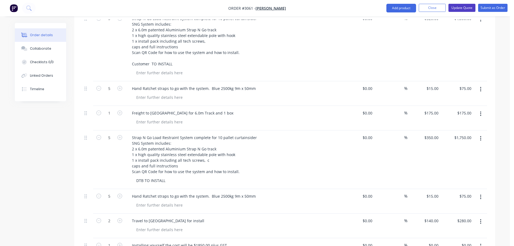
click at [459, 5] on button "Update Quote" at bounding box center [461, 8] width 27 height 8
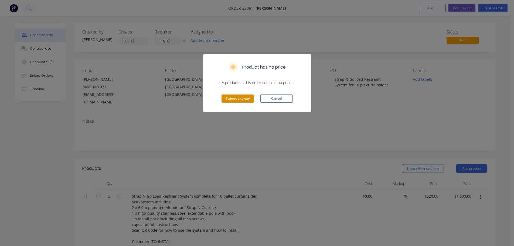
click at [236, 97] on button "Submit anyway" at bounding box center [237, 98] width 32 height 8
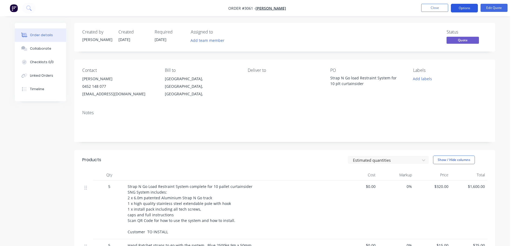
click at [462, 6] on button "Options" at bounding box center [464, 8] width 27 height 9
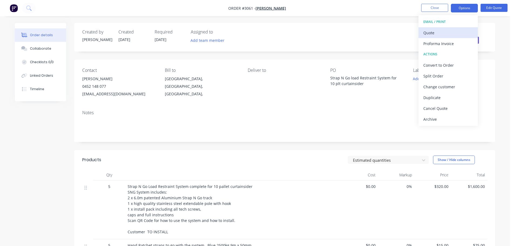
click at [431, 31] on div "Quote" at bounding box center [448, 33] width 50 height 8
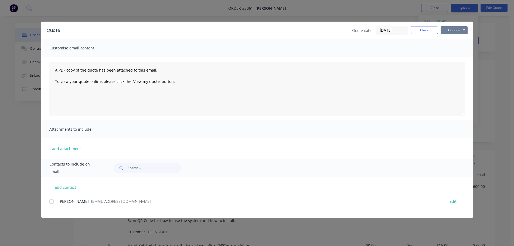
click at [456, 29] on button "Options" at bounding box center [454, 30] width 27 height 8
click at [451, 39] on button "Preview" at bounding box center [458, 39] width 35 height 9
click at [454, 29] on button "Options" at bounding box center [454, 30] width 27 height 8
click at [426, 30] on button "Close" at bounding box center [424, 30] width 27 height 8
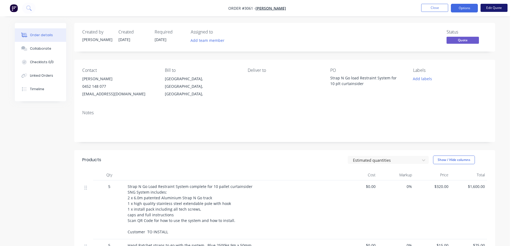
click at [491, 7] on button "Edit Quote" at bounding box center [493, 8] width 27 height 8
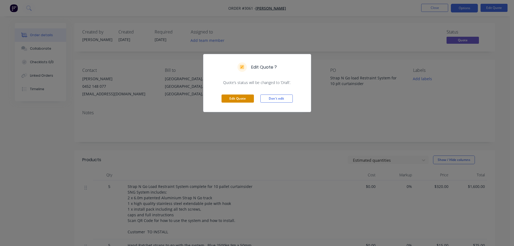
click at [235, 96] on button "Edit Quote" at bounding box center [237, 98] width 32 height 8
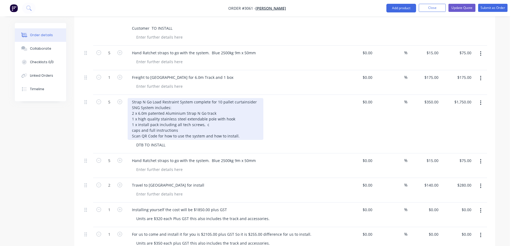
scroll to position [216, 0]
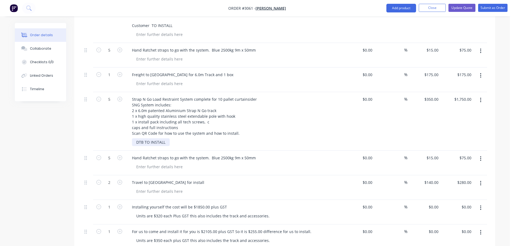
click at [136, 138] on div "DTB TO INSTALL" at bounding box center [151, 142] width 38 height 8
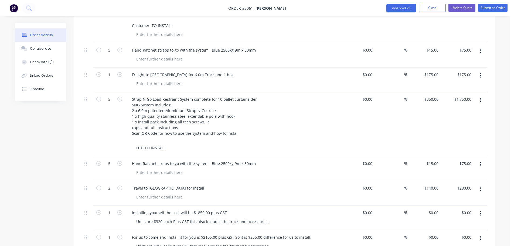
click at [224, 138] on div "DTB TO INSTALL" at bounding box center [235, 144] width 207 height 13
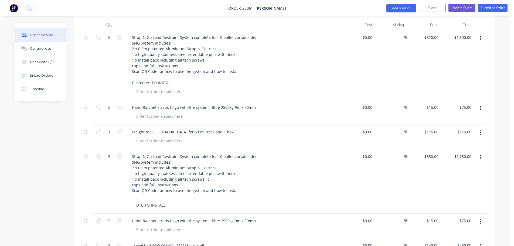
scroll to position [108, 0]
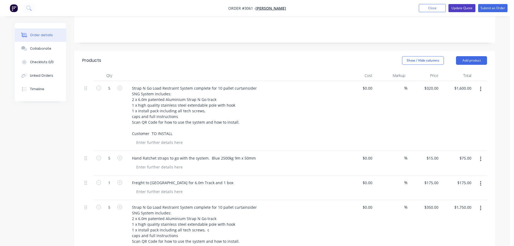
click at [461, 7] on button "Update Quote" at bounding box center [461, 8] width 27 height 8
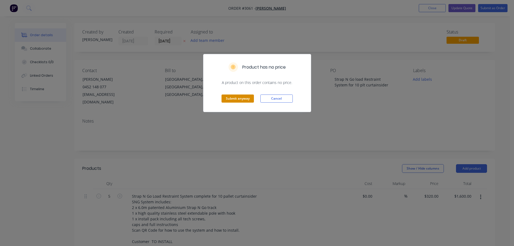
click at [233, 97] on button "Submit anyway" at bounding box center [237, 98] width 32 height 8
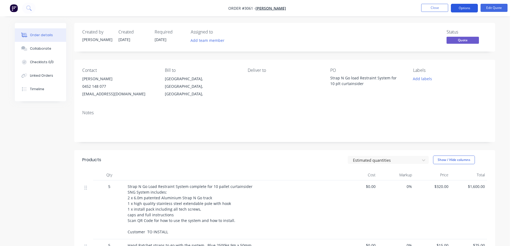
click at [463, 8] on button "Options" at bounding box center [464, 8] width 27 height 9
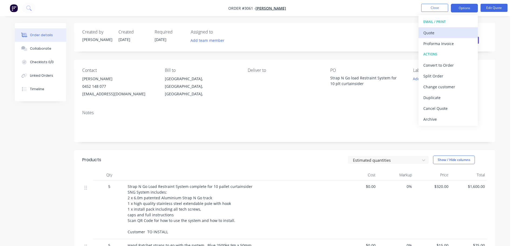
click at [429, 32] on div "Quote" at bounding box center [448, 33] width 50 height 8
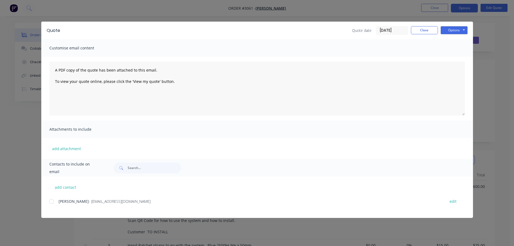
click at [51, 200] on div at bounding box center [51, 201] width 11 height 11
click at [66, 187] on button "add contact" at bounding box center [65, 187] width 32 height 8
select select "AU"
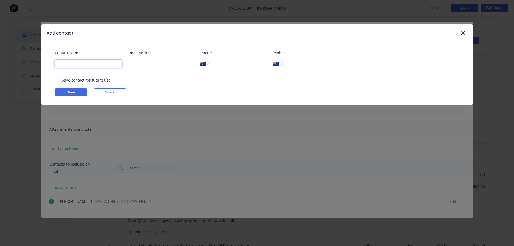
click at [71, 61] on input at bounding box center [88, 64] width 67 height 8
type input "[PERSON_NAME]"
type input "[EMAIL_ADDRESS][DOMAIN_NAME]"
type input "0432 545 330"
drag, startPoint x: 75, startPoint y: 92, endPoint x: 75, endPoint y: 95, distance: 3.2
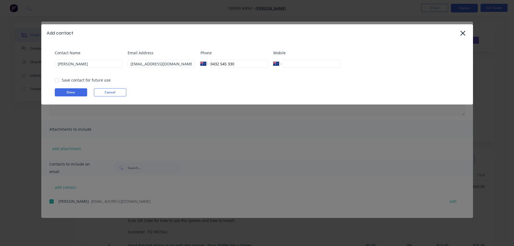
click at [75, 92] on button "Done" at bounding box center [71, 92] width 32 height 8
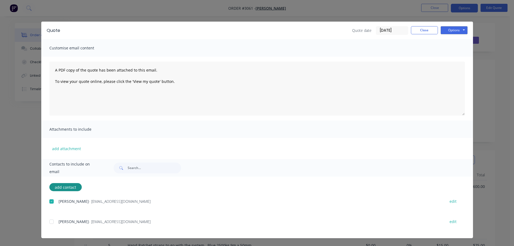
drag, startPoint x: 50, startPoint y: 221, endPoint x: 50, endPoint y: 211, distance: 9.4
click at [50, 221] on div at bounding box center [51, 221] width 11 height 11
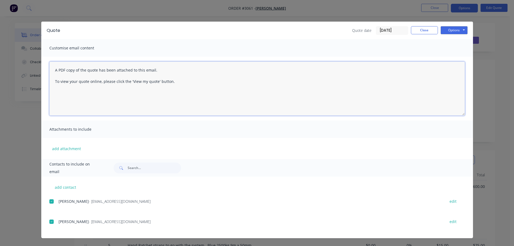
click at [57, 70] on textarea "A PDF copy of the quote has been attached to this email. To view your quote onl…" at bounding box center [256, 89] width 415 height 54
click at [55, 69] on textarea "A PDF copy of the quote has been attached to this email. To view your quote onl…" at bounding box center [256, 89] width 415 height 54
drag, startPoint x: 85, startPoint y: 67, endPoint x: 86, endPoint y: 71, distance: 4.7
click at [86, 67] on textarea "Hello [PERSON_NAME], A PDF copy of the quote has been attached to this email. T…" at bounding box center [256, 89] width 415 height 54
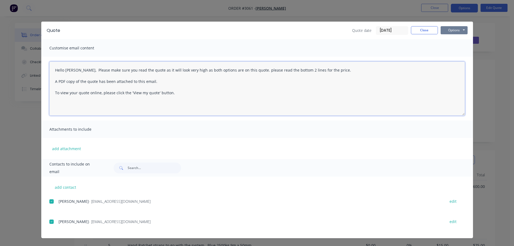
type textarea "Hello [PERSON_NAME], Please make sure you read the quote as it will look very h…"
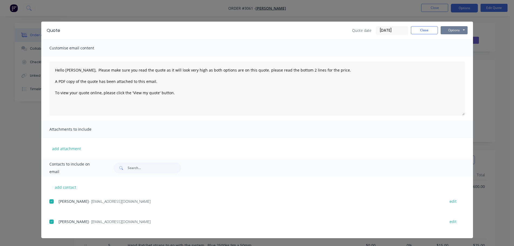
click at [452, 28] on button "Options" at bounding box center [454, 30] width 27 height 8
click at [455, 57] on button "Email" at bounding box center [458, 57] width 35 height 9
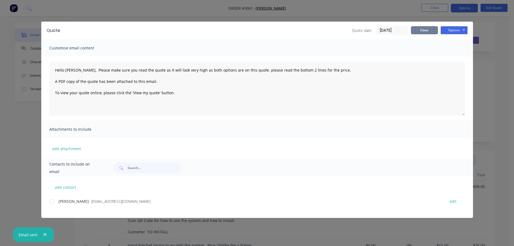
click at [424, 28] on button "Close" at bounding box center [424, 30] width 27 height 8
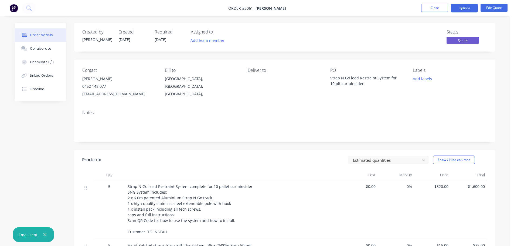
click at [12, 7] on img "button" at bounding box center [14, 8] width 8 height 8
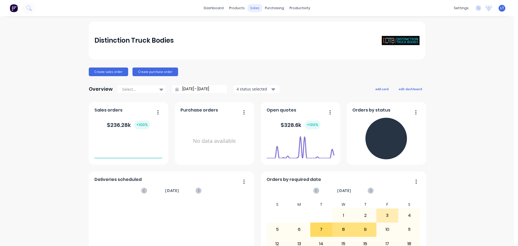
click at [252, 8] on div "sales" at bounding box center [254, 8] width 15 height 8
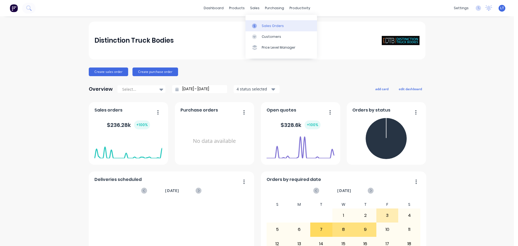
click at [264, 27] on div "Sales Orders" at bounding box center [273, 25] width 22 height 5
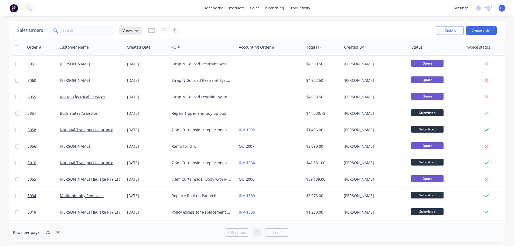
click at [137, 30] on icon at bounding box center [137, 31] width 4 height 2
click at [136, 86] on button "Archived" at bounding box center [152, 87] width 62 height 6
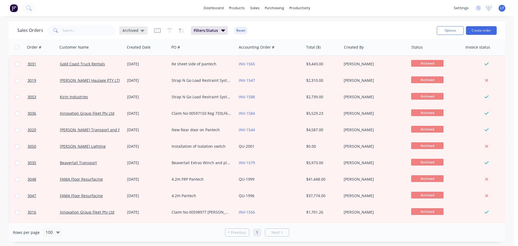
click at [141, 30] on icon at bounding box center [143, 31] width 4 height 2
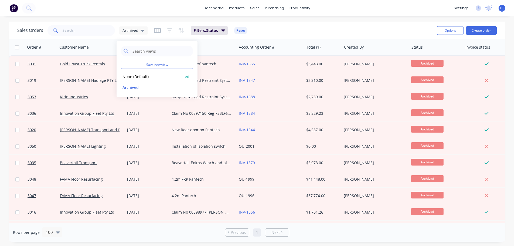
click at [132, 76] on button "None (Default)" at bounding box center [152, 76] width 62 height 6
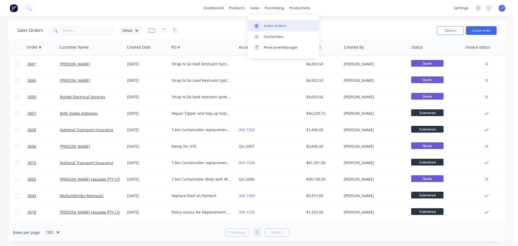
click at [266, 28] on div "Sales Orders" at bounding box center [275, 25] width 22 height 5
click at [263, 25] on link "Sales Orders" at bounding box center [283, 25] width 71 height 11
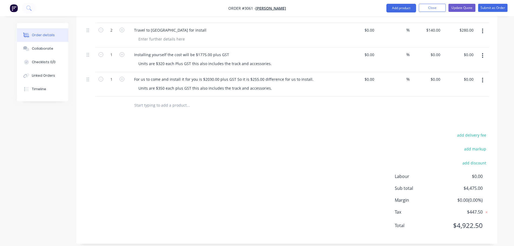
click at [40, 33] on div "Order details" at bounding box center [43, 35] width 23 height 5
click at [10, 5] on img "button" at bounding box center [14, 8] width 8 height 8
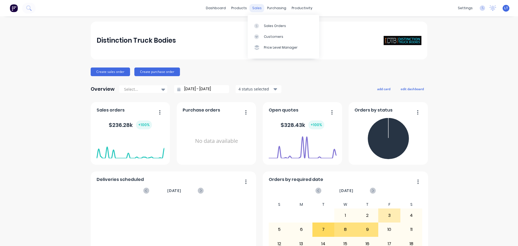
click at [255, 7] on div "sales" at bounding box center [257, 8] width 15 height 8
click at [262, 25] on div at bounding box center [258, 25] width 8 height 5
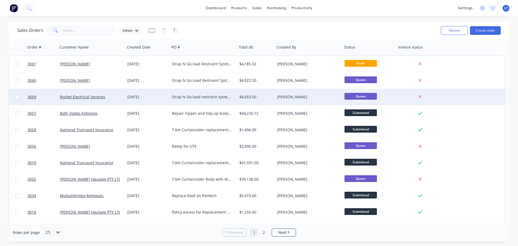
click at [139, 96] on div "[DATE]" at bounding box center [147, 96] width 40 height 5
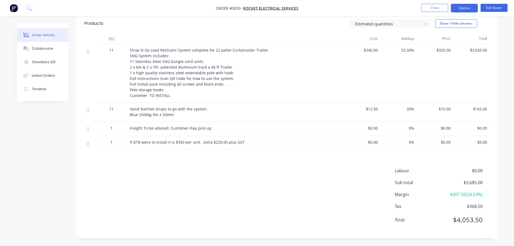
scroll to position [136, 0]
drag, startPoint x: 130, startPoint y: 107, endPoint x: 180, endPoint y: 114, distance: 50.5
click at [180, 114] on div "Hand Ratchet straps to go with the system. Blue 2500kg 9m x 50mm" at bounding box center [235, 111] width 211 height 11
copy span "Hand Ratchet straps to go with the system. Blue 2500kg 9m x 50mm"
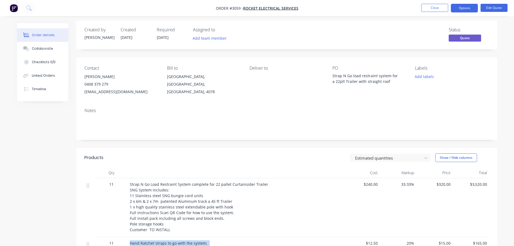
scroll to position [0, 0]
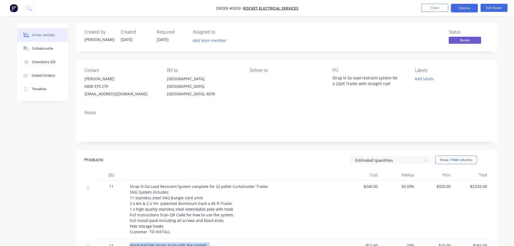
click at [13, 9] on img "button" at bounding box center [14, 8] width 8 height 8
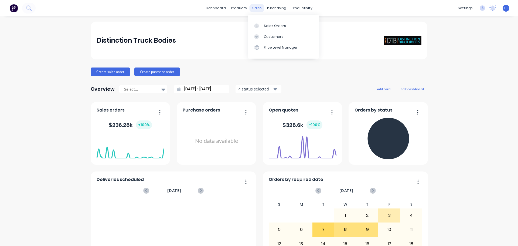
click at [253, 7] on div "sales" at bounding box center [257, 8] width 15 height 8
click at [264, 24] on div "Sales Orders" at bounding box center [275, 25] width 22 height 5
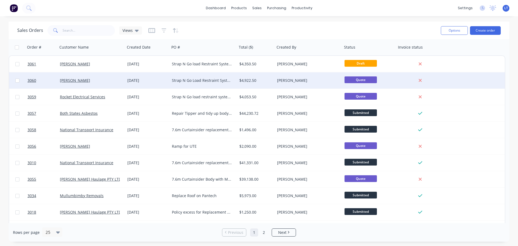
click at [194, 80] on div "Strap N Go Load Restraint System for a 12 plt Curtainsider" at bounding box center [202, 80] width 60 height 5
